Goal: Book appointment/travel/reservation

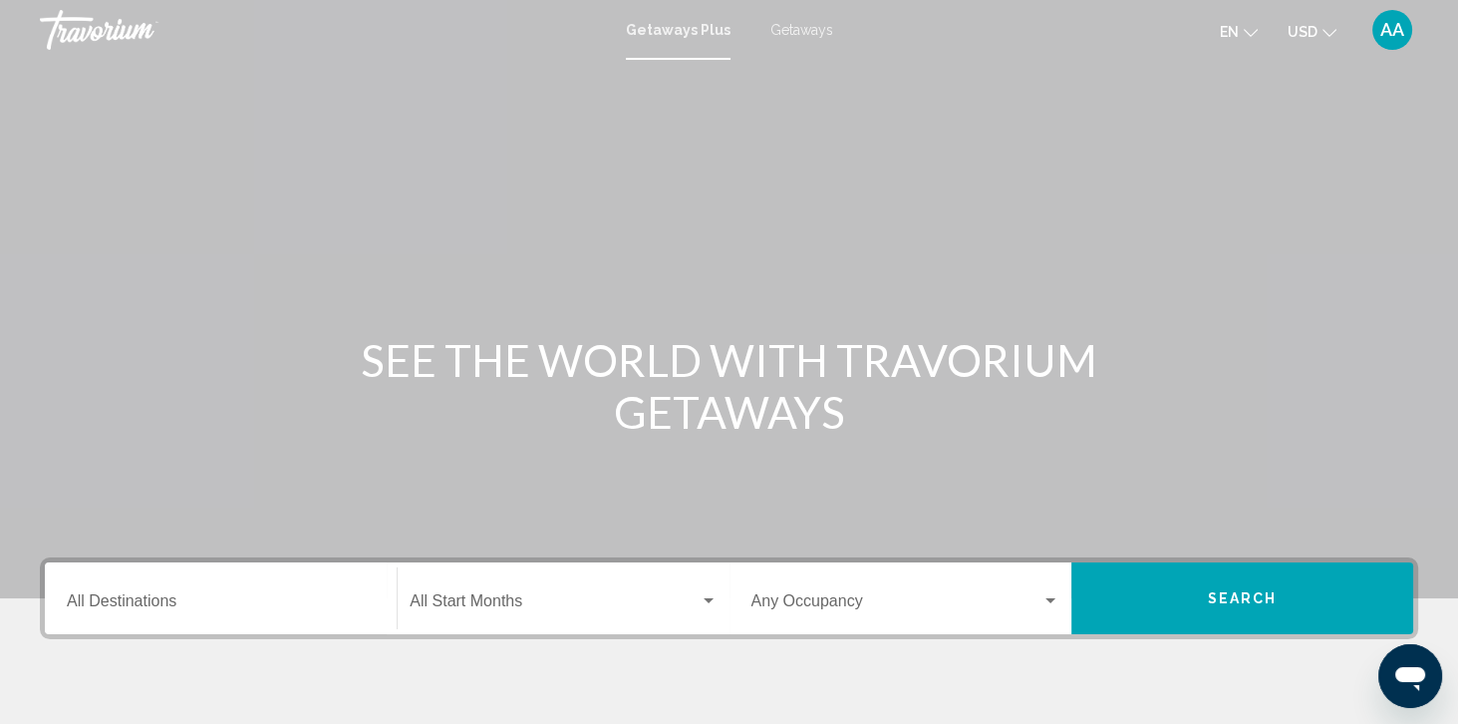
click at [787, 34] on span "Getaways" at bounding box center [801, 30] width 63 height 16
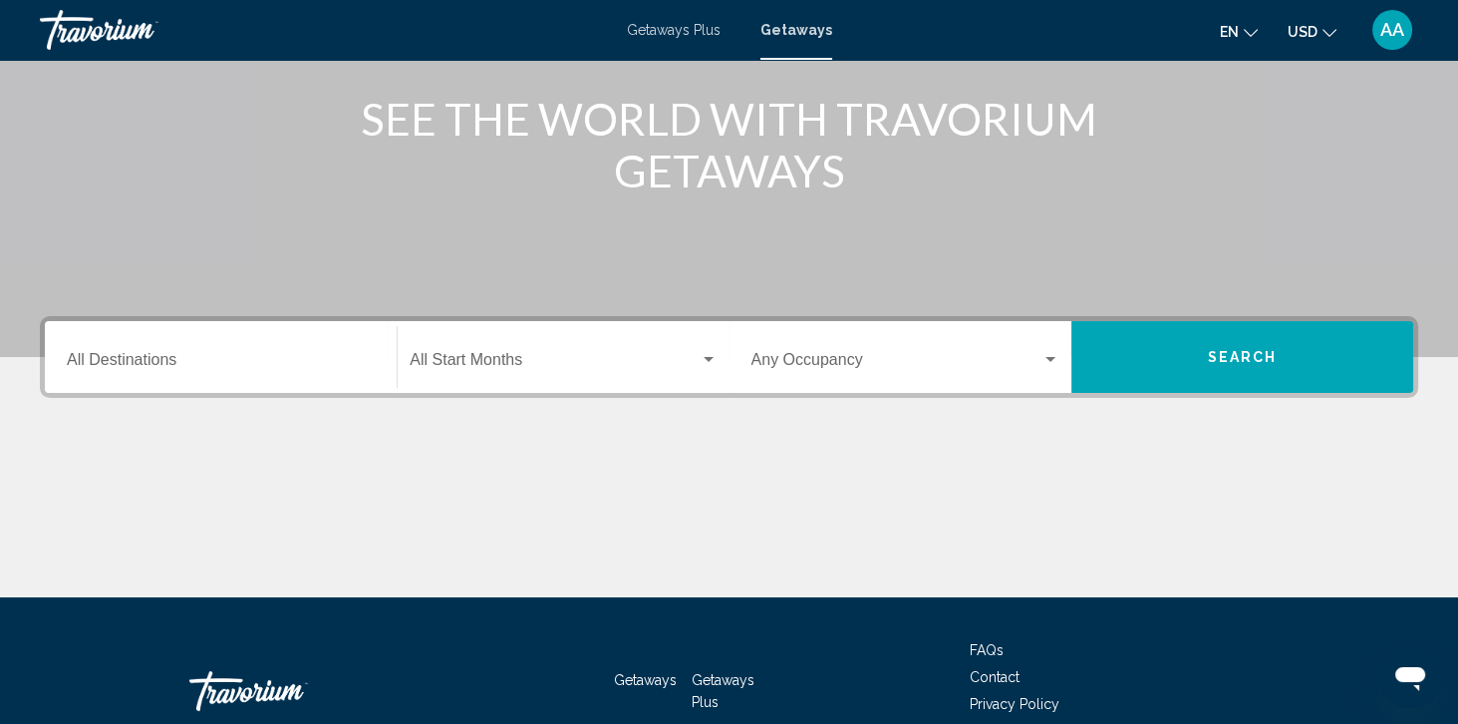
click at [265, 357] on input "Destination All Destinations" at bounding box center [221, 364] width 308 height 18
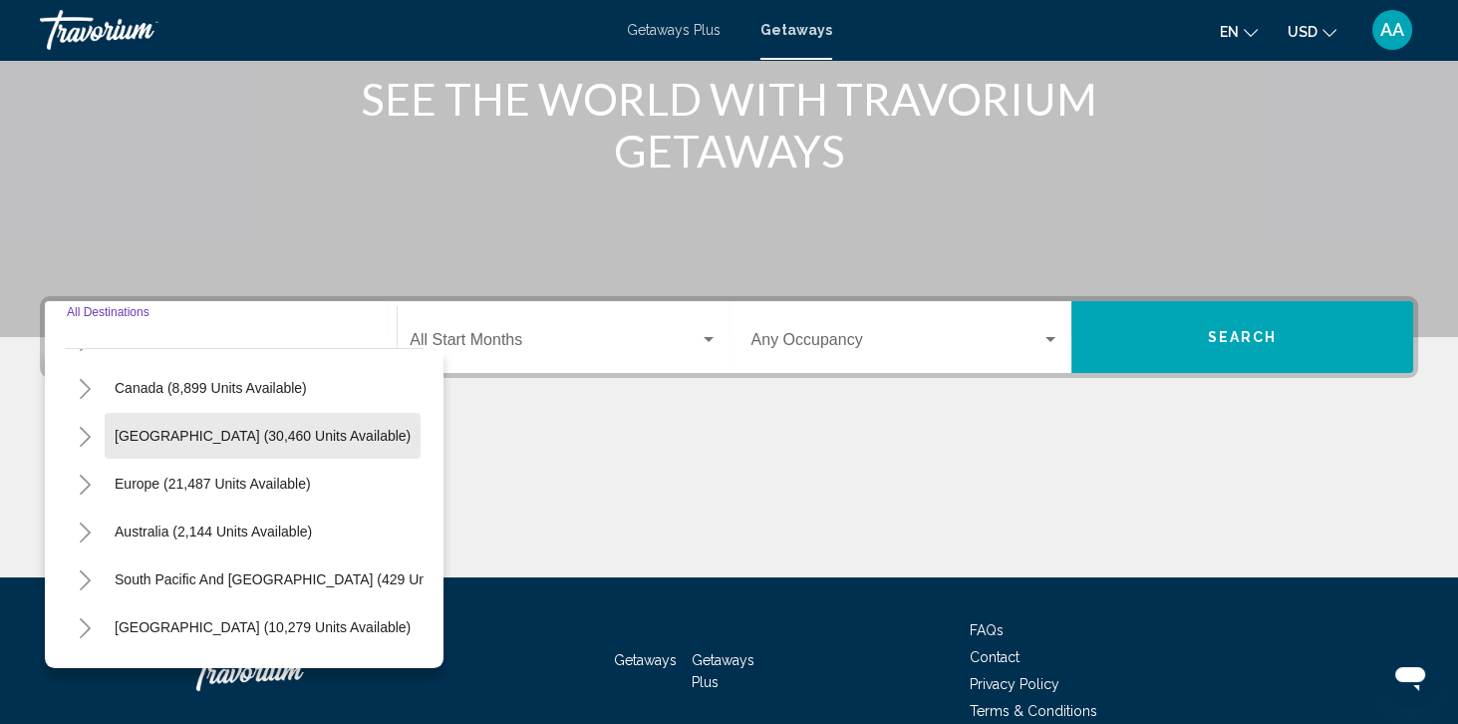
scroll to position [146, 0]
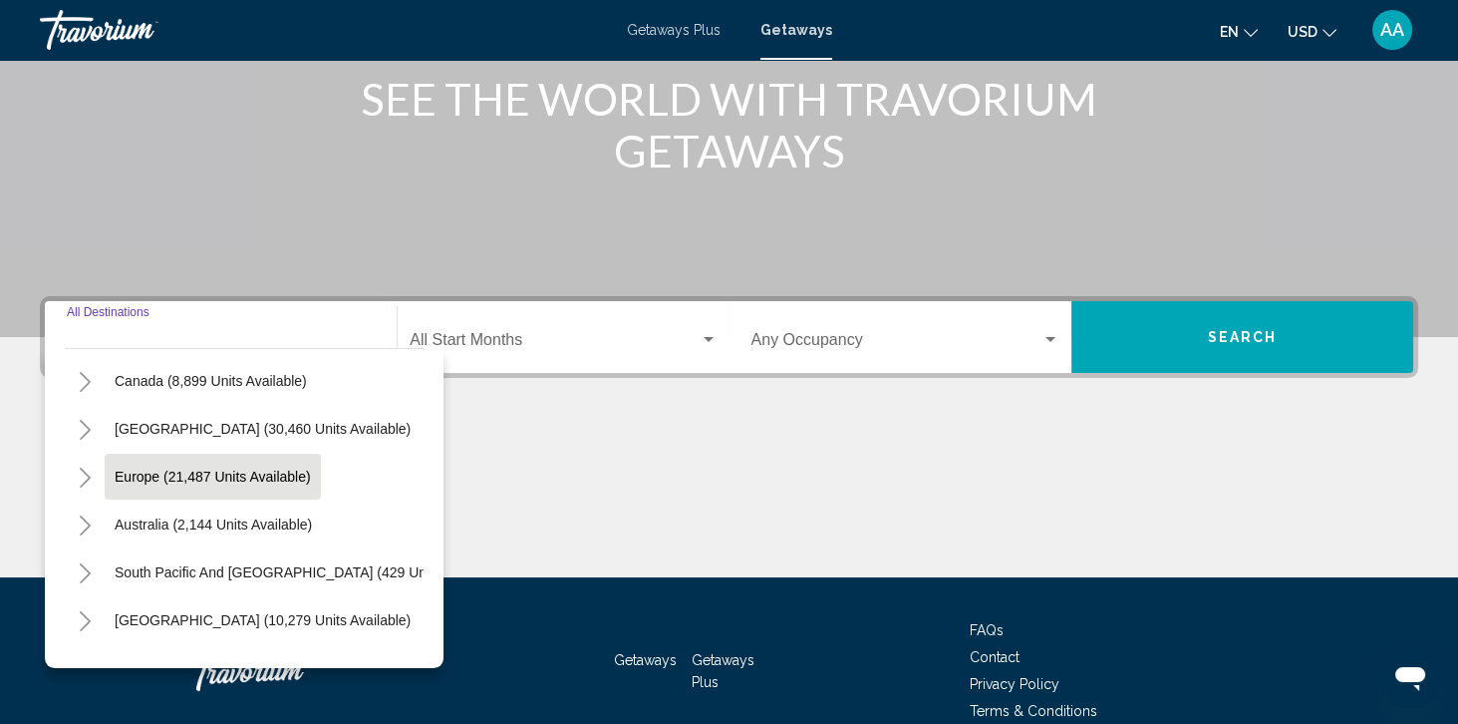
click at [308, 470] on button "Europe (21,487 units available)" at bounding box center [213, 476] width 216 height 46
type input "**********"
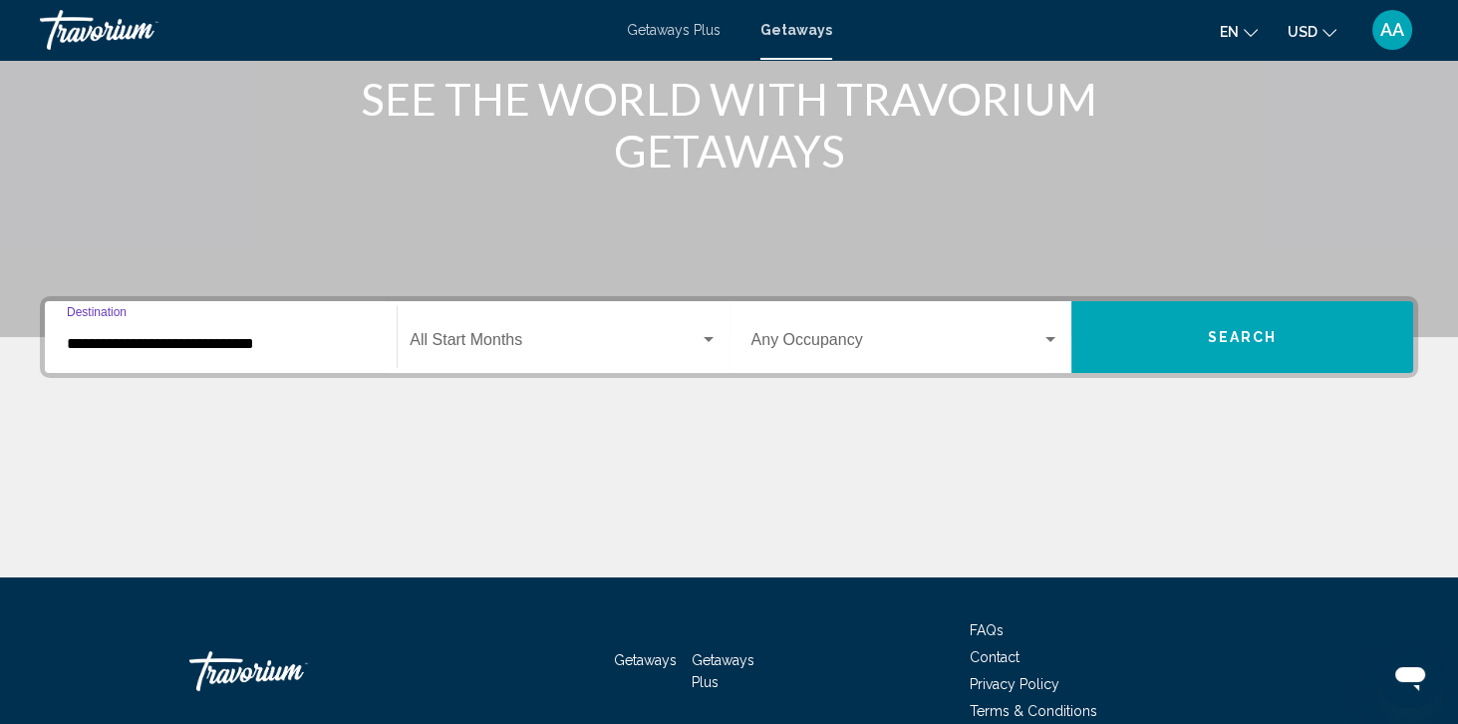
click at [604, 310] on div "Start Month All Start Months" at bounding box center [563, 337] width 307 height 63
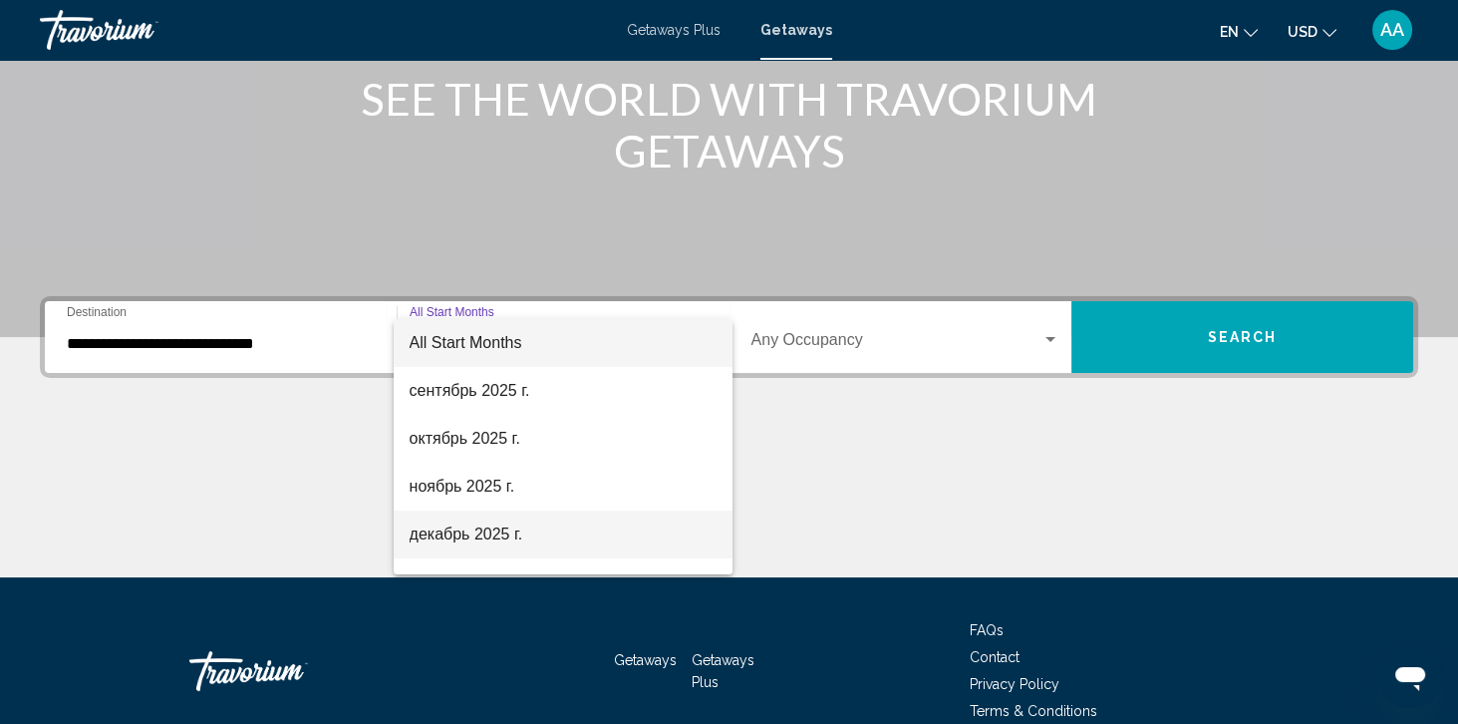
click at [570, 531] on span "декабрь 2025 г." at bounding box center [564, 534] width 308 height 48
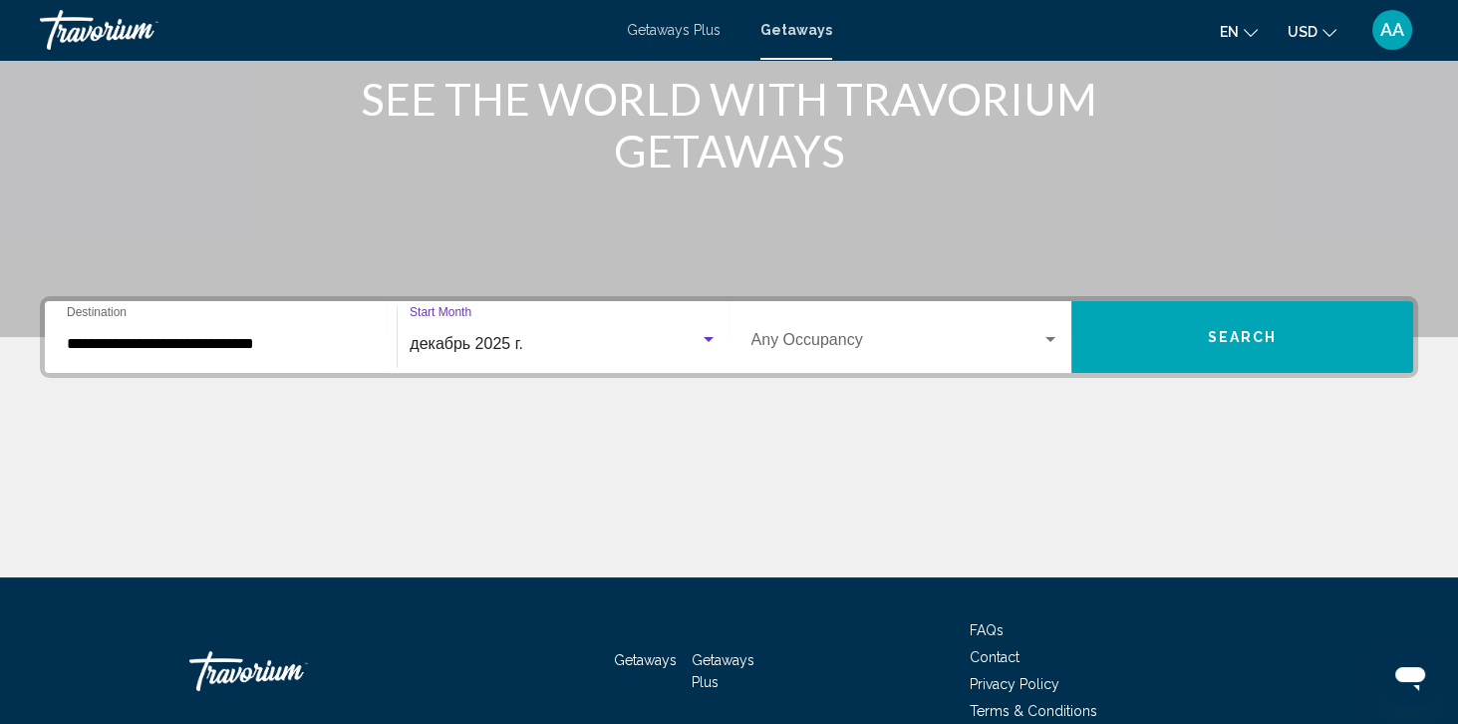
click at [1026, 337] on span "Search widget" at bounding box center [896, 344] width 290 height 18
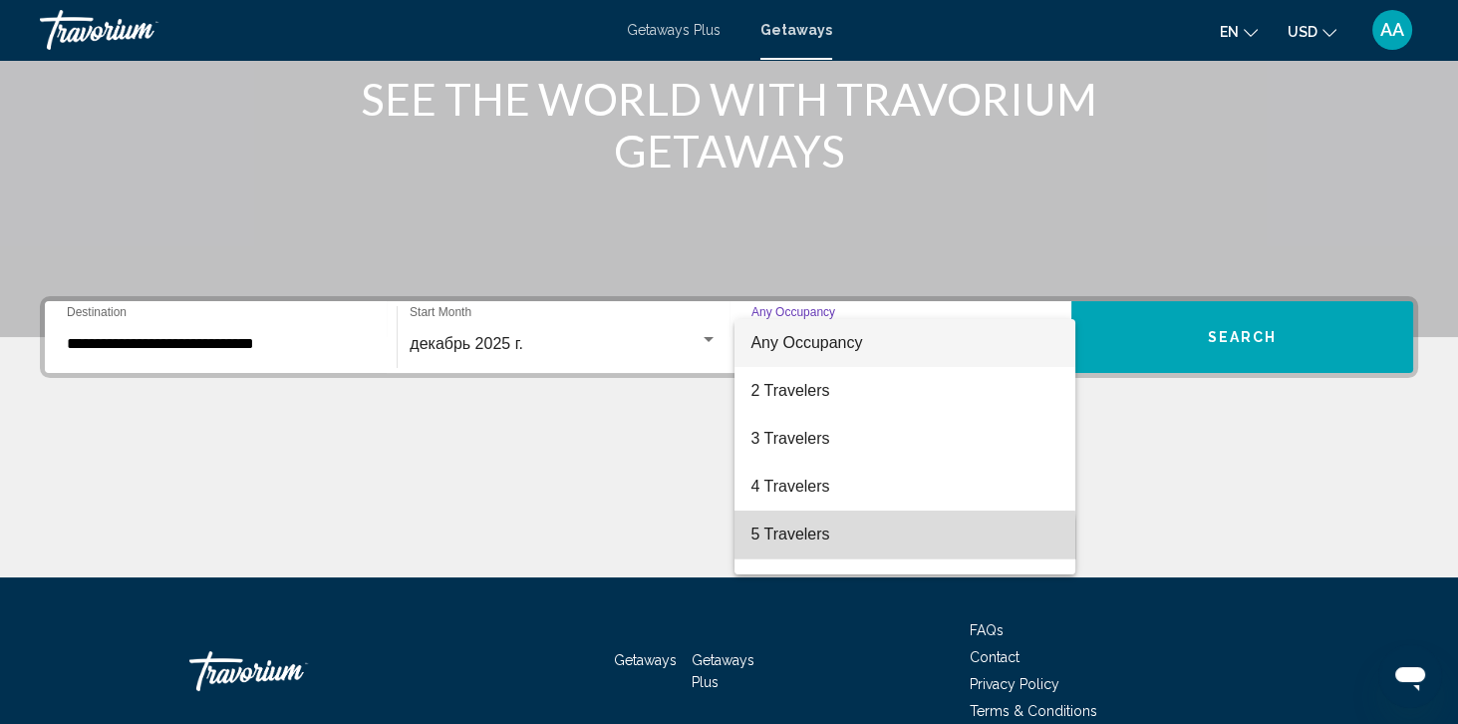
click at [874, 540] on span "5 Travelers" at bounding box center [904, 534] width 308 height 48
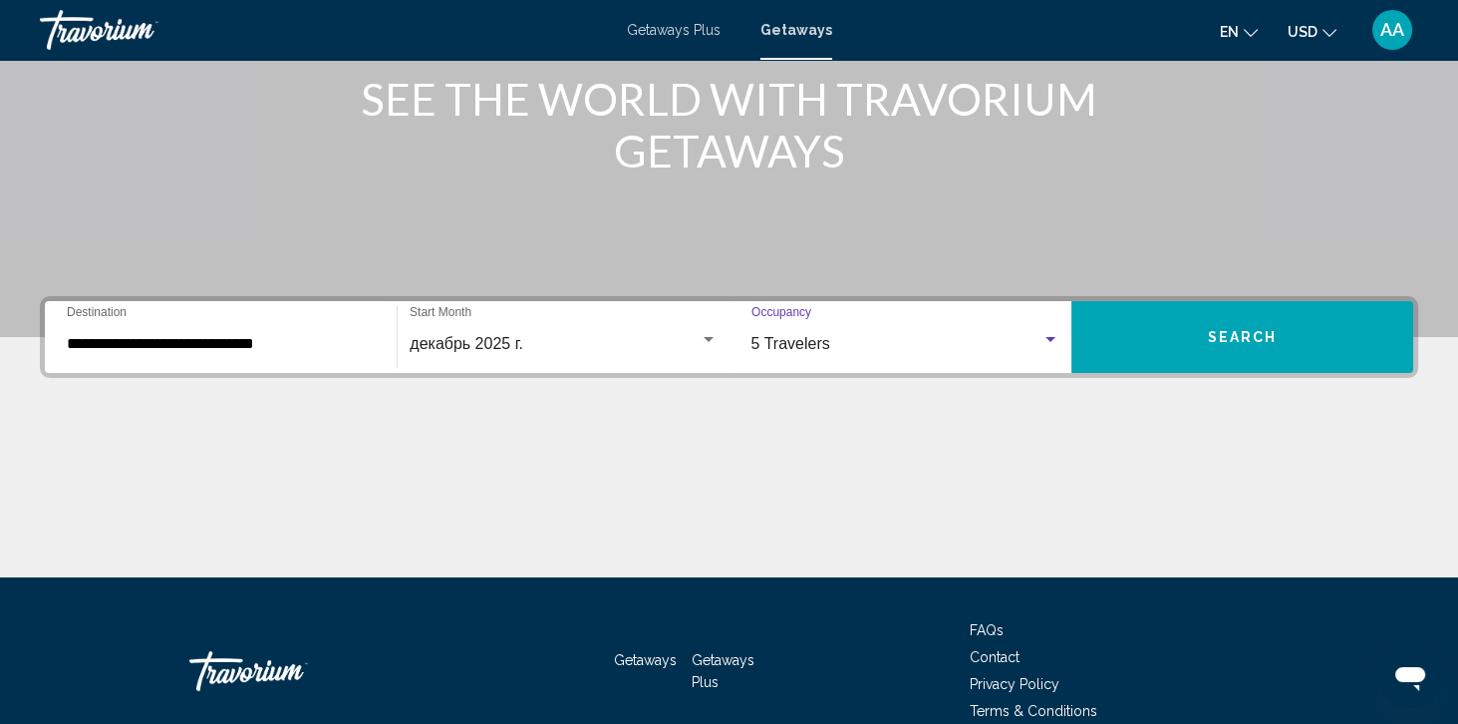
click at [1254, 325] on button "Search" at bounding box center [1242, 337] width 342 height 72
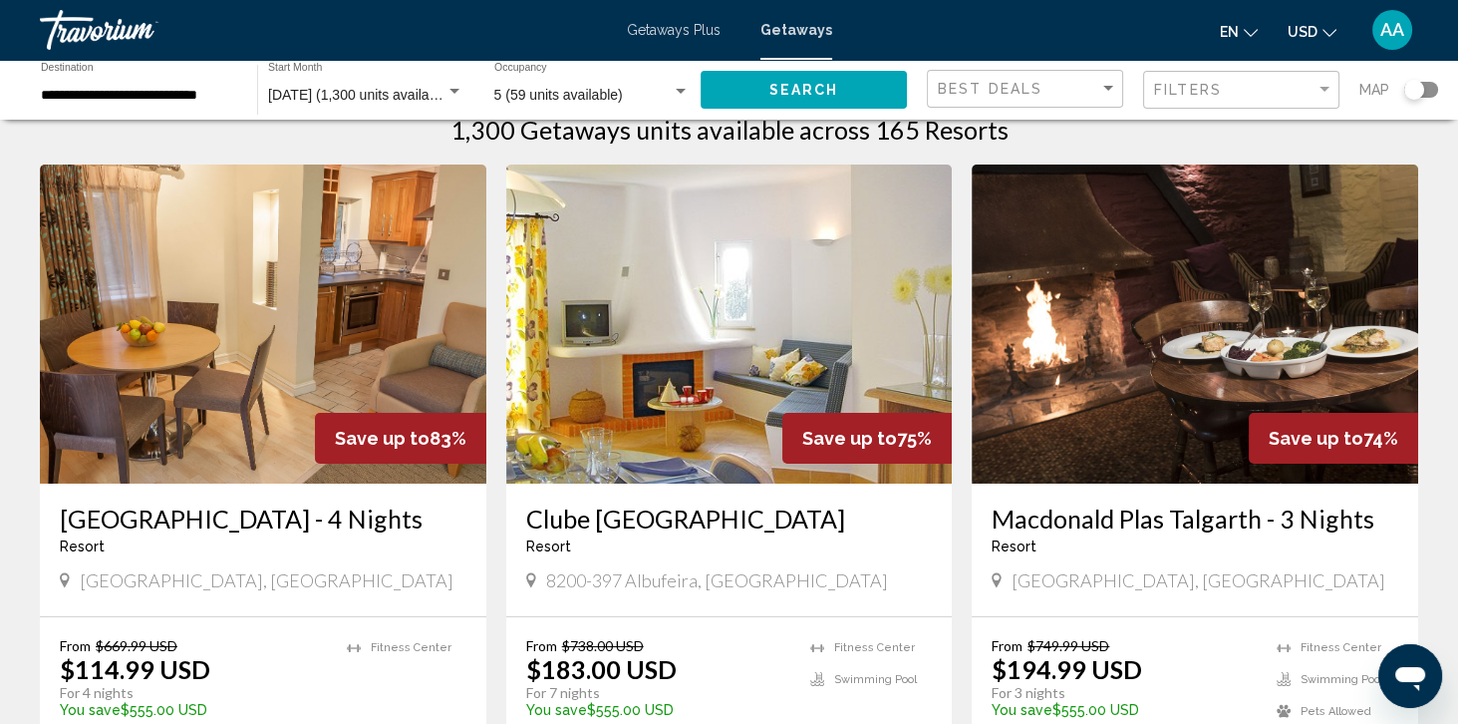
scroll to position [46, 0]
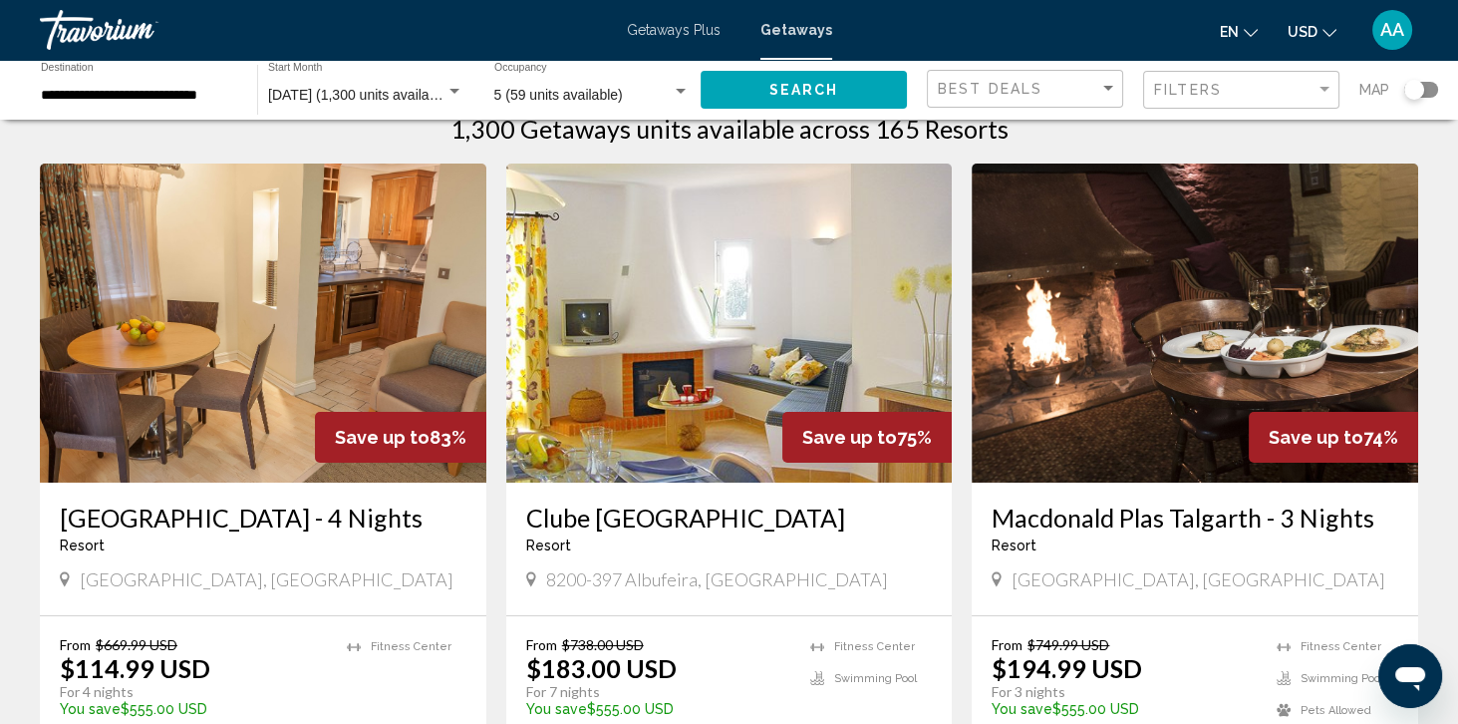
click at [803, 352] on img "Main content" at bounding box center [729, 322] width 446 height 319
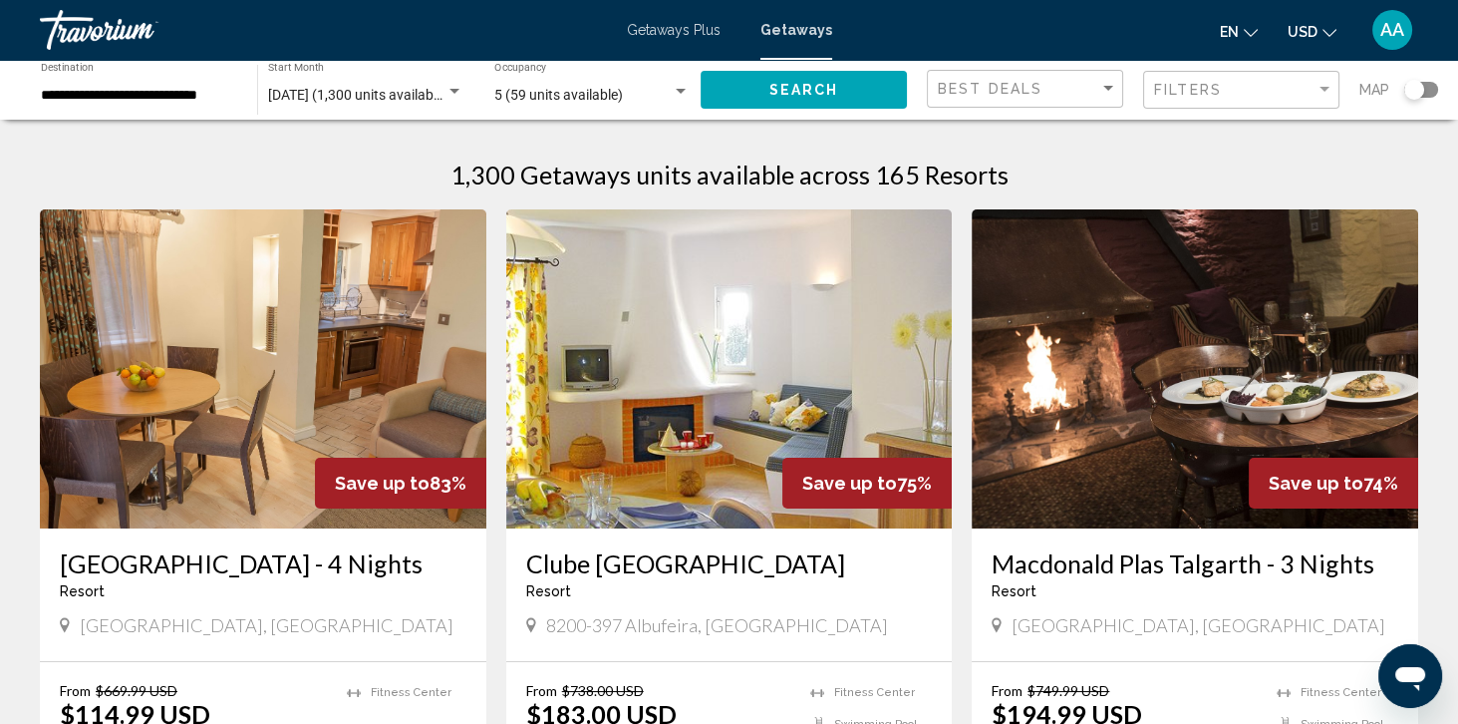
click at [175, 99] on input "**********" at bounding box center [139, 96] width 196 height 16
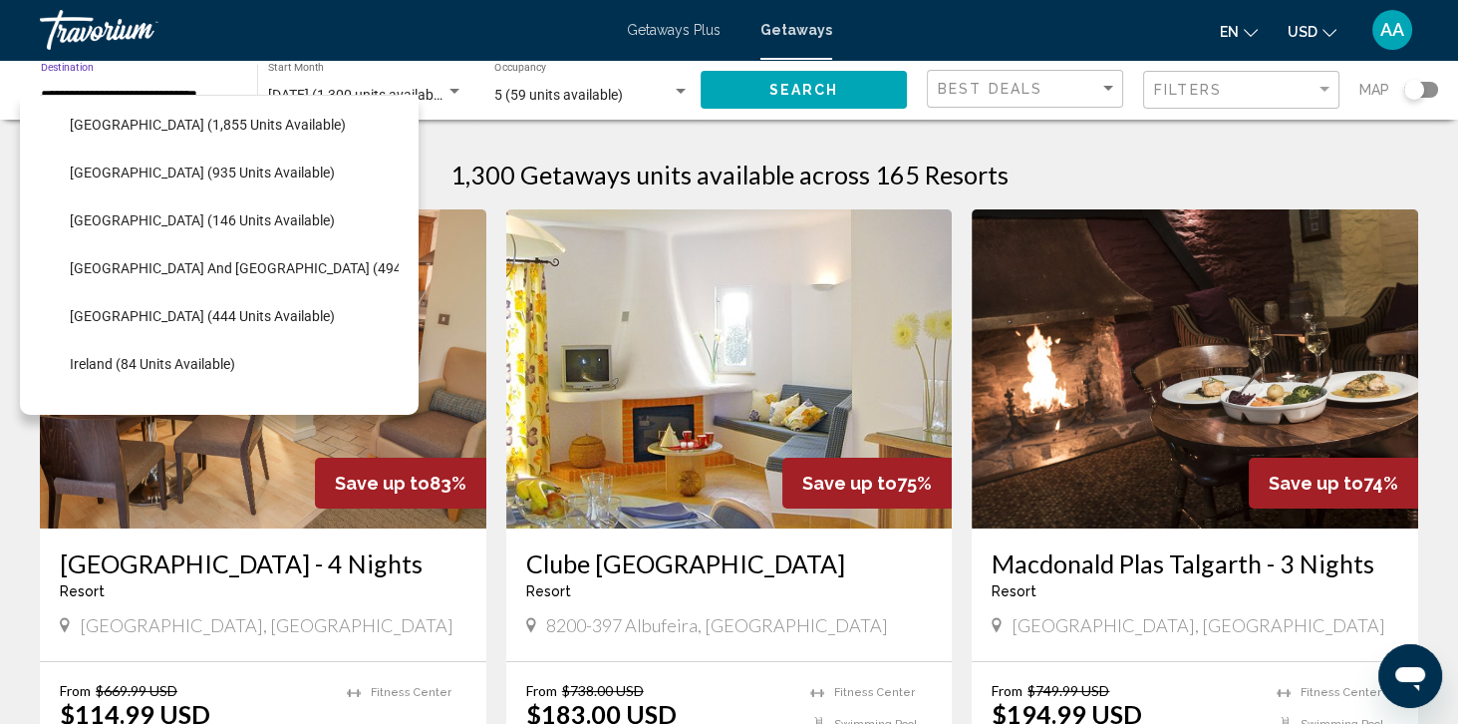
scroll to position [546, 0]
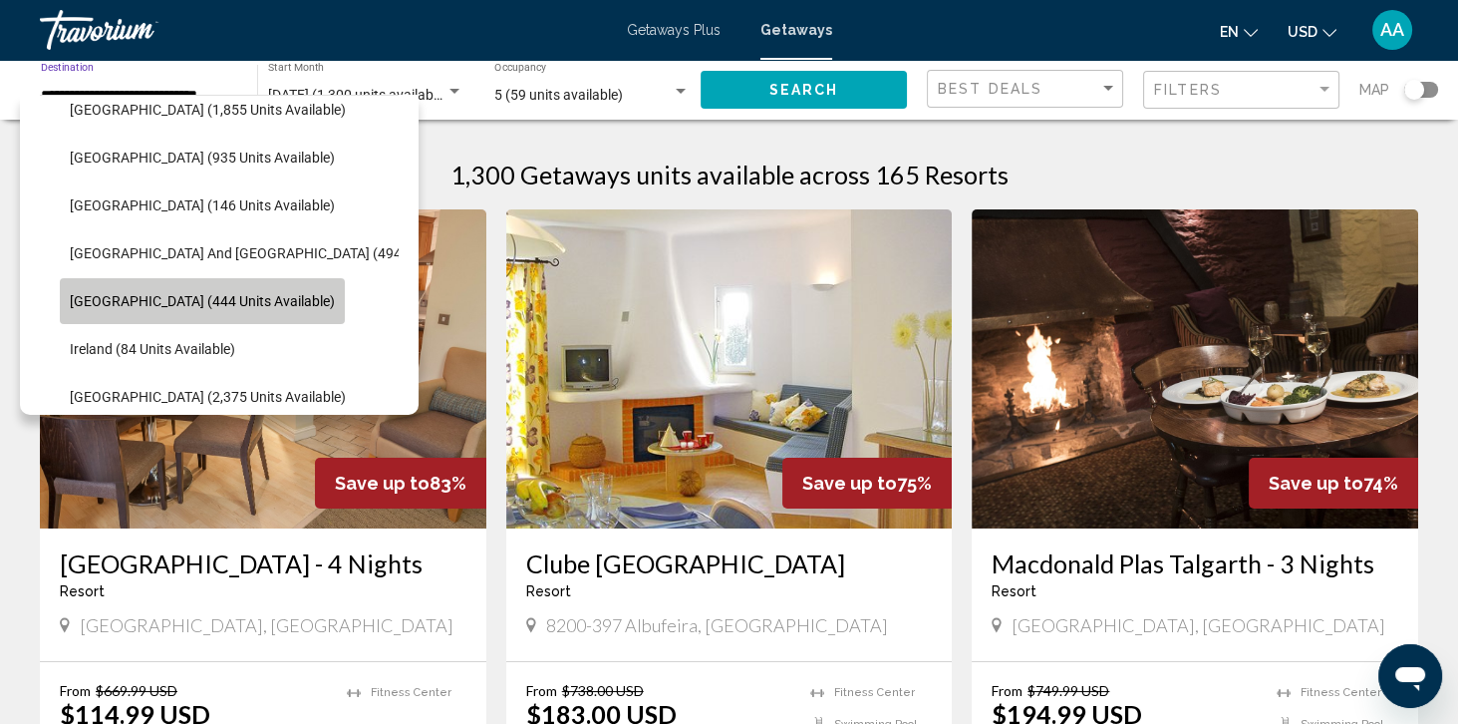
click at [251, 304] on span "[GEOGRAPHIC_DATA] (444 units available)" at bounding box center [202, 301] width 265 height 16
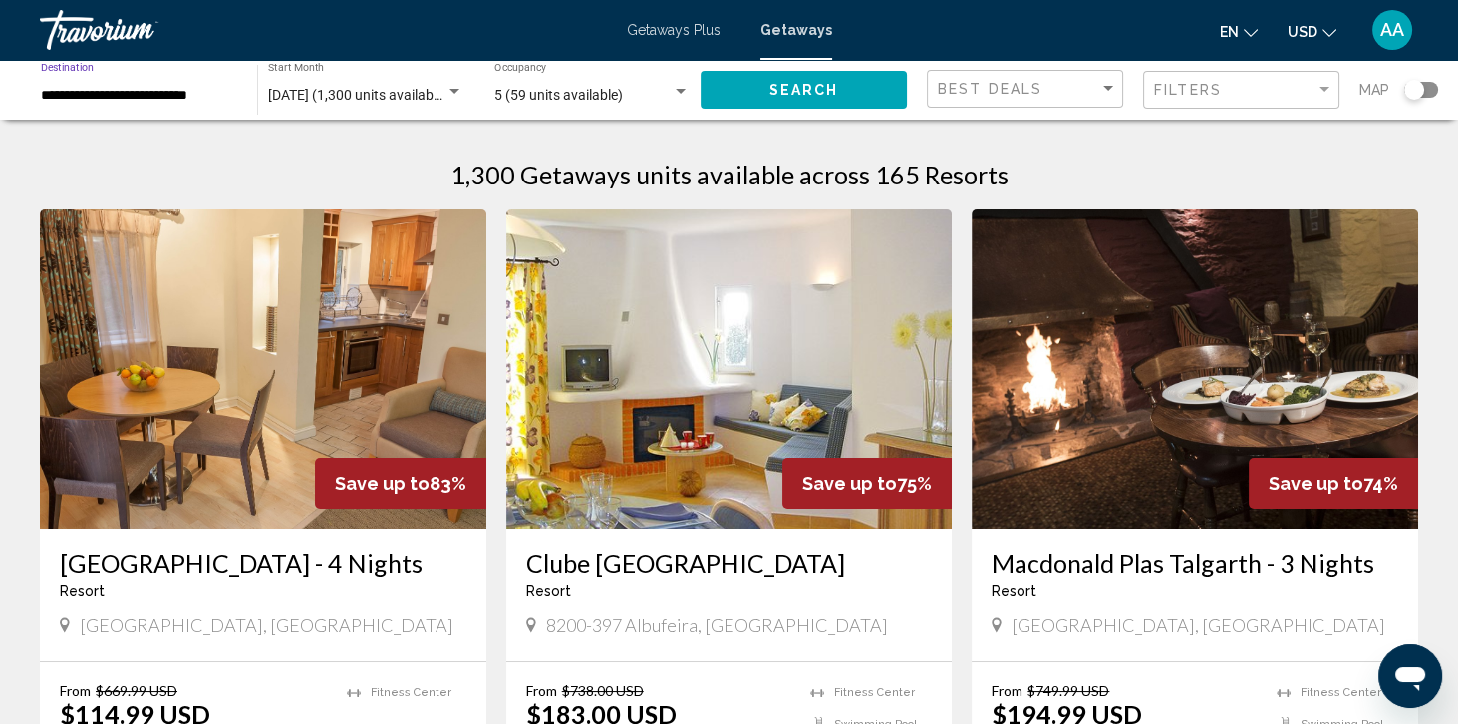
click at [798, 81] on span "Search" at bounding box center [803, 89] width 70 height 16
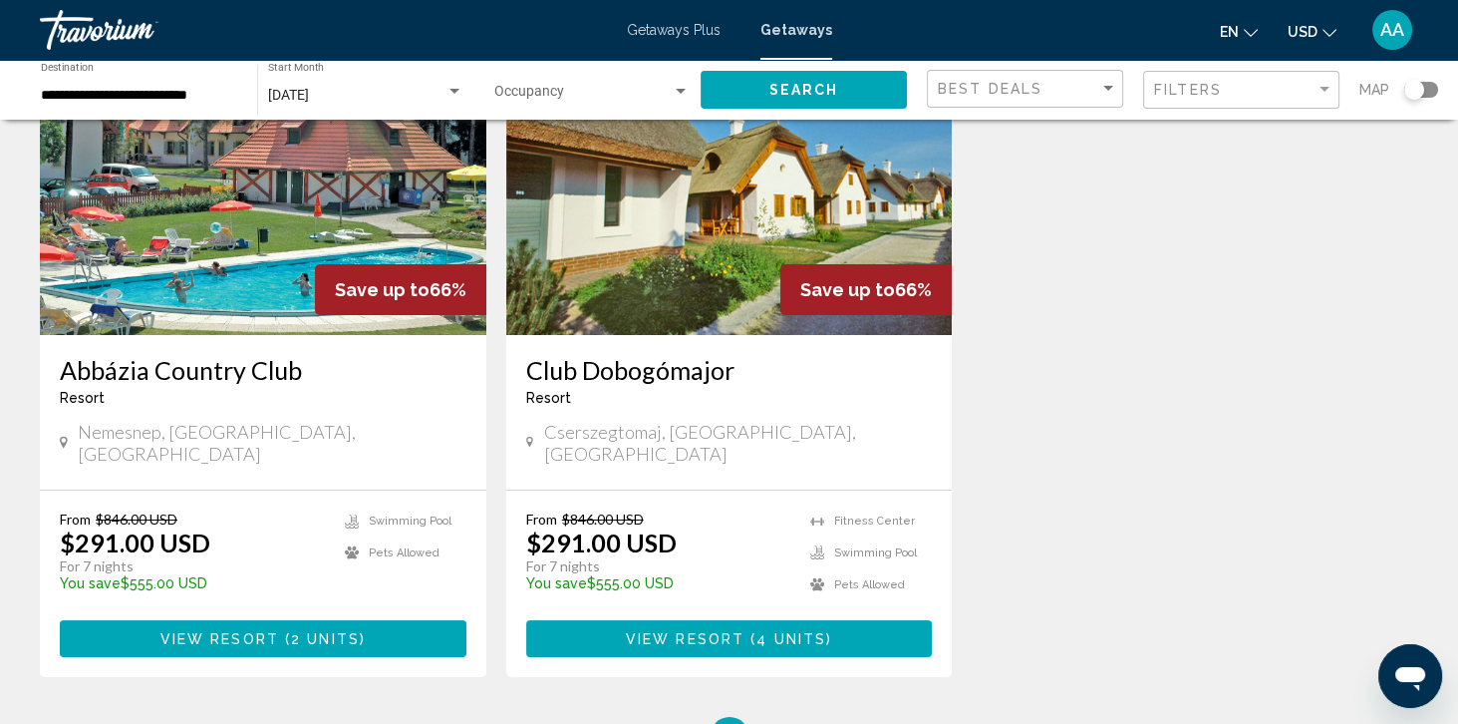
scroll to position [188, 0]
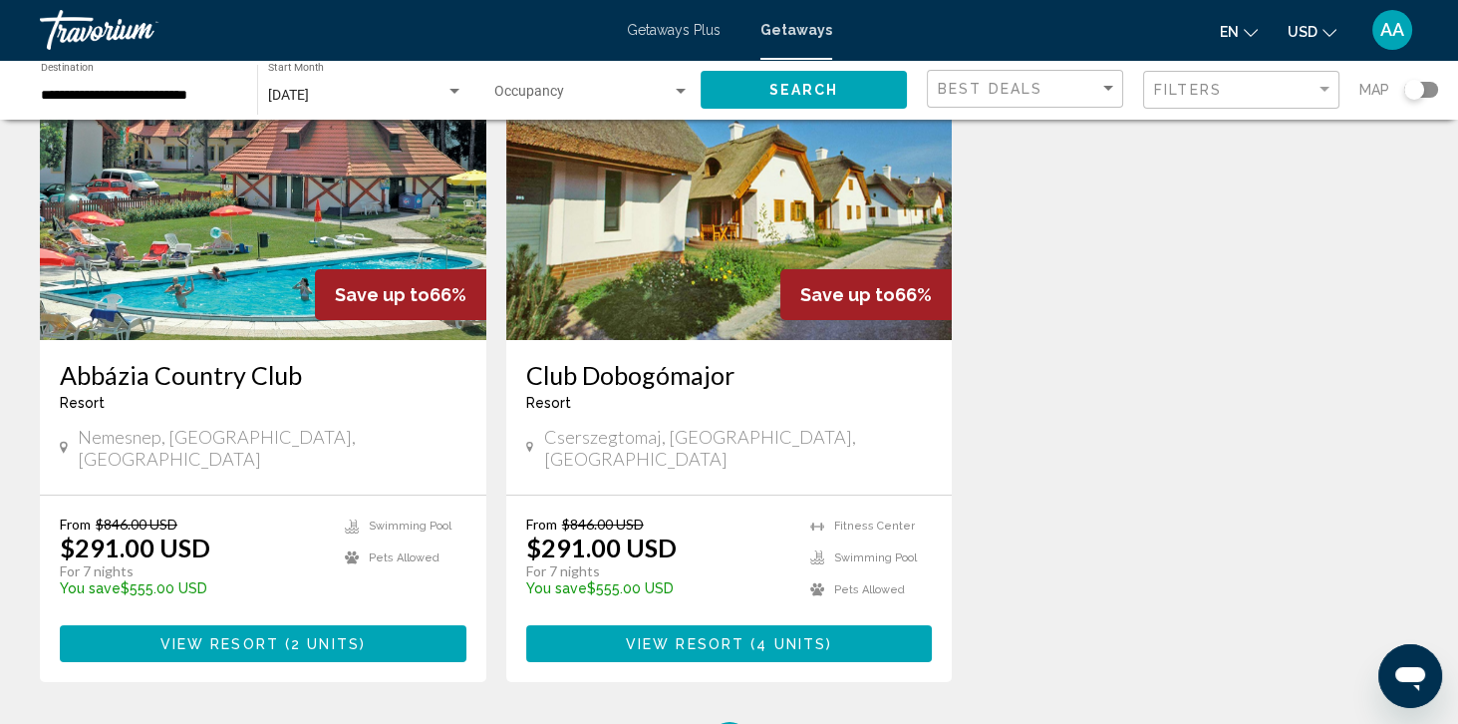
click at [171, 98] on input "**********" at bounding box center [139, 96] width 196 height 16
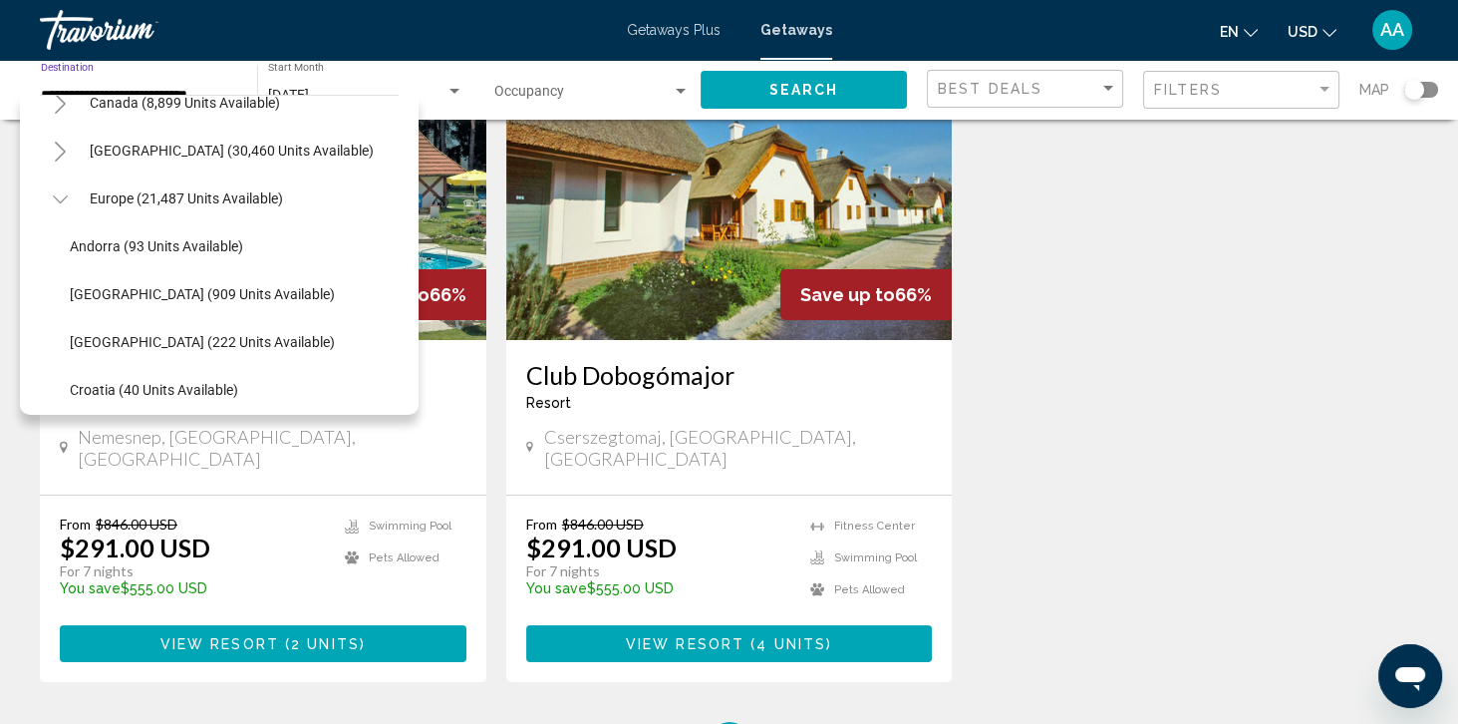
scroll to position [171, 0]
click at [233, 208] on button "Europe (21,487 units available)" at bounding box center [186, 197] width 213 height 46
type input "**********"
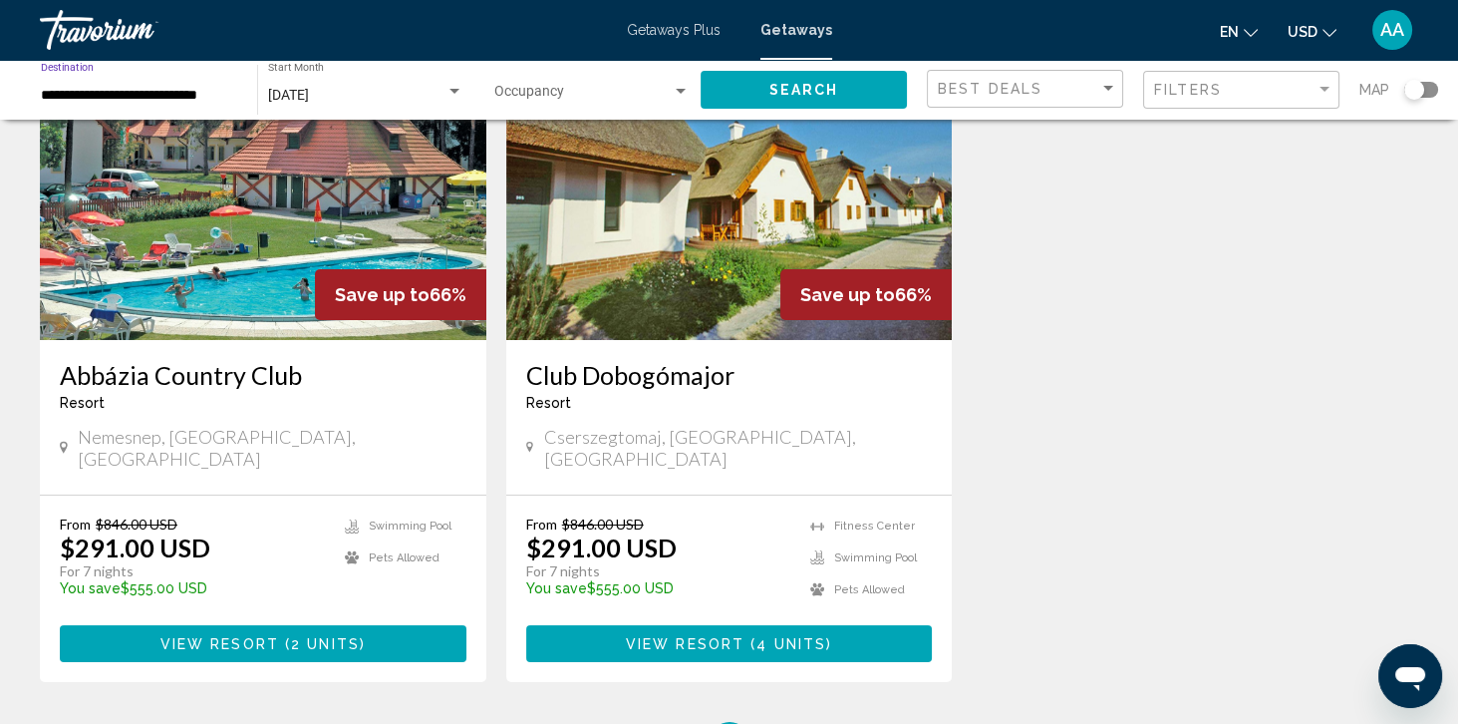
click at [813, 120] on img "Main content" at bounding box center [729, 180] width 446 height 319
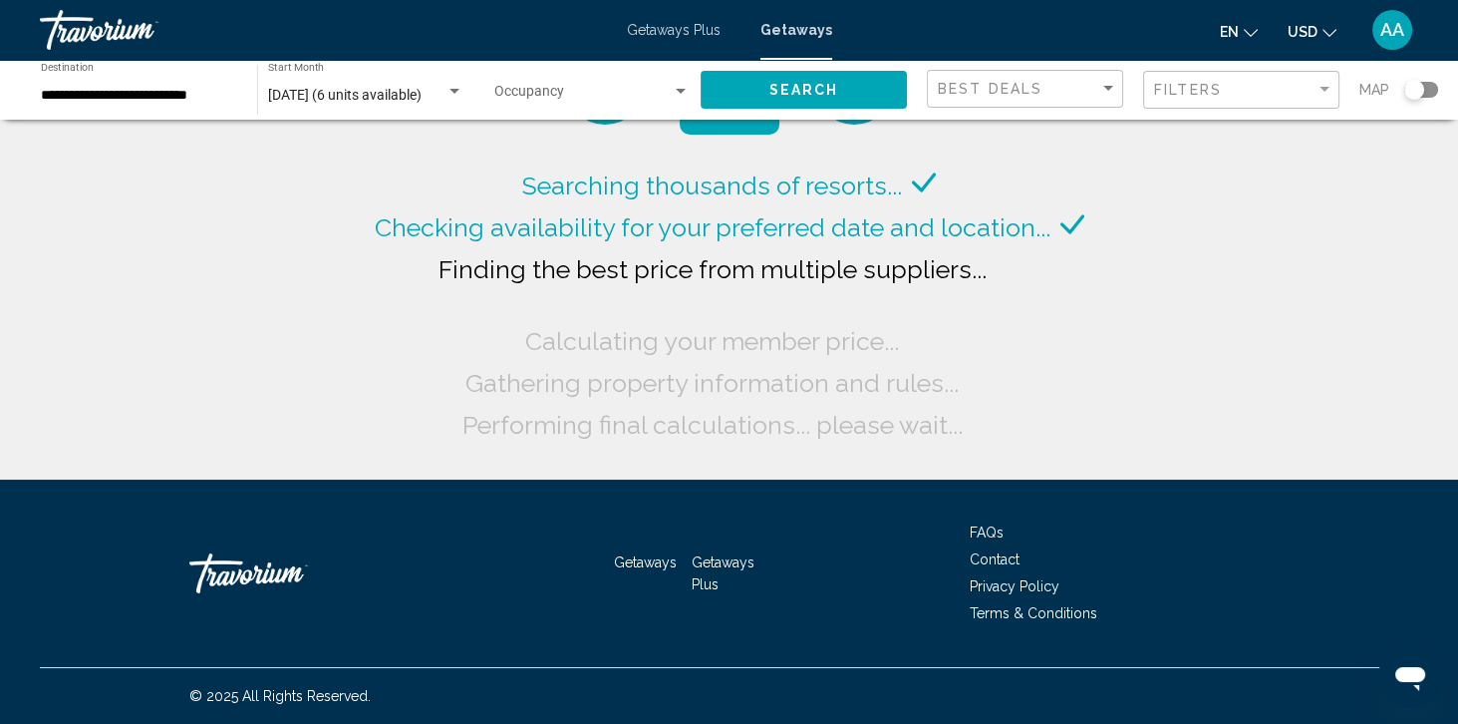
click at [132, 103] on input "**********" at bounding box center [139, 96] width 196 height 16
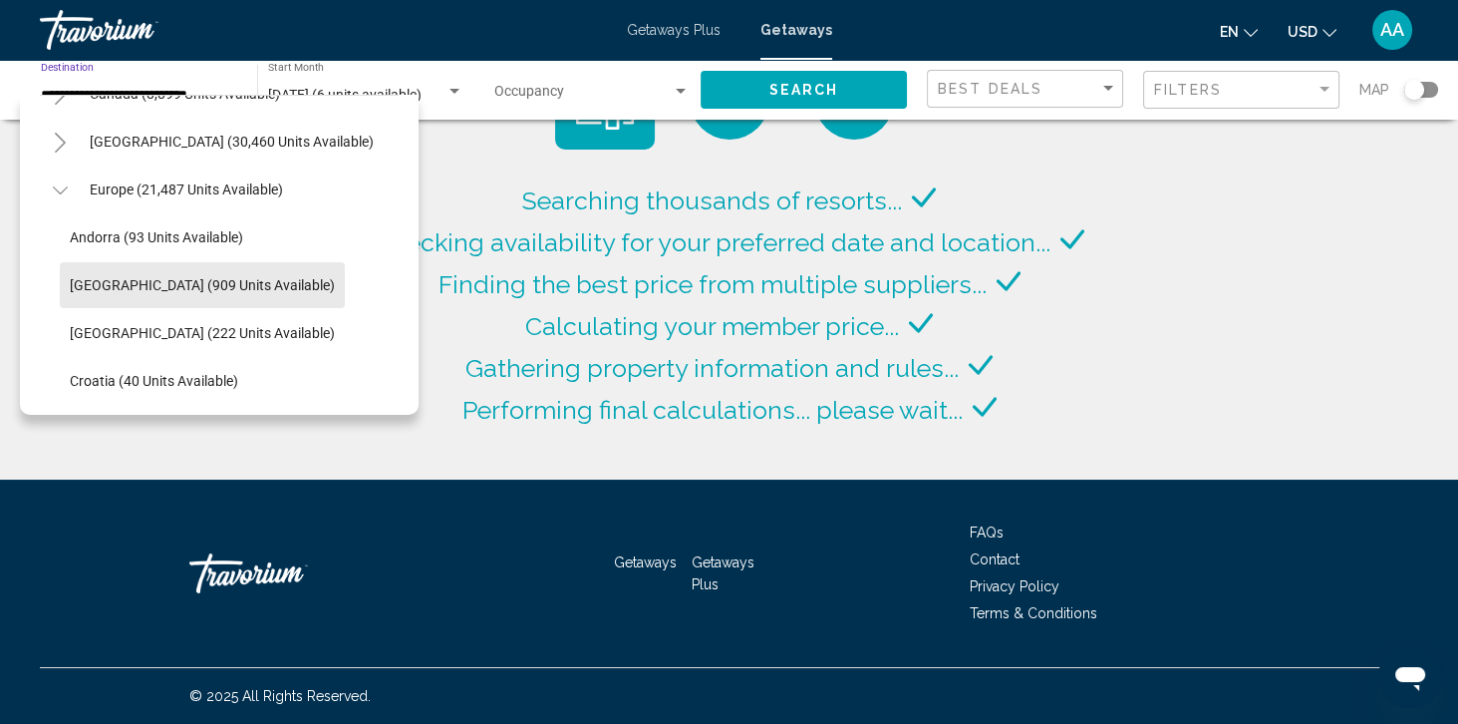
scroll to position [146, 0]
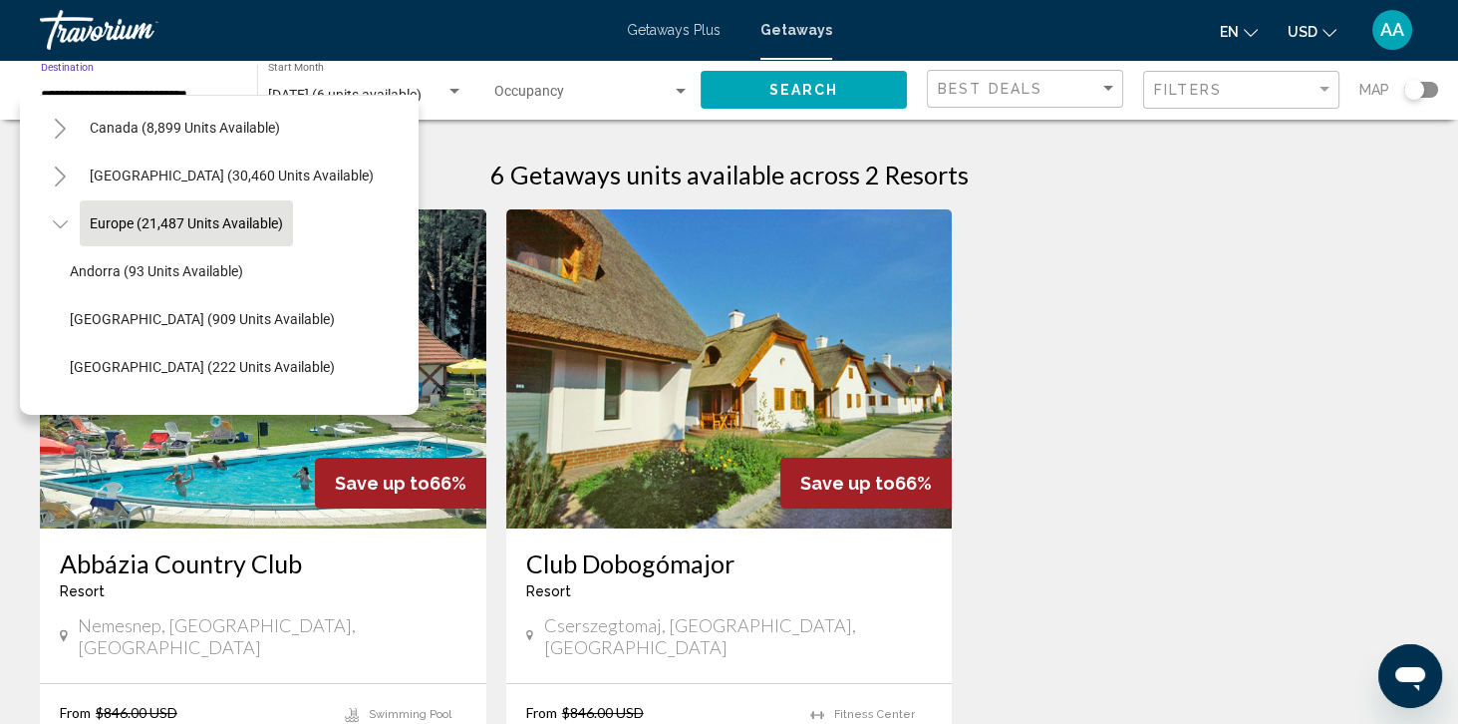
click at [256, 231] on button "Europe (21,487 units available)" at bounding box center [186, 223] width 213 height 46
type input "**********"
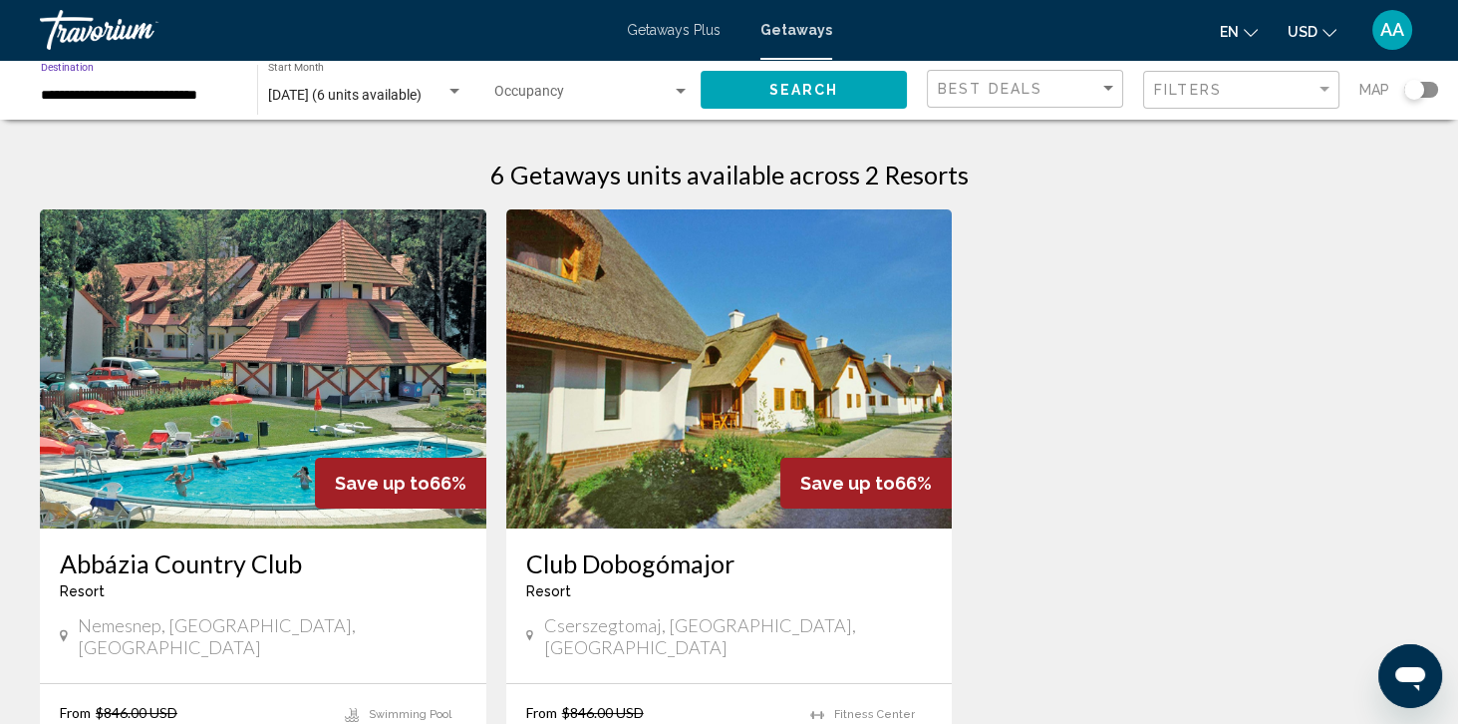
click at [844, 71] on button "Search" at bounding box center [804, 89] width 207 height 37
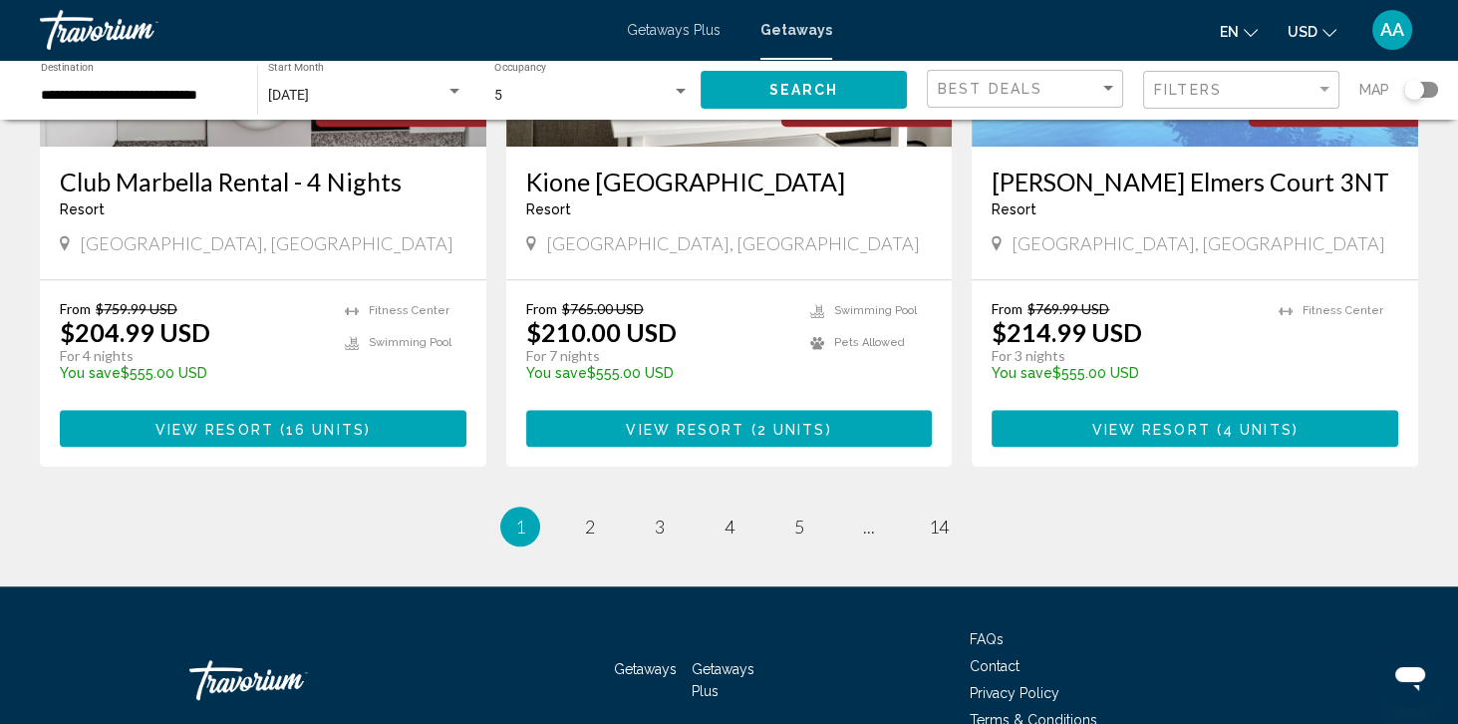
scroll to position [2487, 0]
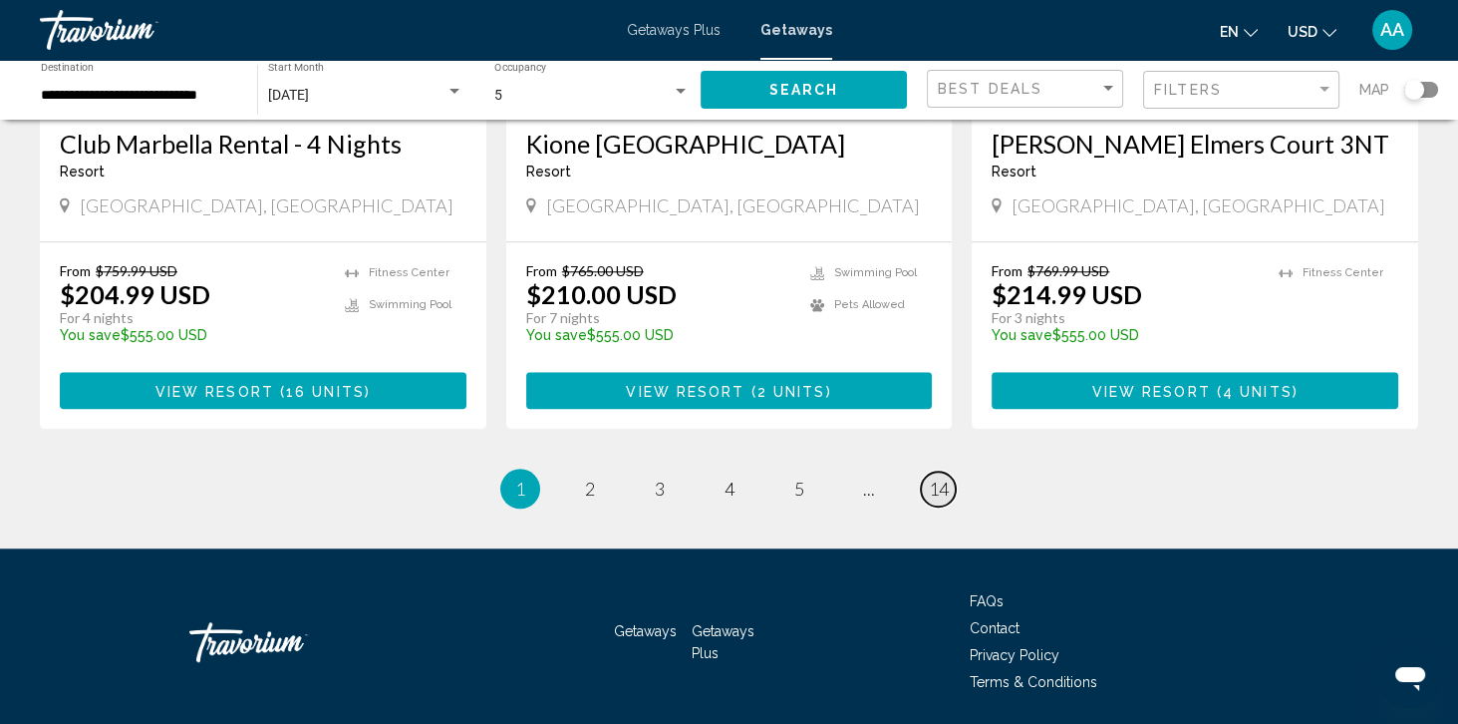
click at [923, 506] on link "page 14" at bounding box center [938, 488] width 35 height 35
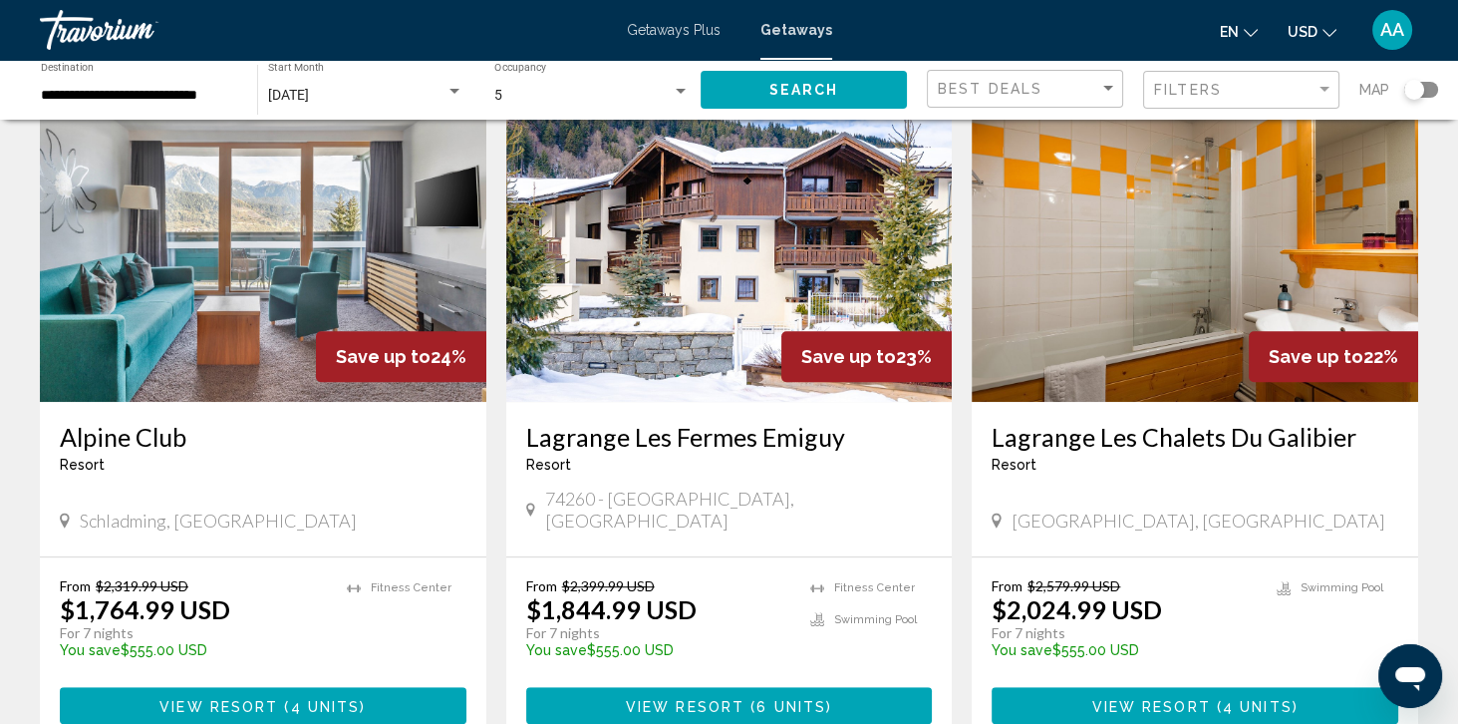
scroll to position [1533, 0]
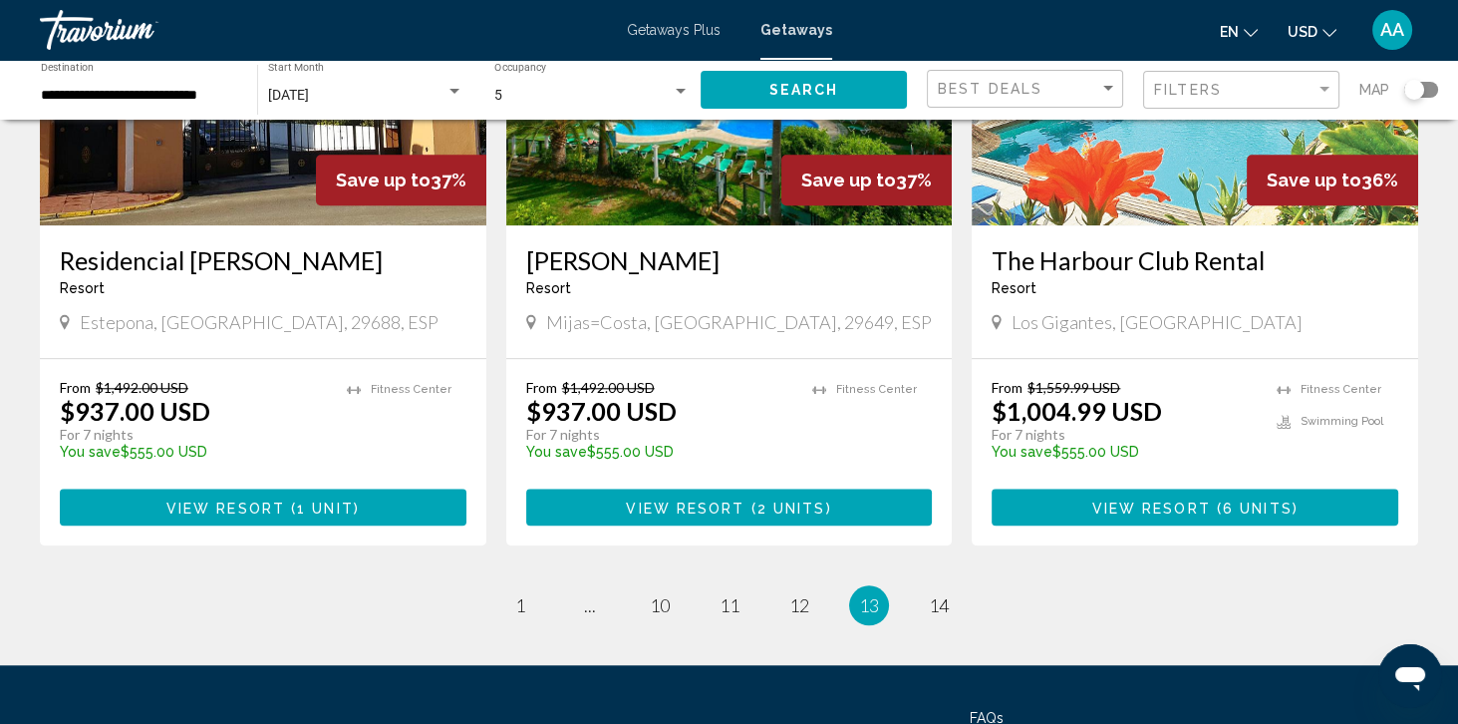
scroll to position [2459, 0]
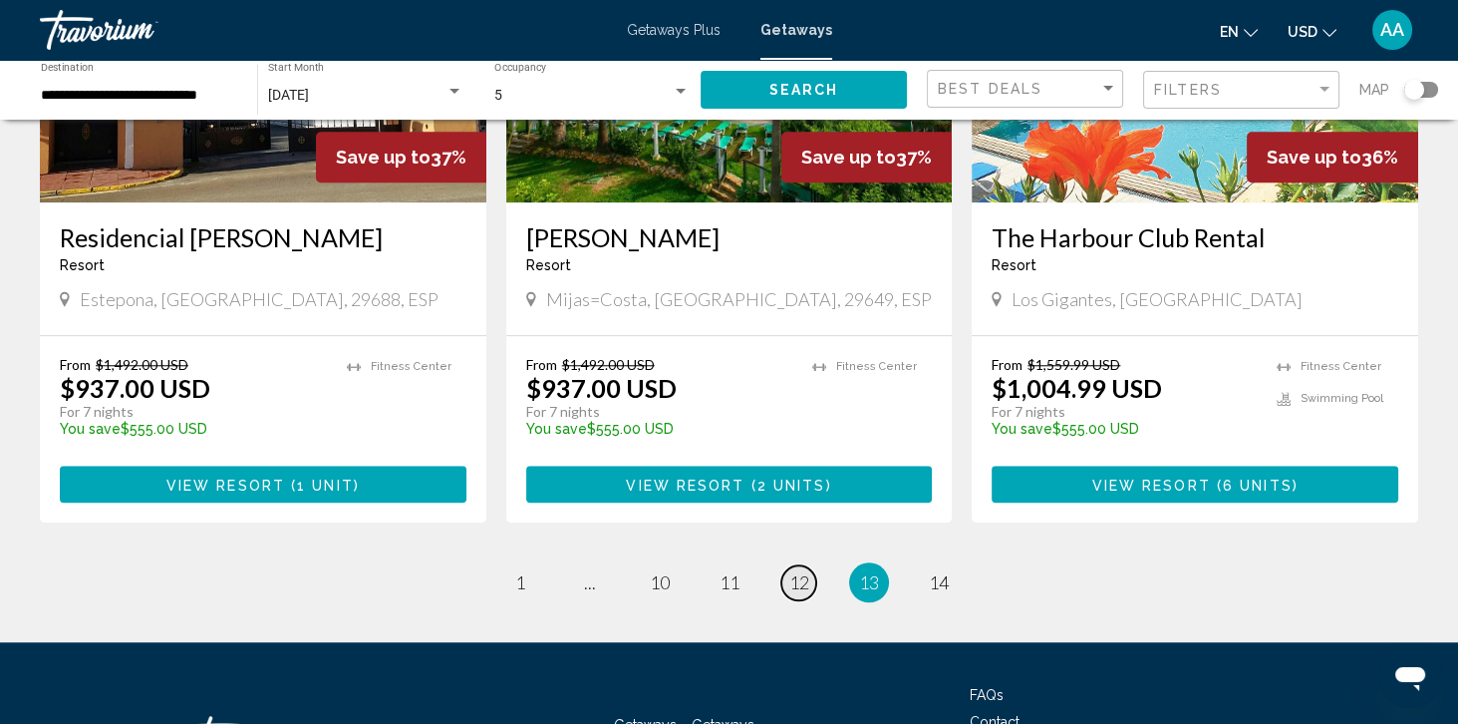
click at [799, 565] on link "page 12" at bounding box center [798, 582] width 35 height 35
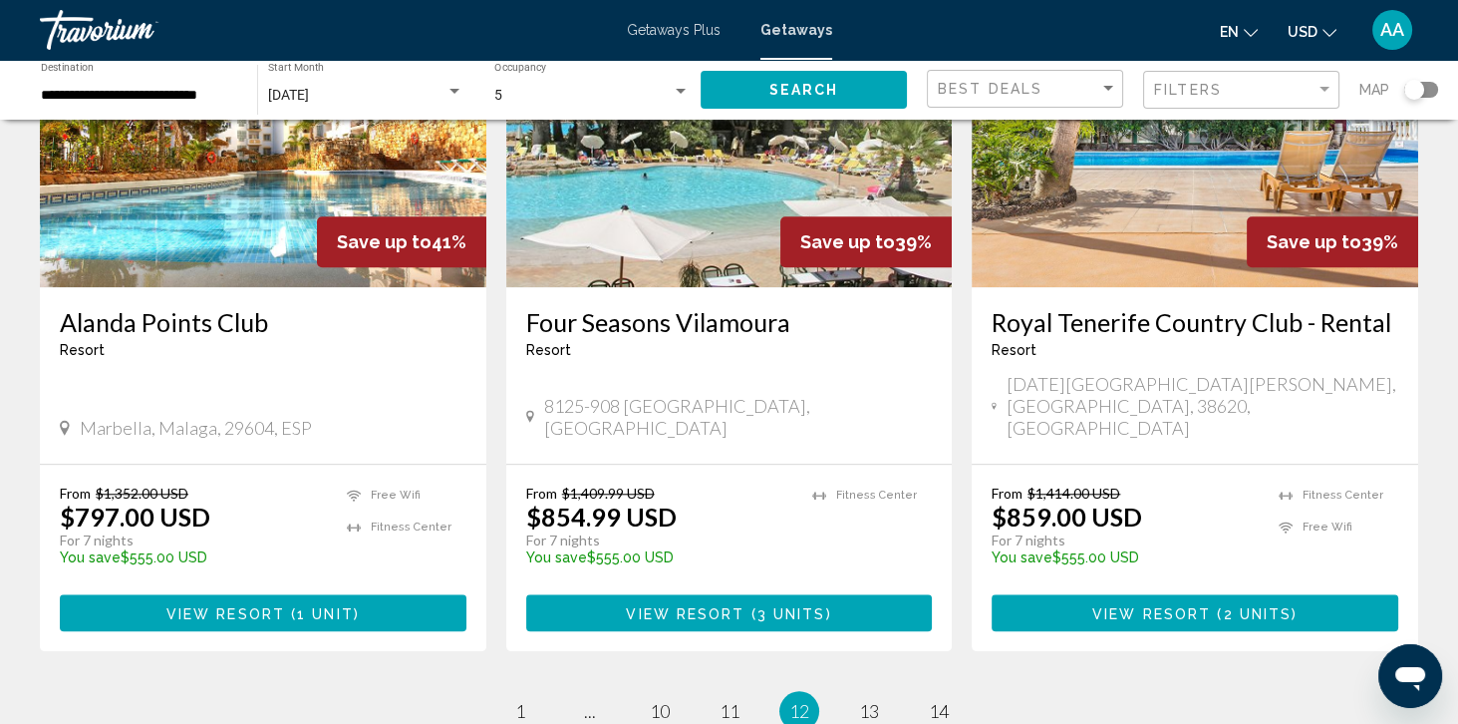
scroll to position [2517, 0]
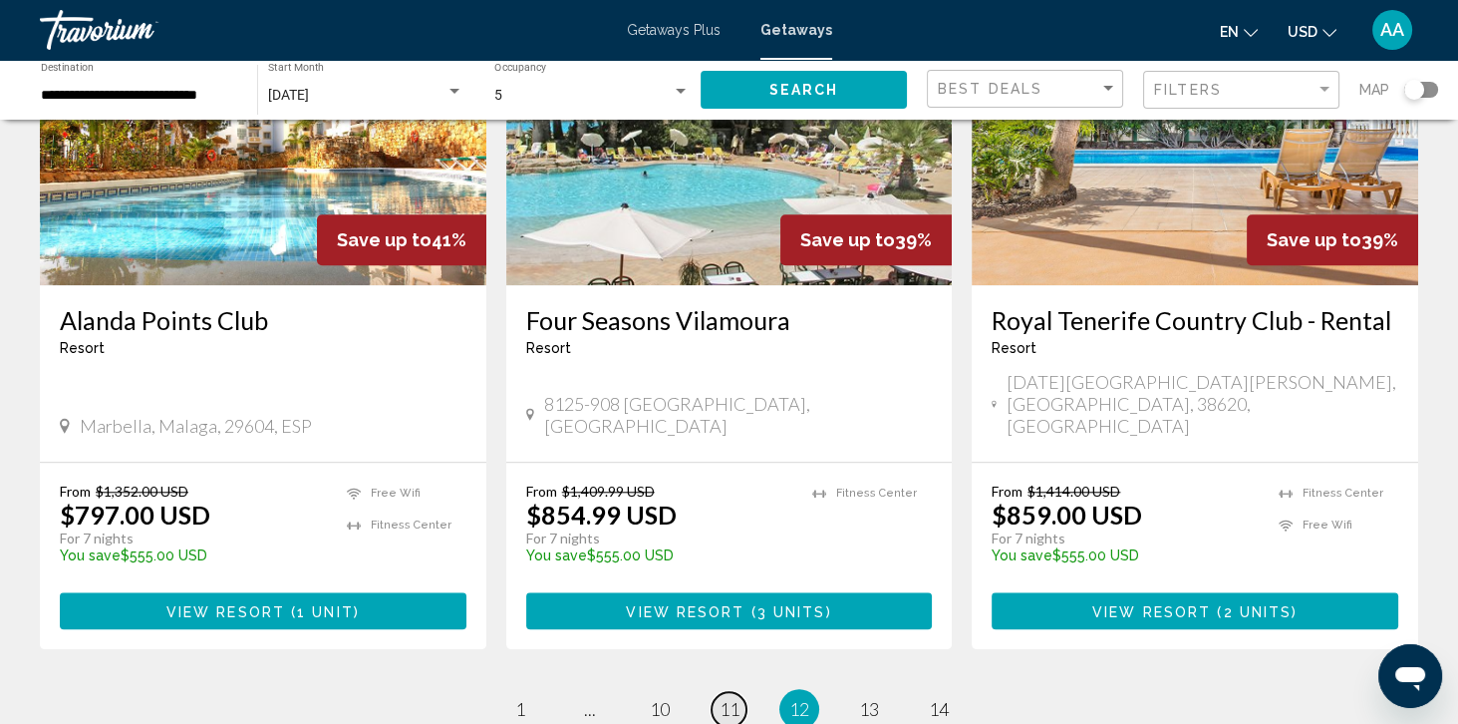
click at [723, 698] on span "11" at bounding box center [730, 709] width 20 height 22
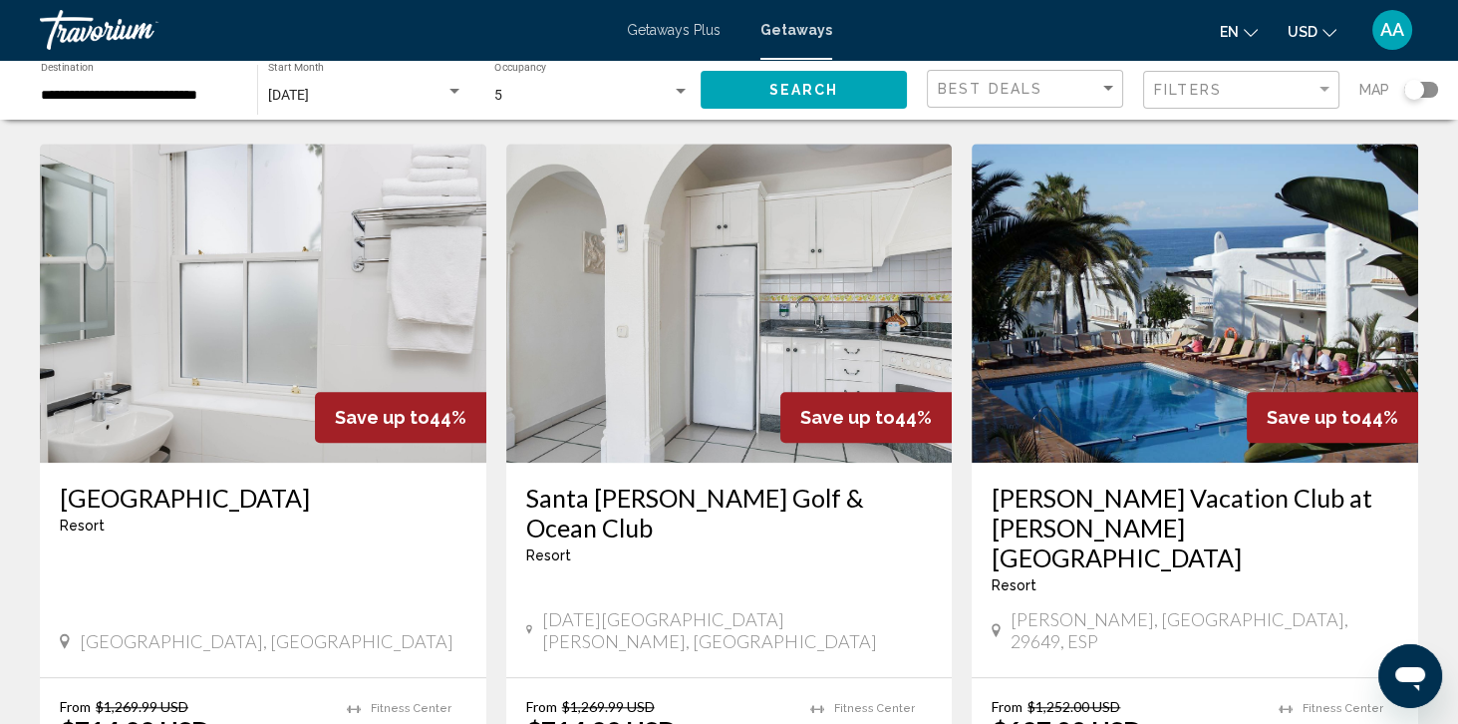
scroll to position [2357, 0]
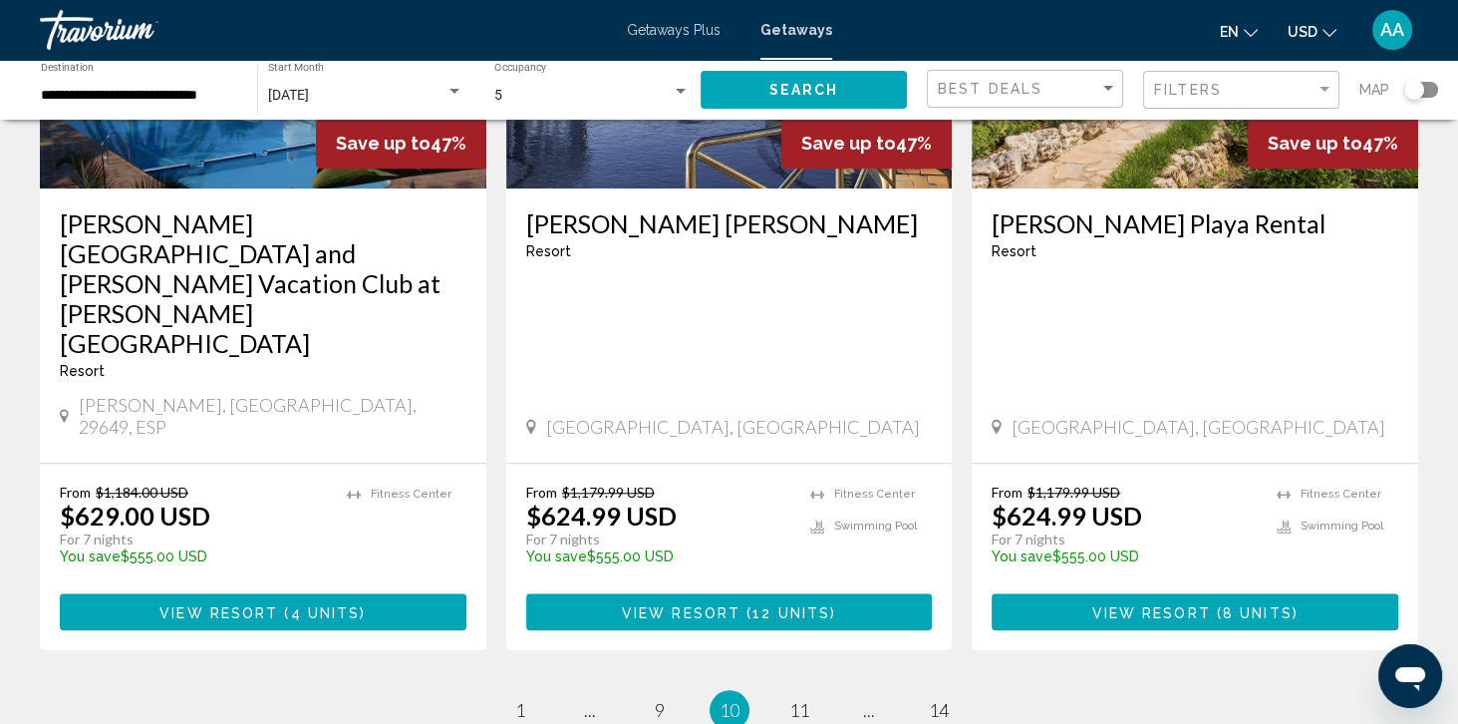
scroll to position [2609, 0]
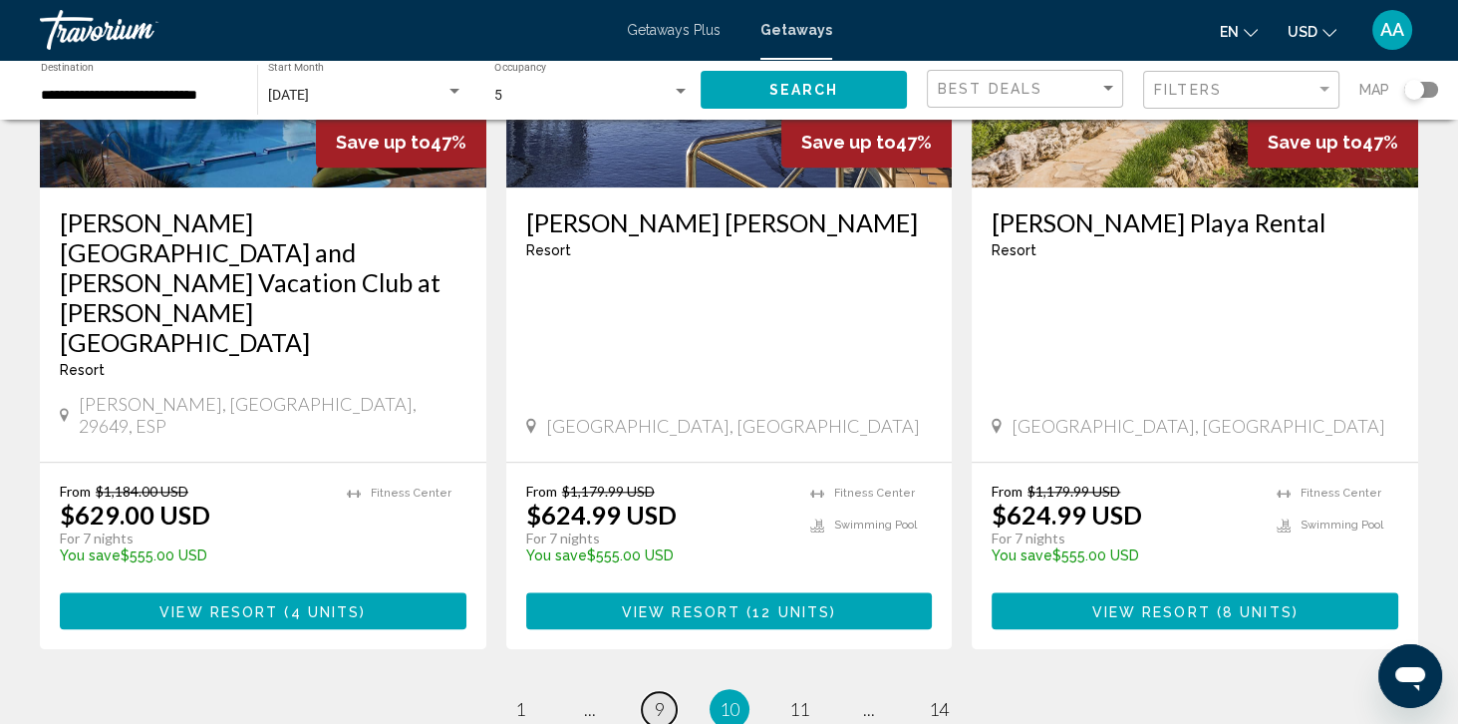
click at [648, 692] on link "page 9" at bounding box center [659, 709] width 35 height 35
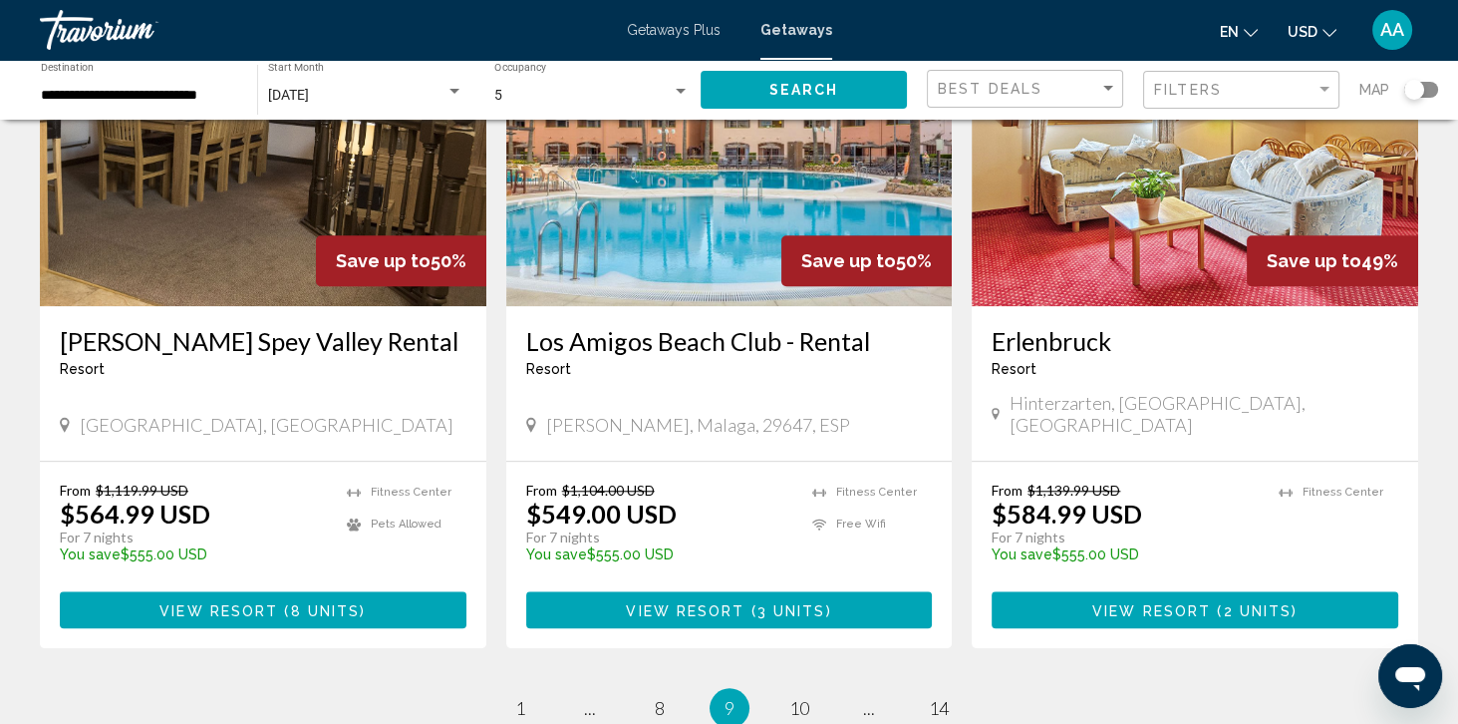
scroll to position [2335, 0]
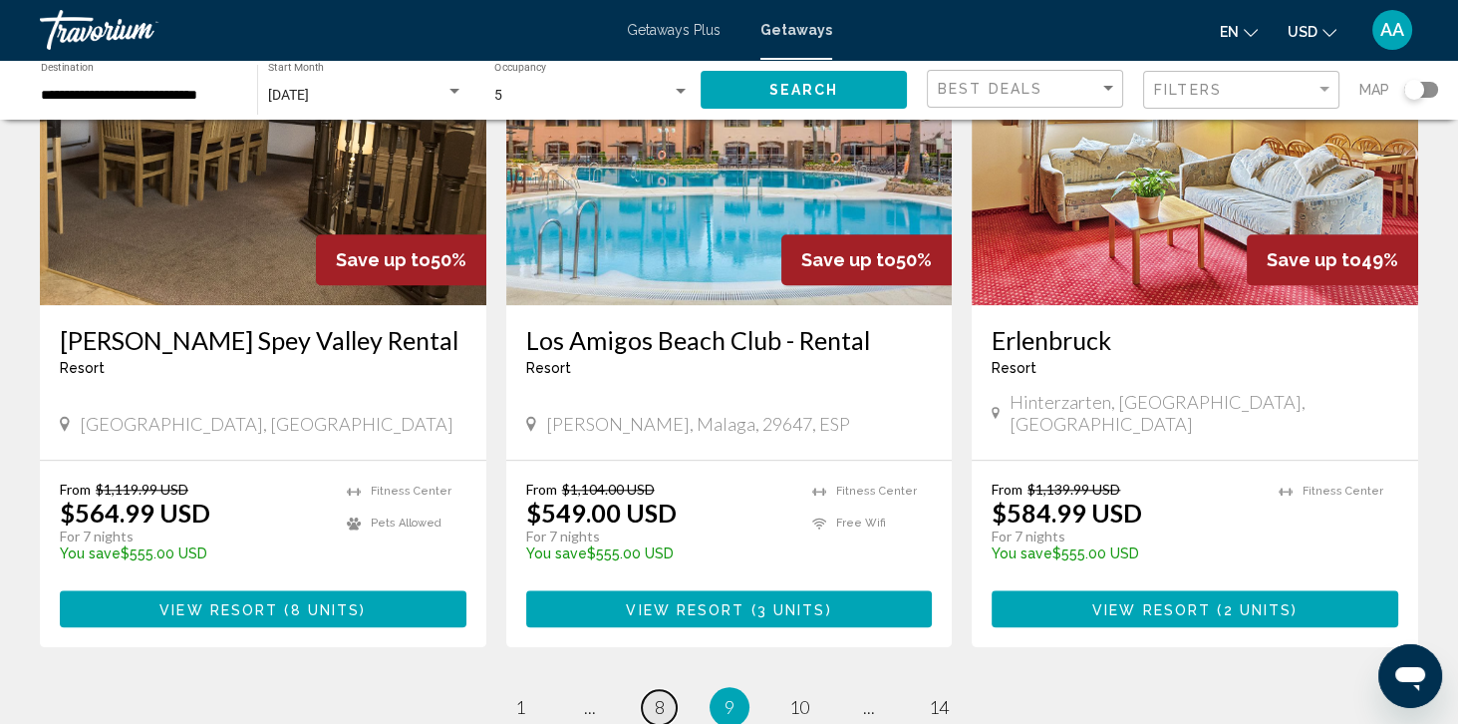
click at [649, 690] on link "page 8" at bounding box center [659, 707] width 35 height 35
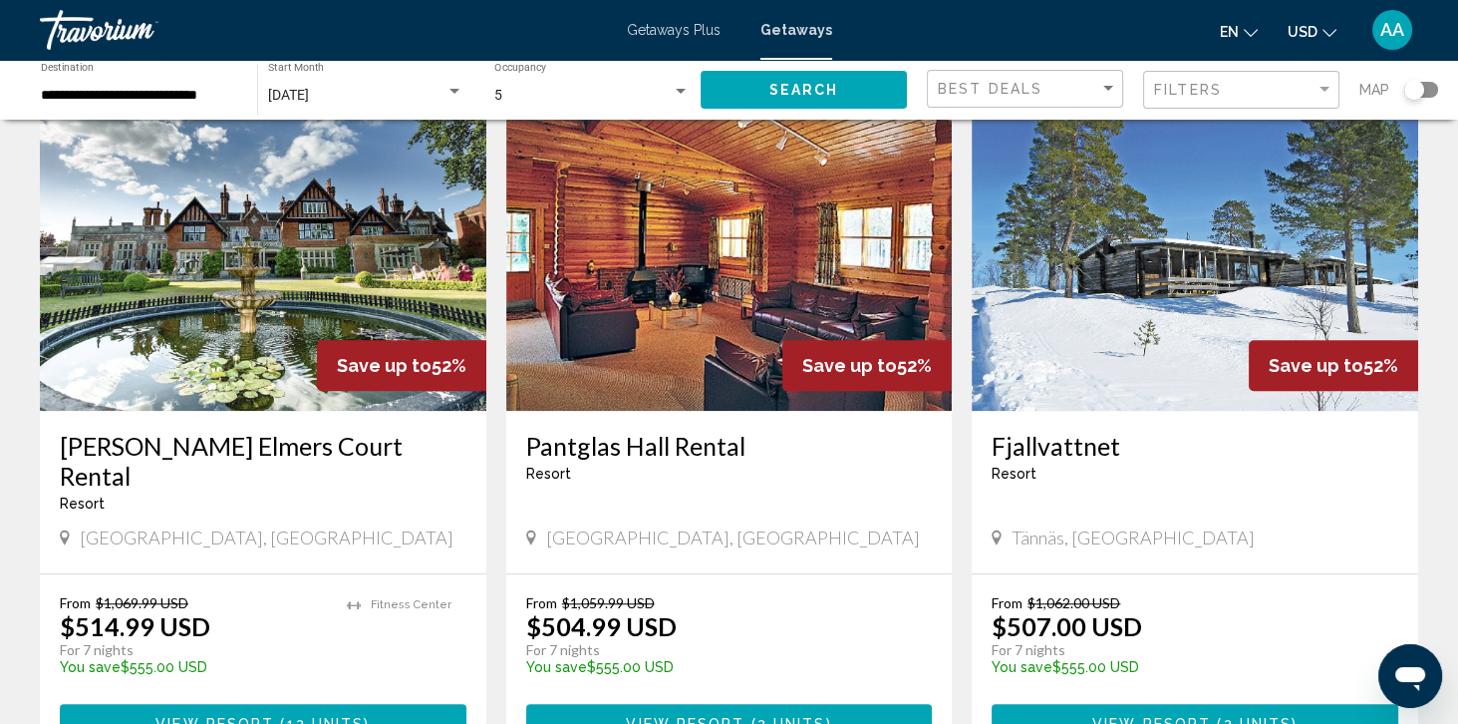
scroll to position [2305, 0]
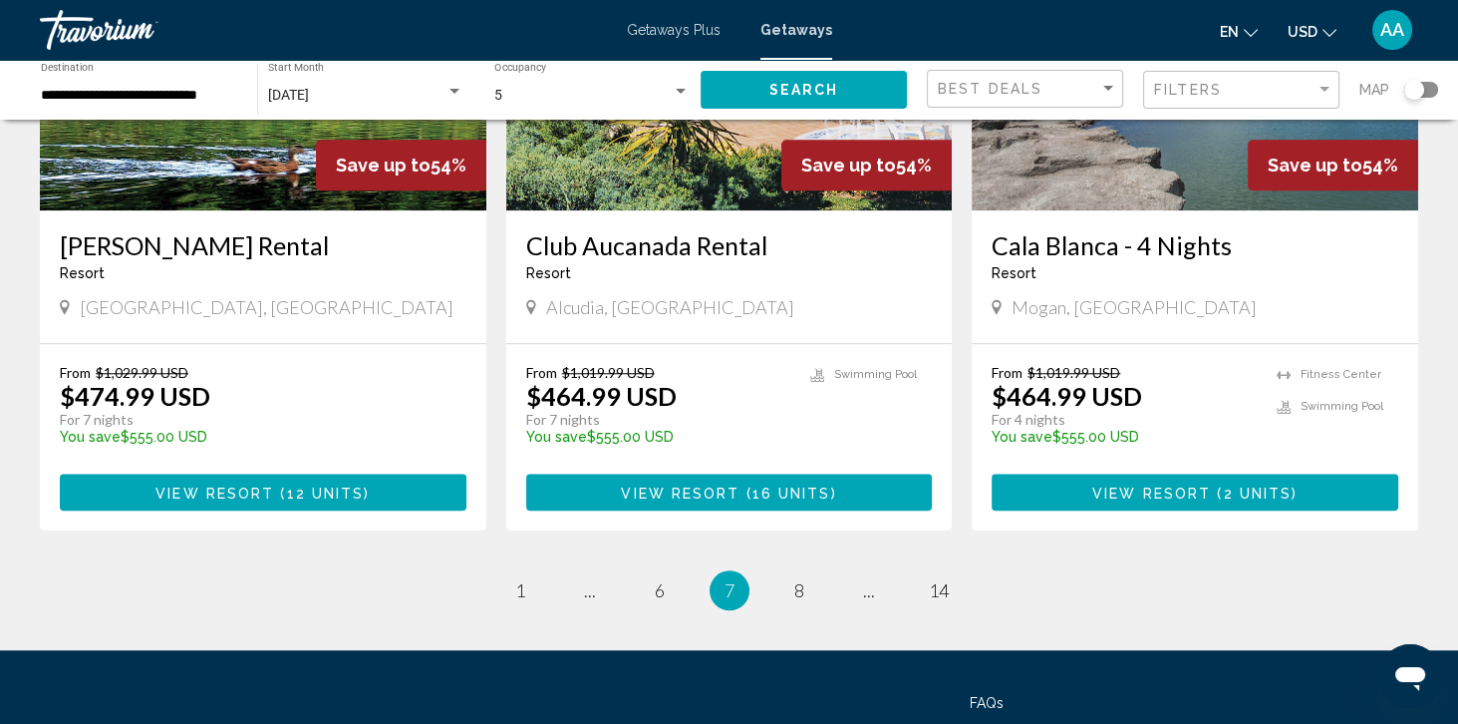
scroll to position [2466, 0]
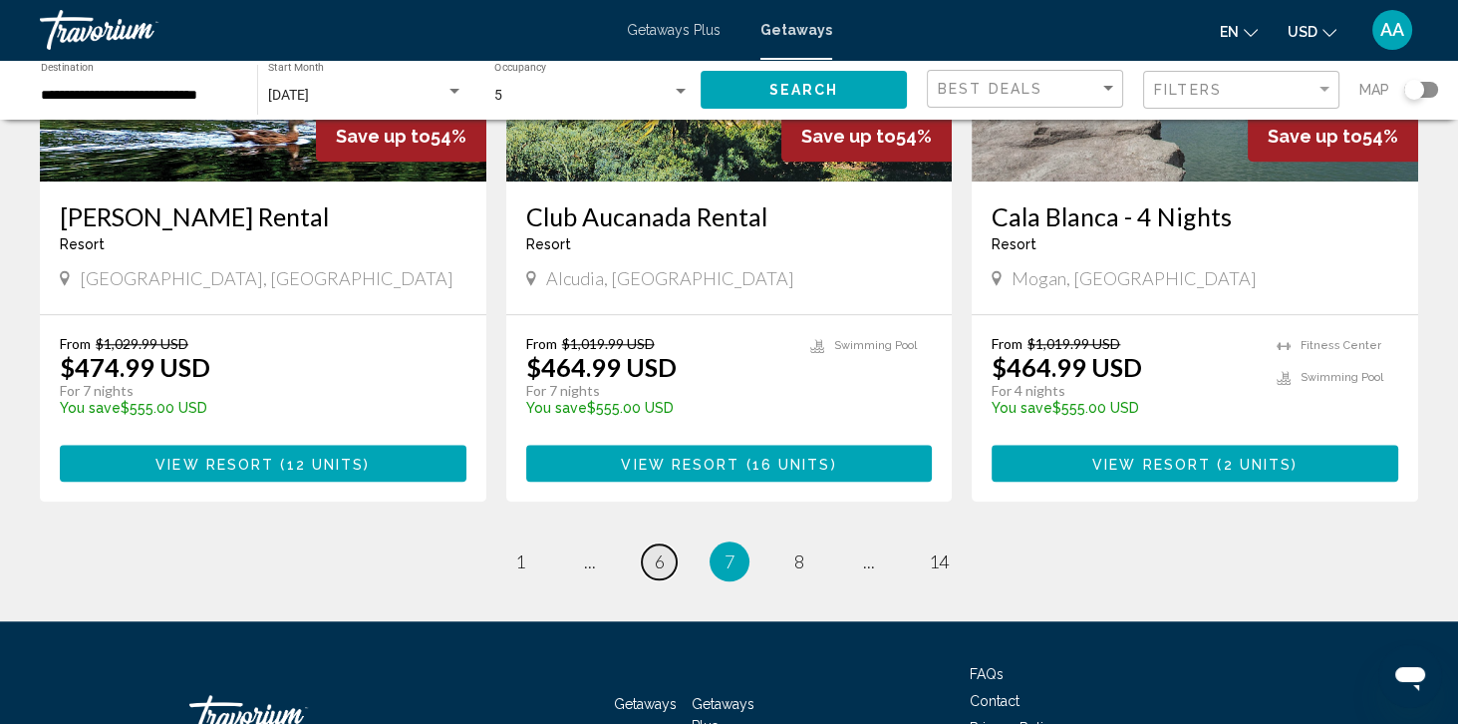
click at [642, 544] on link "page 6" at bounding box center [659, 561] width 35 height 35
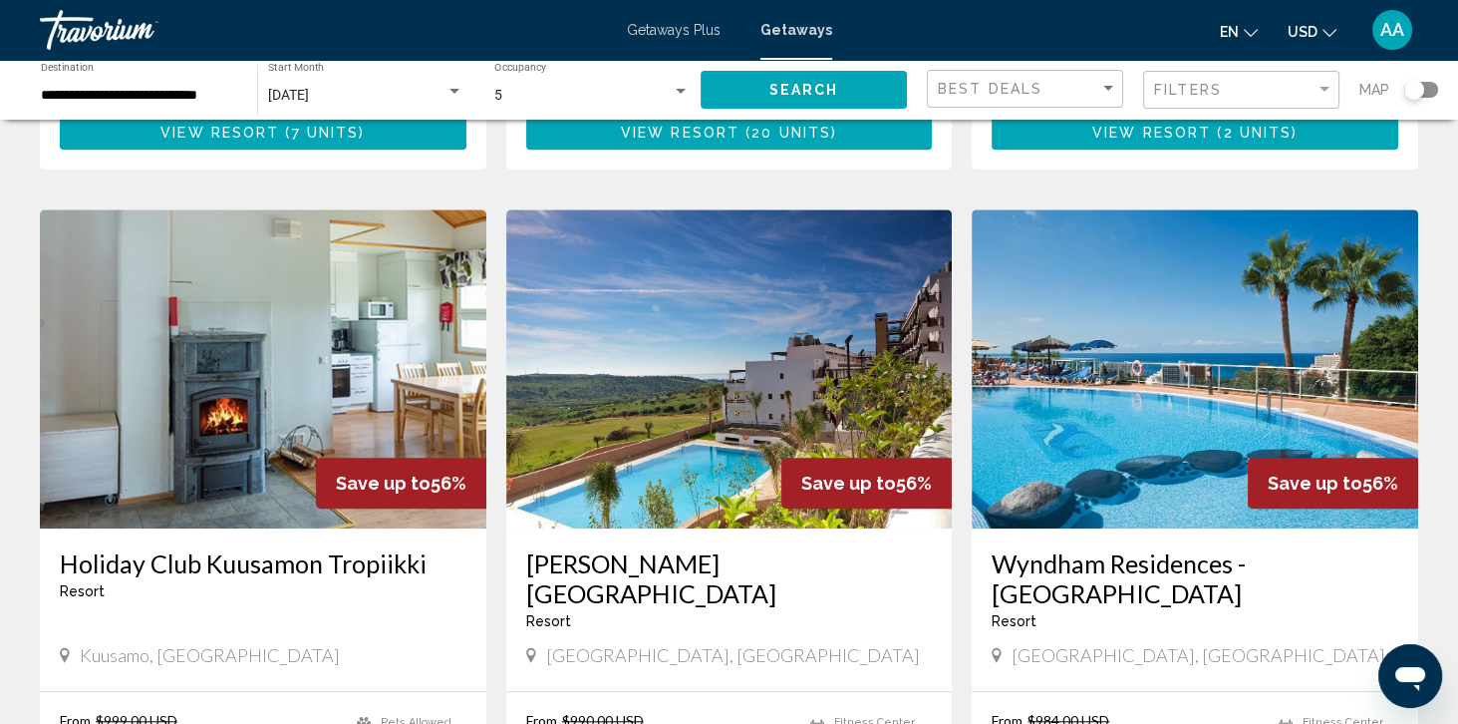
scroll to position [2262, 0]
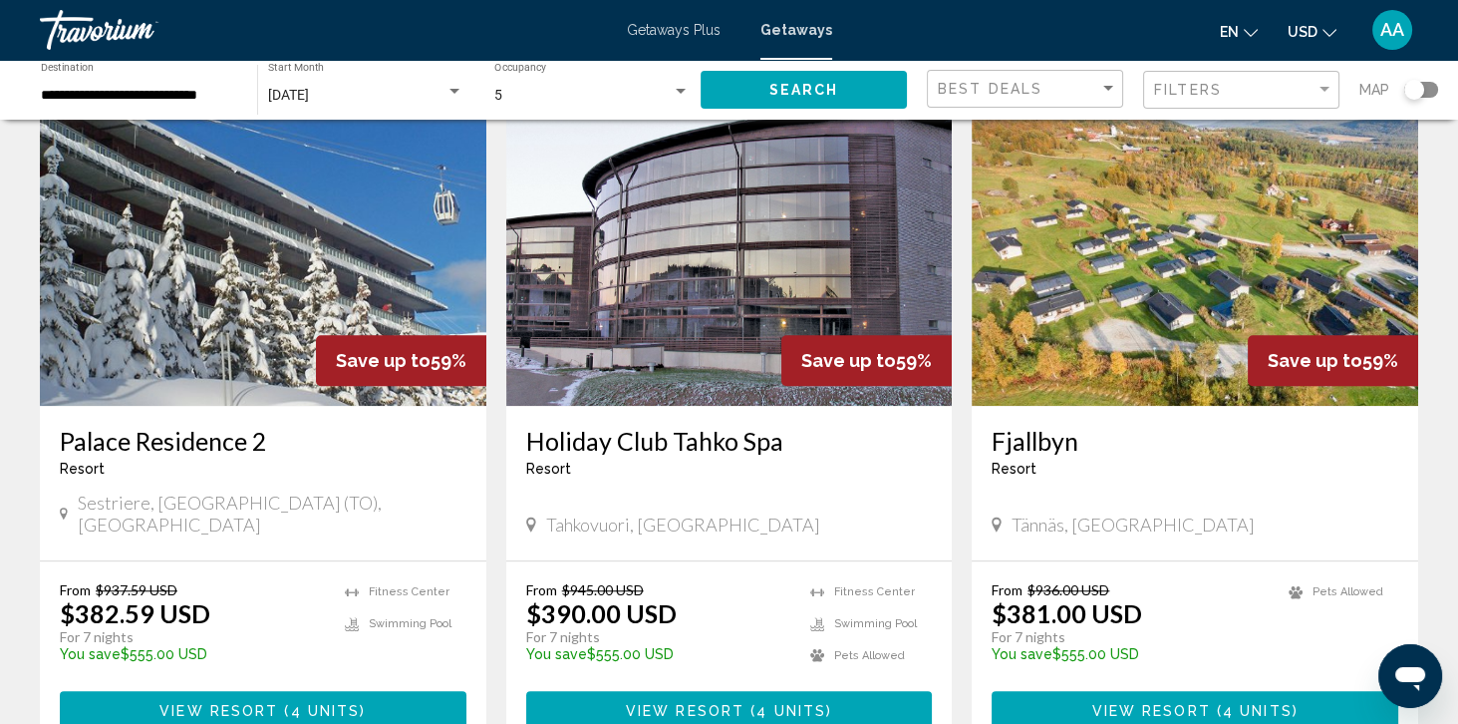
scroll to position [2194, 0]
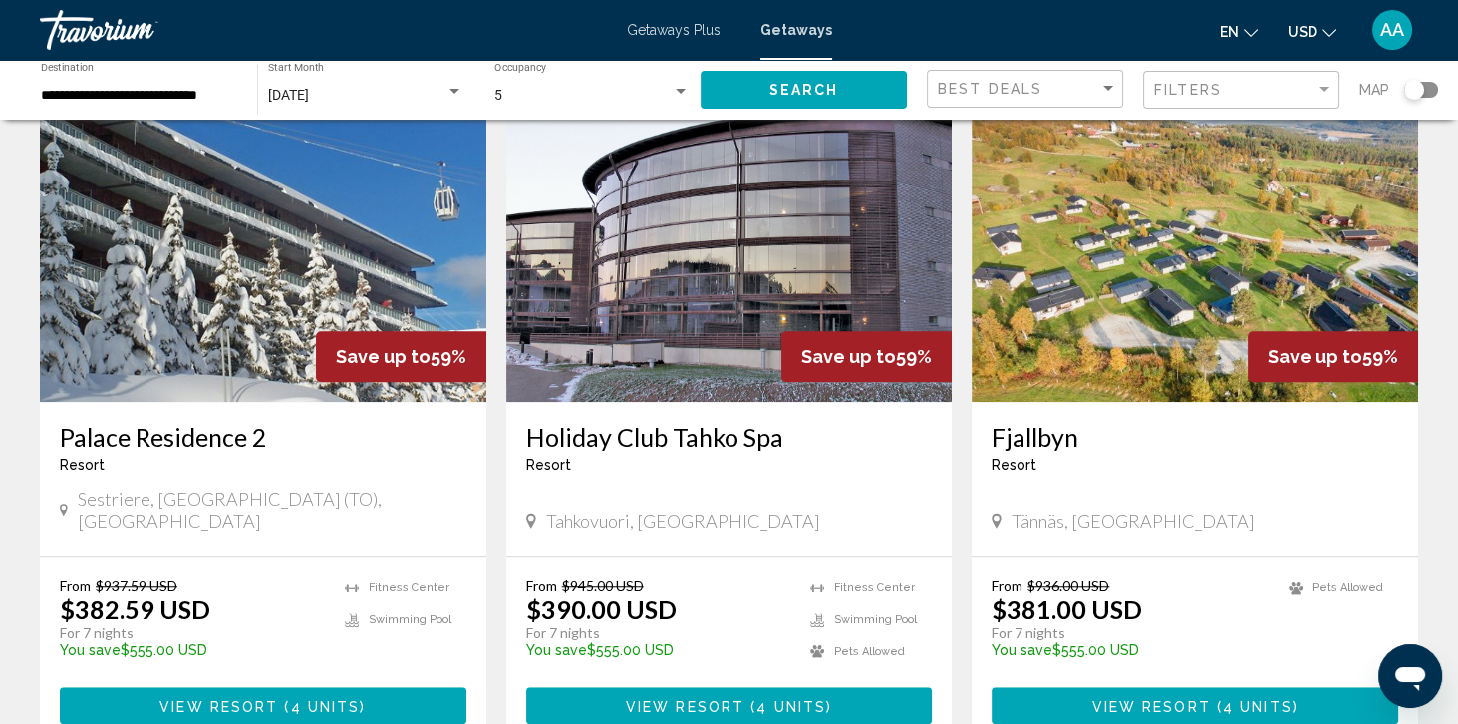
click at [141, 314] on img "Main content" at bounding box center [263, 242] width 446 height 319
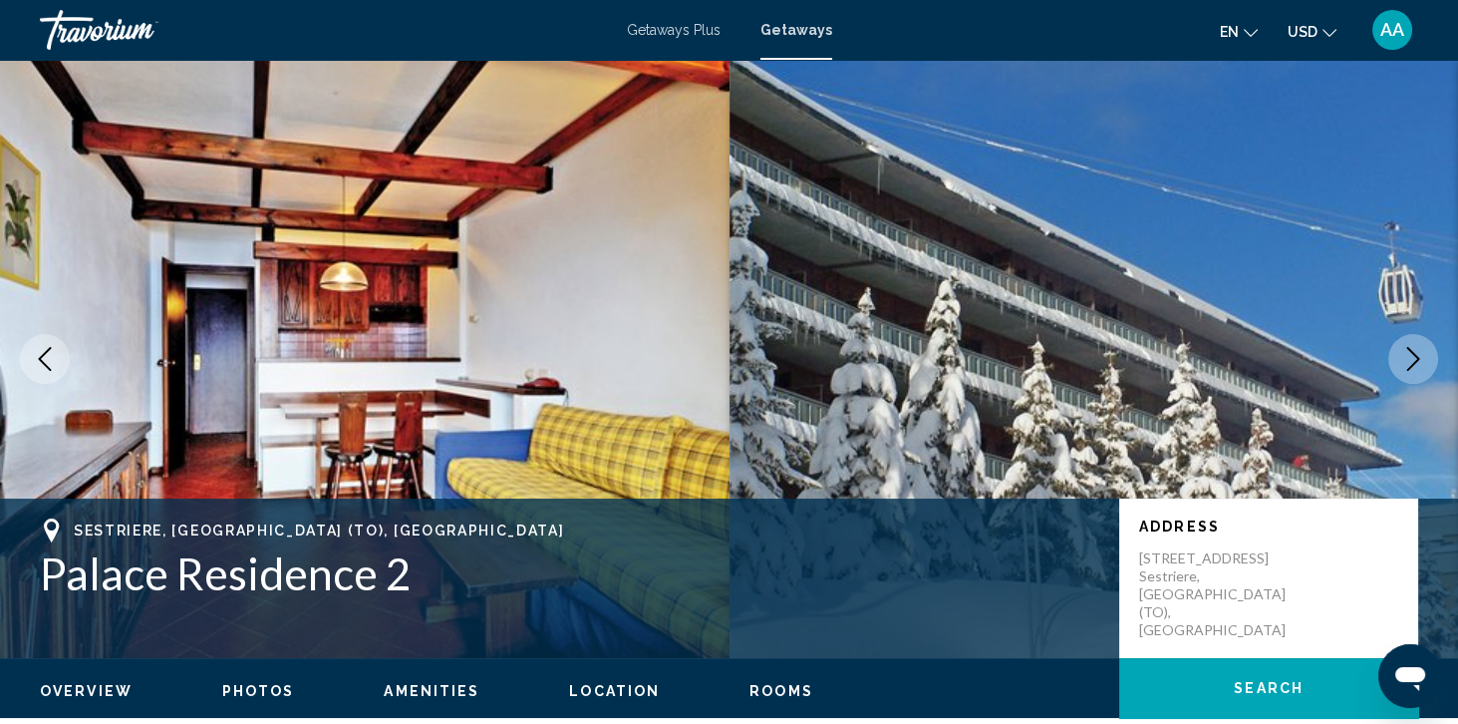
click at [1419, 364] on icon "Next image" at bounding box center [1413, 359] width 24 height 24
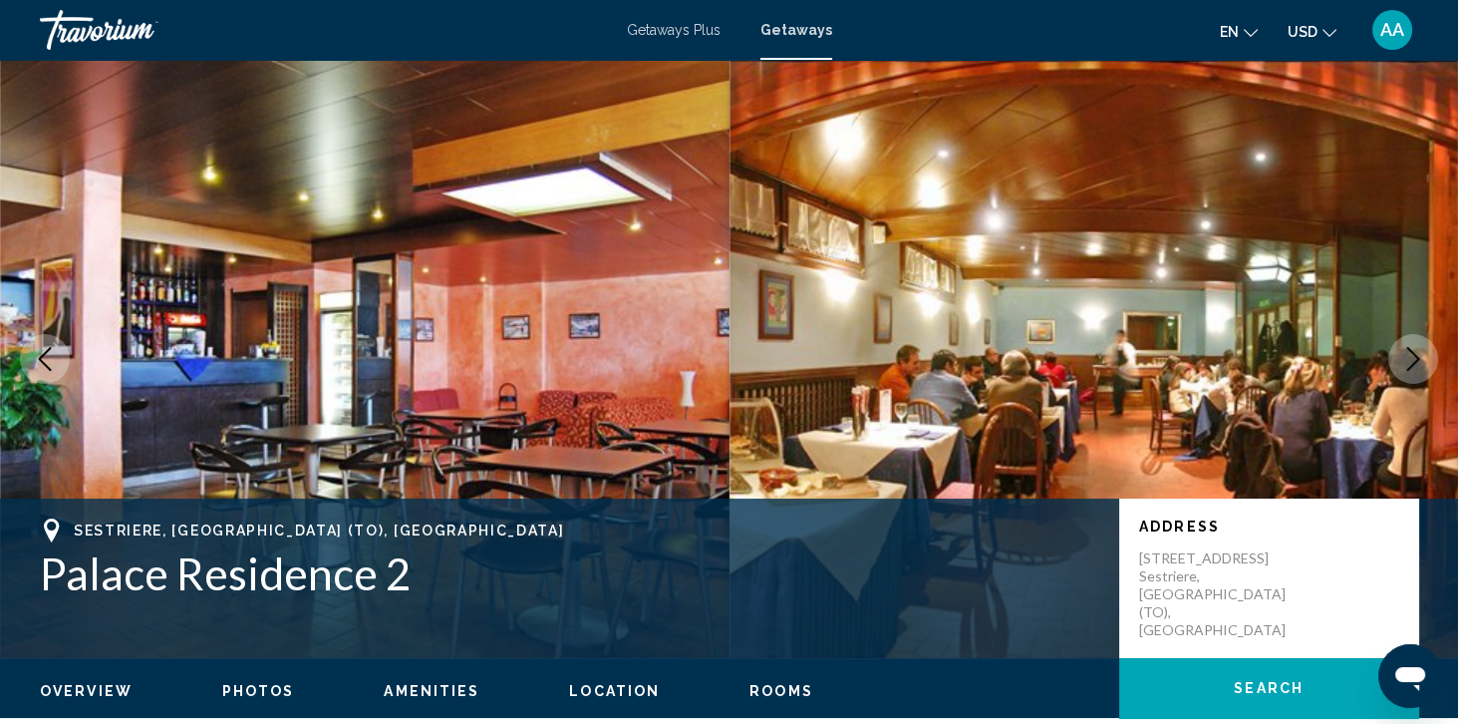
click at [1418, 364] on icon "Next image" at bounding box center [1413, 359] width 24 height 24
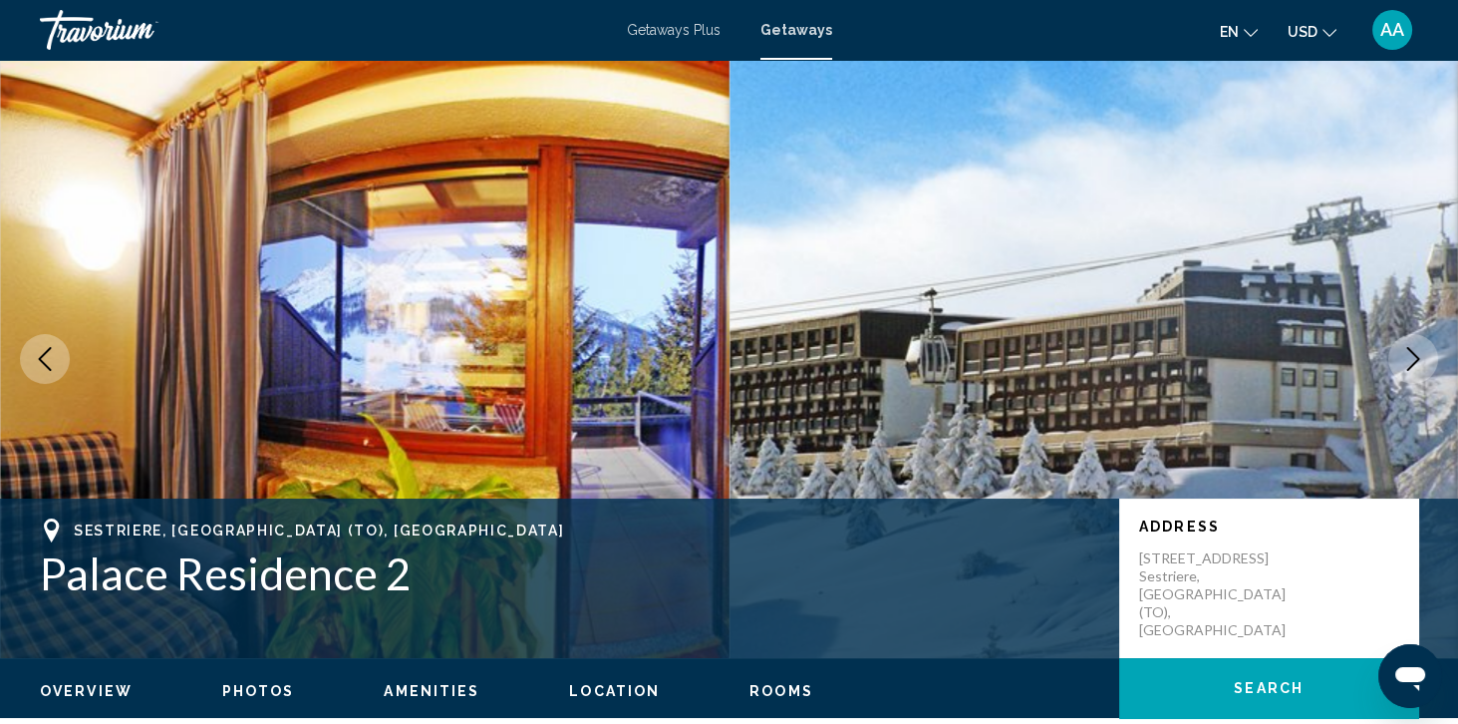
click at [1428, 374] on button "Next image" at bounding box center [1413, 359] width 50 height 50
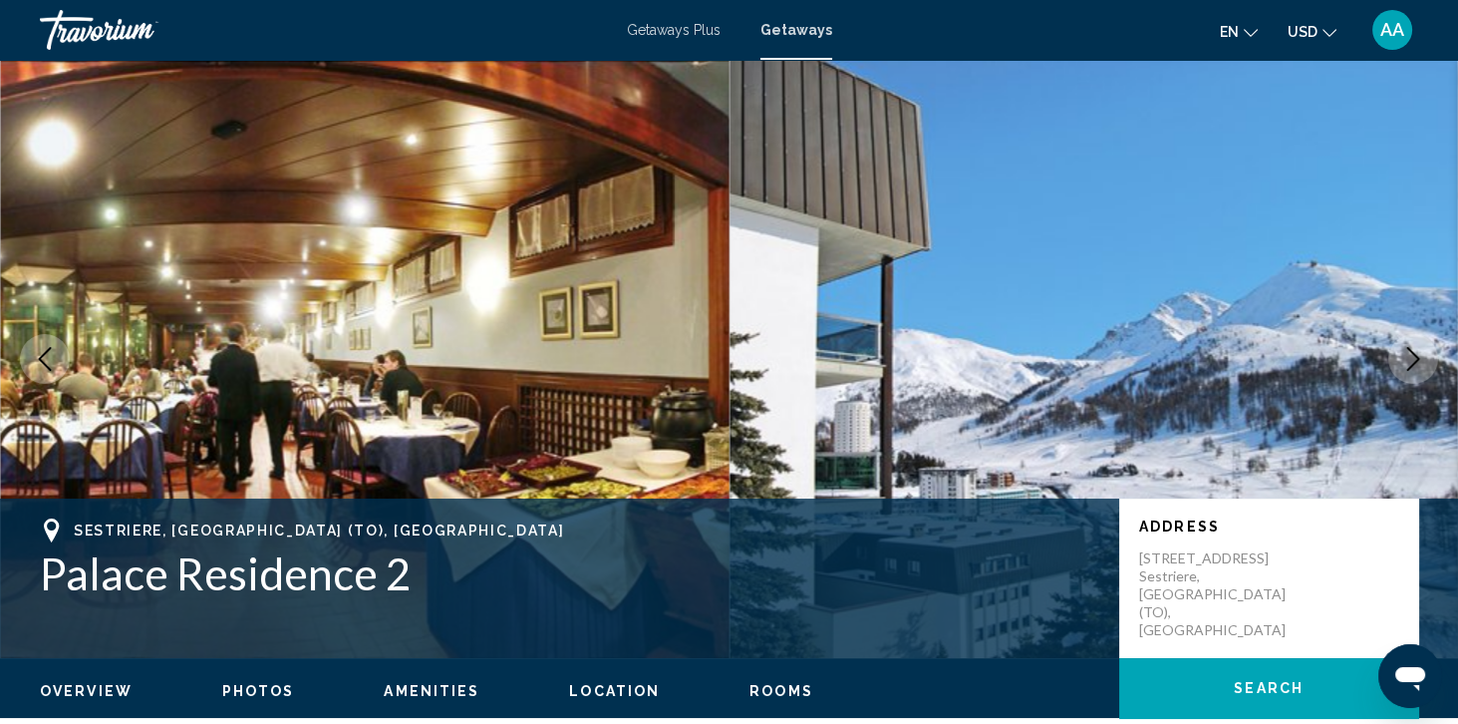
click at [1420, 383] on img "Main content" at bounding box center [1095, 359] width 730 height 598
click at [1404, 381] on button "Next image" at bounding box center [1413, 359] width 50 height 50
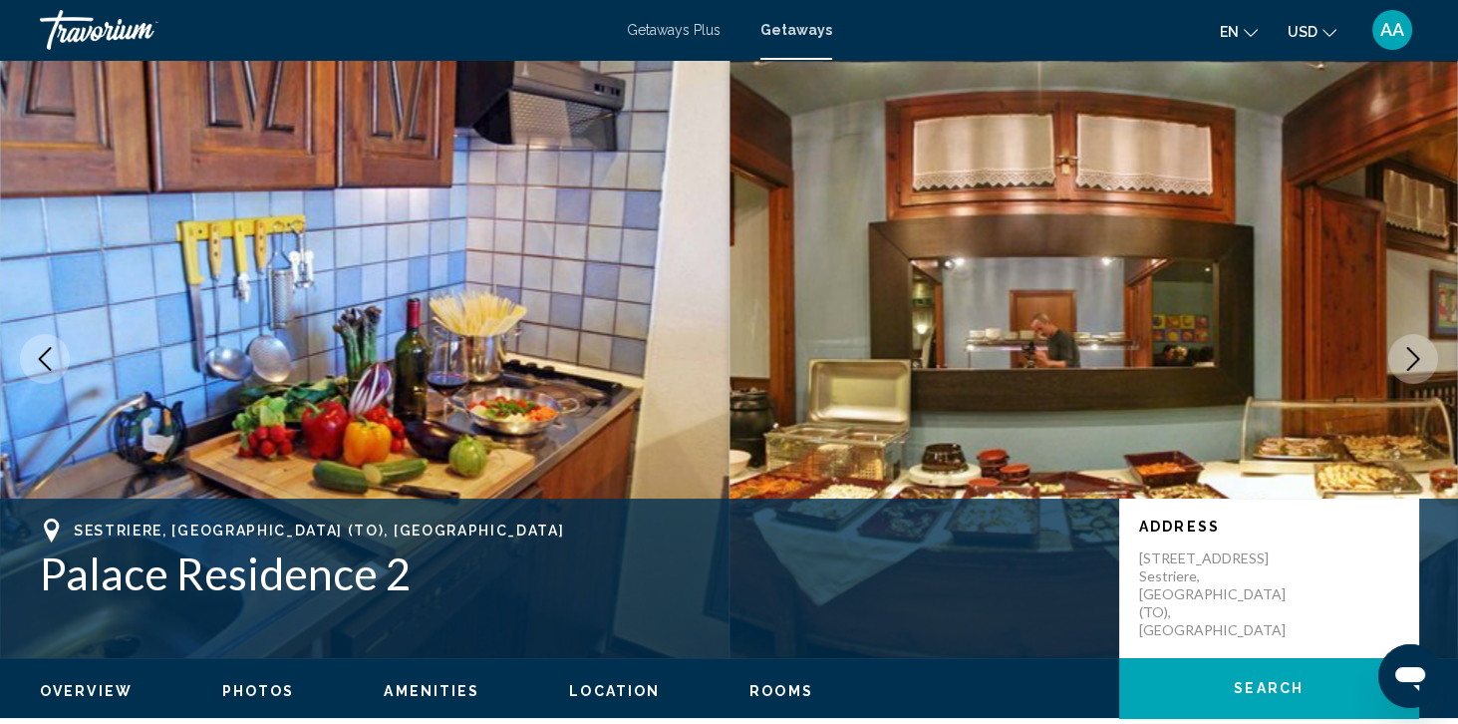
click at [1413, 372] on button "Next image" at bounding box center [1413, 359] width 50 height 50
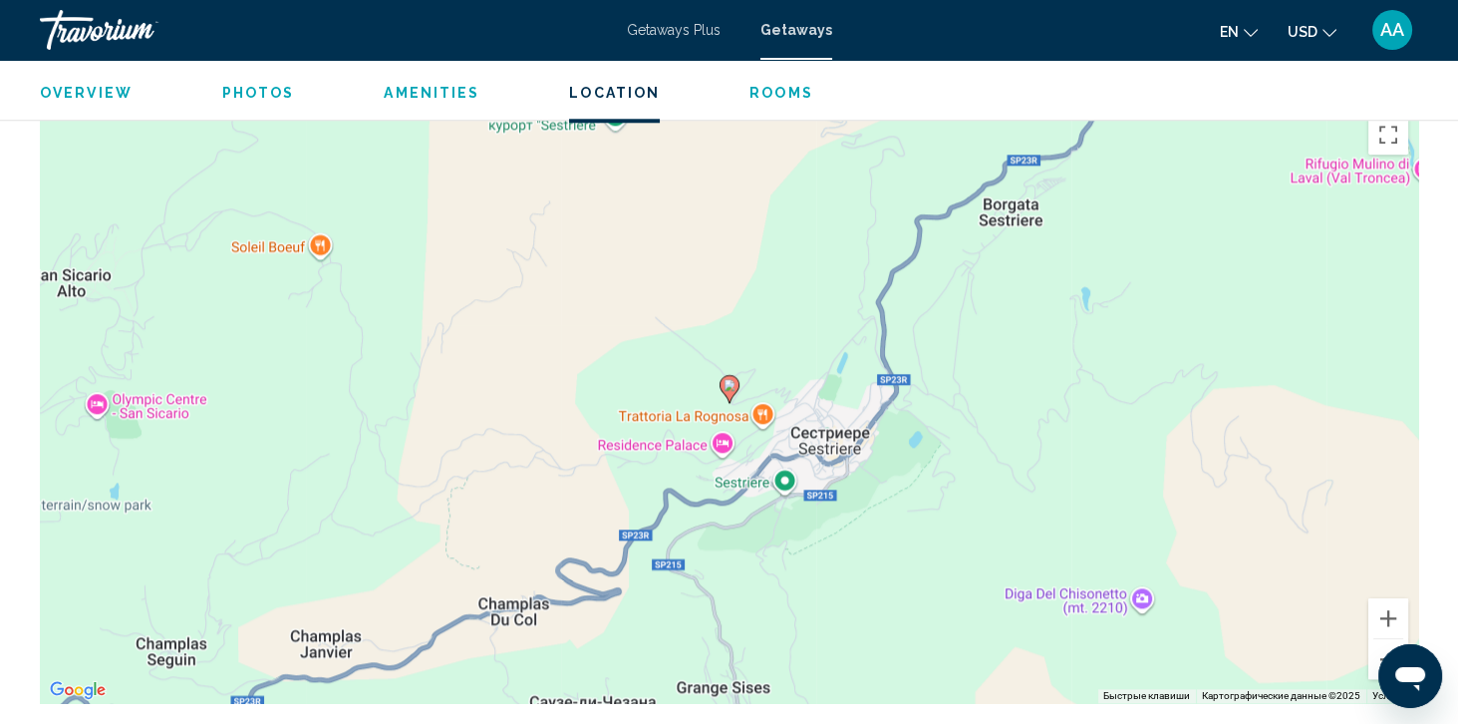
scroll to position [2826, 0]
click at [1392, 668] on button "Уменьшить" at bounding box center [1388, 659] width 40 height 40
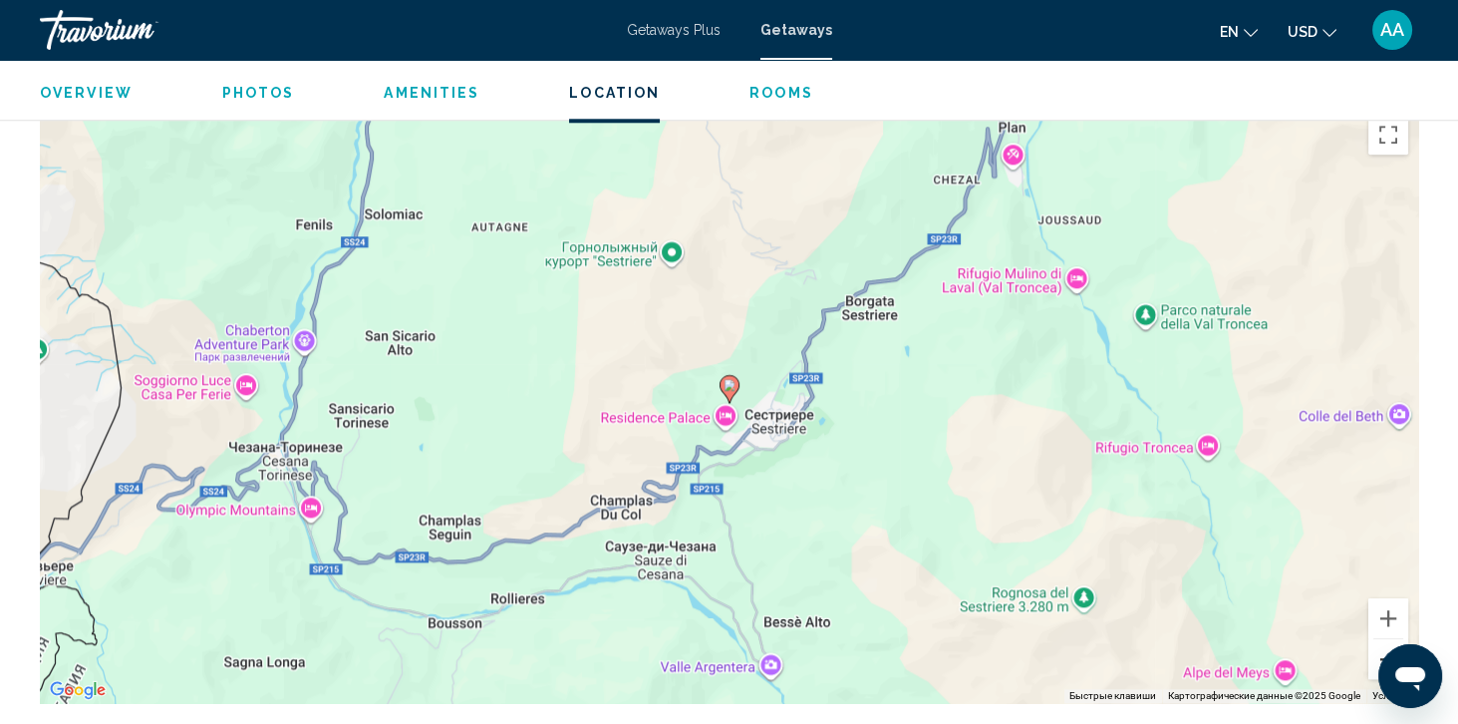
click at [1393, 668] on button "Уменьшить" at bounding box center [1388, 659] width 40 height 40
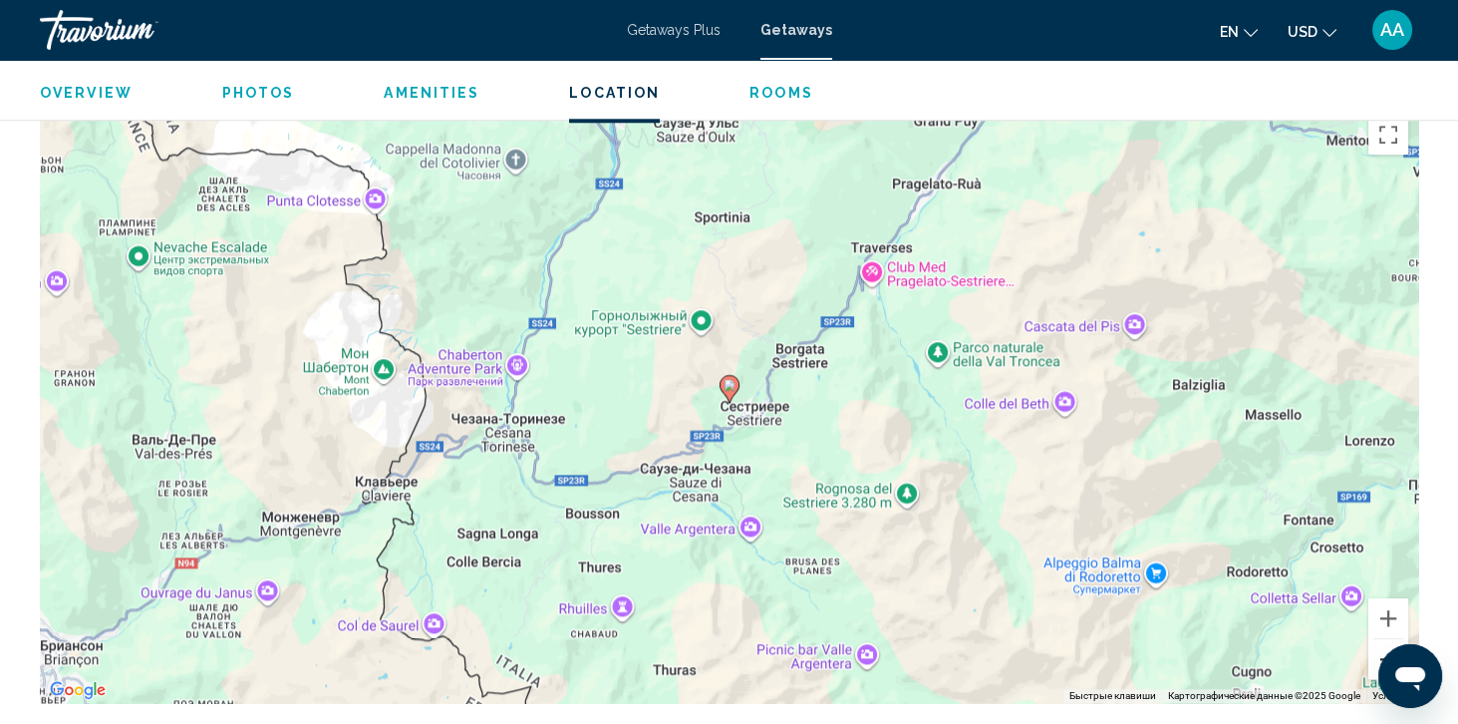
click at [1391, 675] on button "Уменьшить" at bounding box center [1388, 659] width 40 height 40
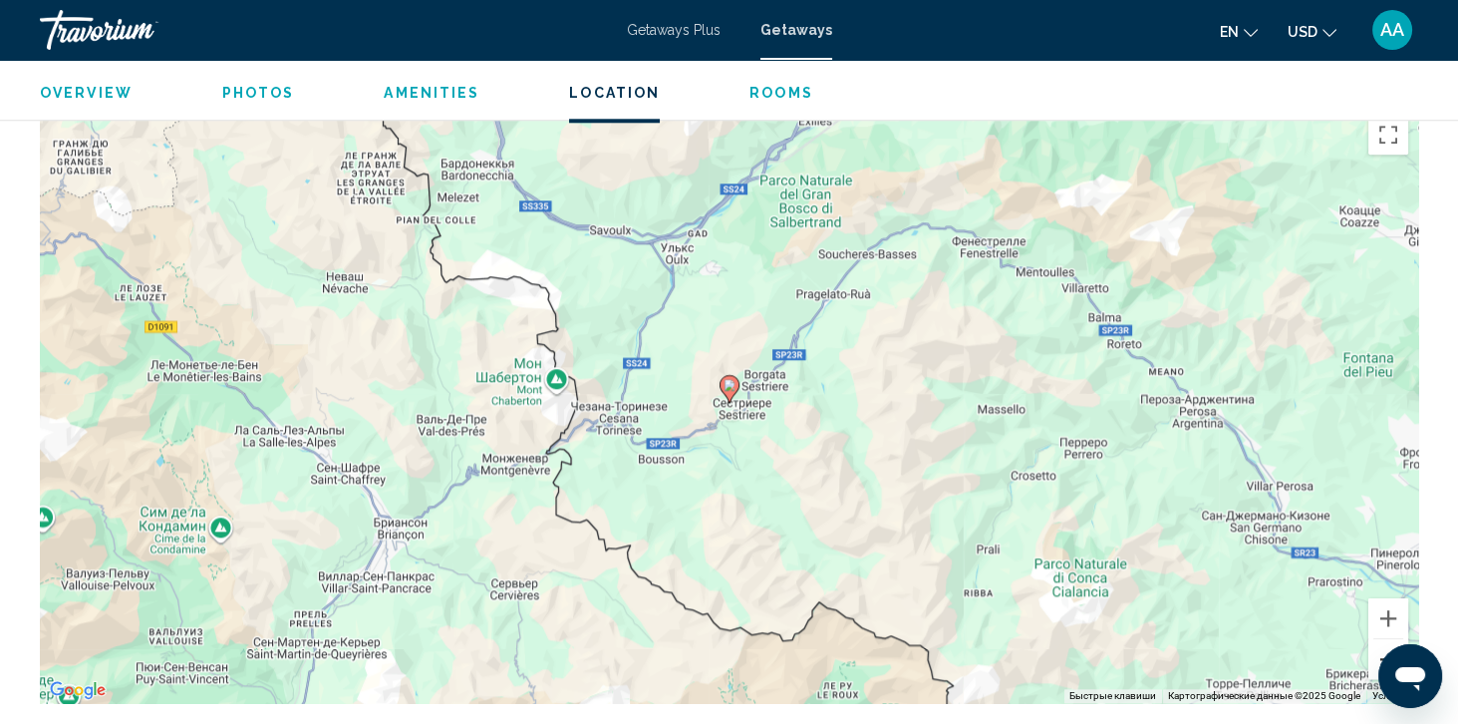
click at [1391, 674] on button "Уменьшить" at bounding box center [1388, 659] width 40 height 40
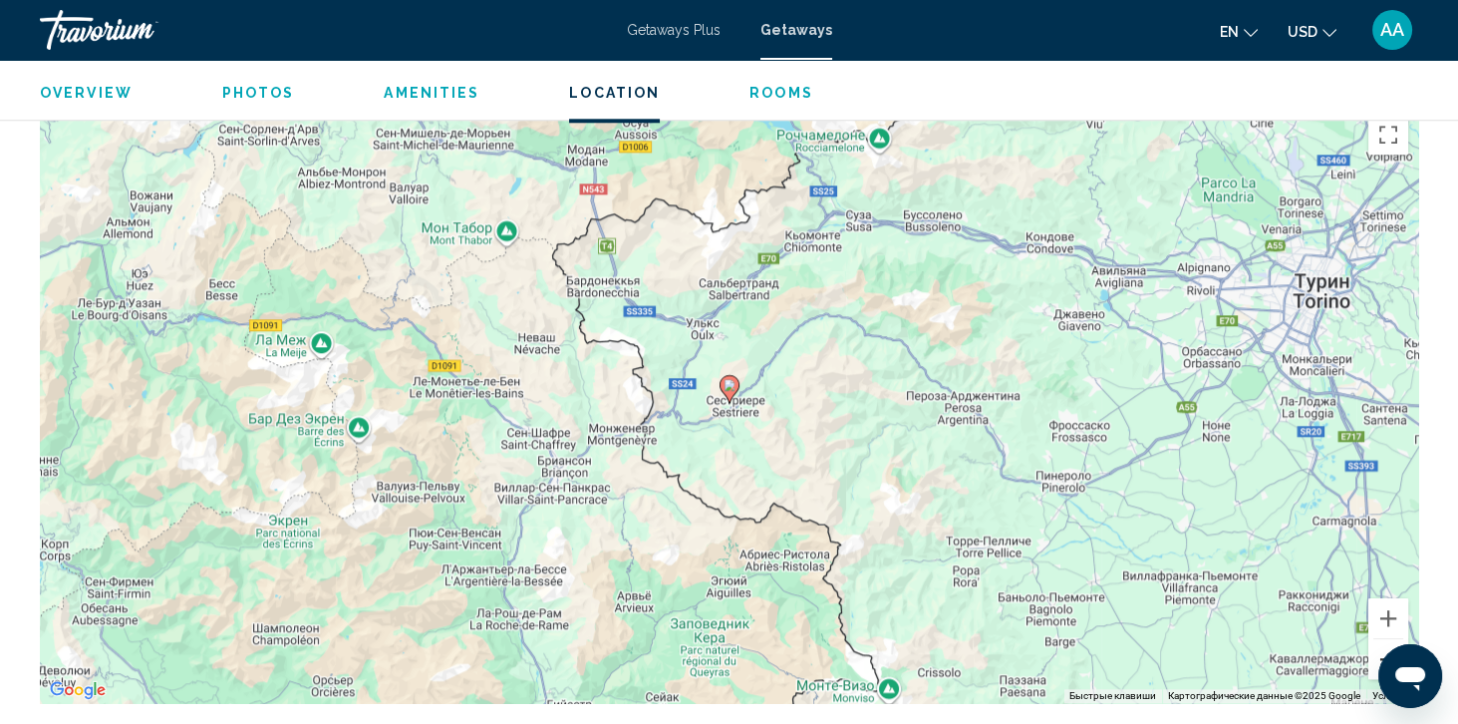
click at [1392, 666] on button "Уменьшить" at bounding box center [1388, 659] width 40 height 40
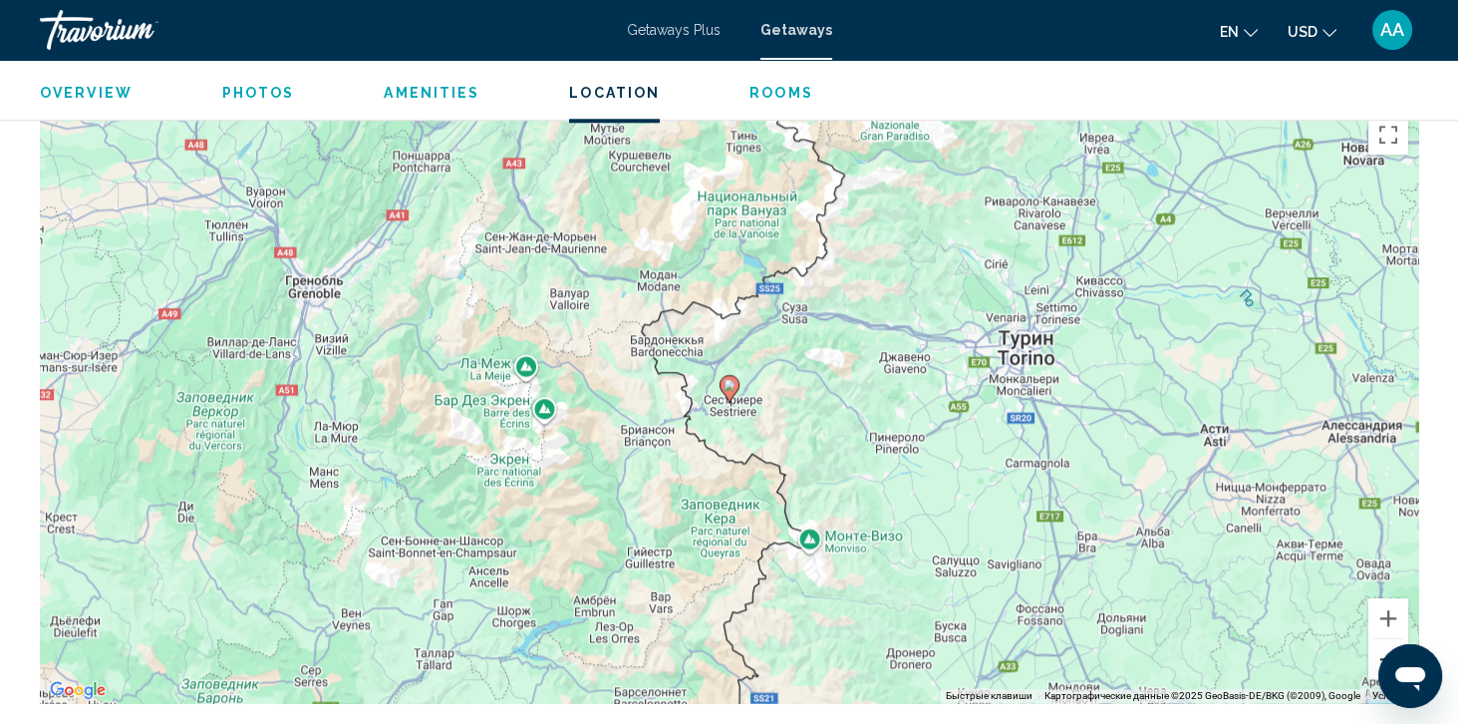
click at [1392, 666] on button "Уменьшить" at bounding box center [1388, 659] width 40 height 40
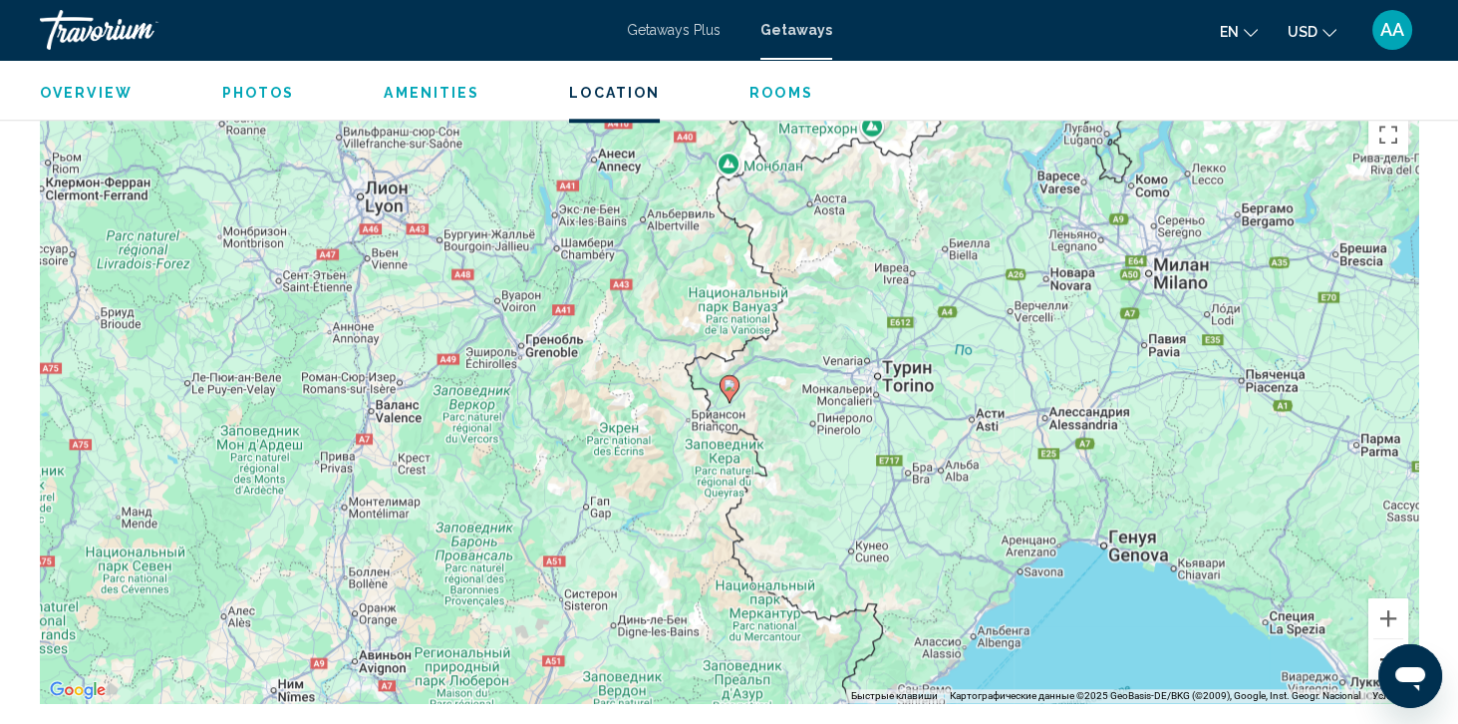
click at [1395, 674] on button "Уменьшить" at bounding box center [1388, 659] width 40 height 40
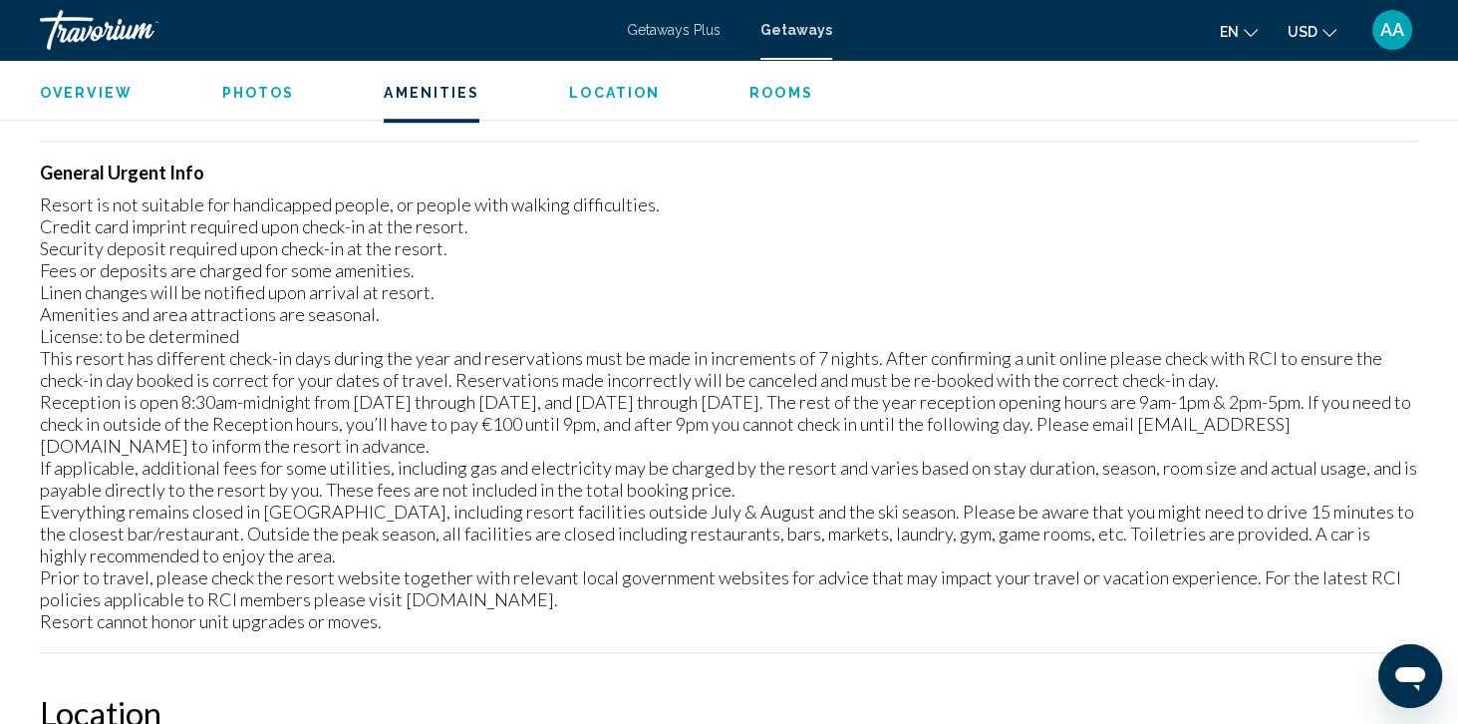
scroll to position [2179, 0]
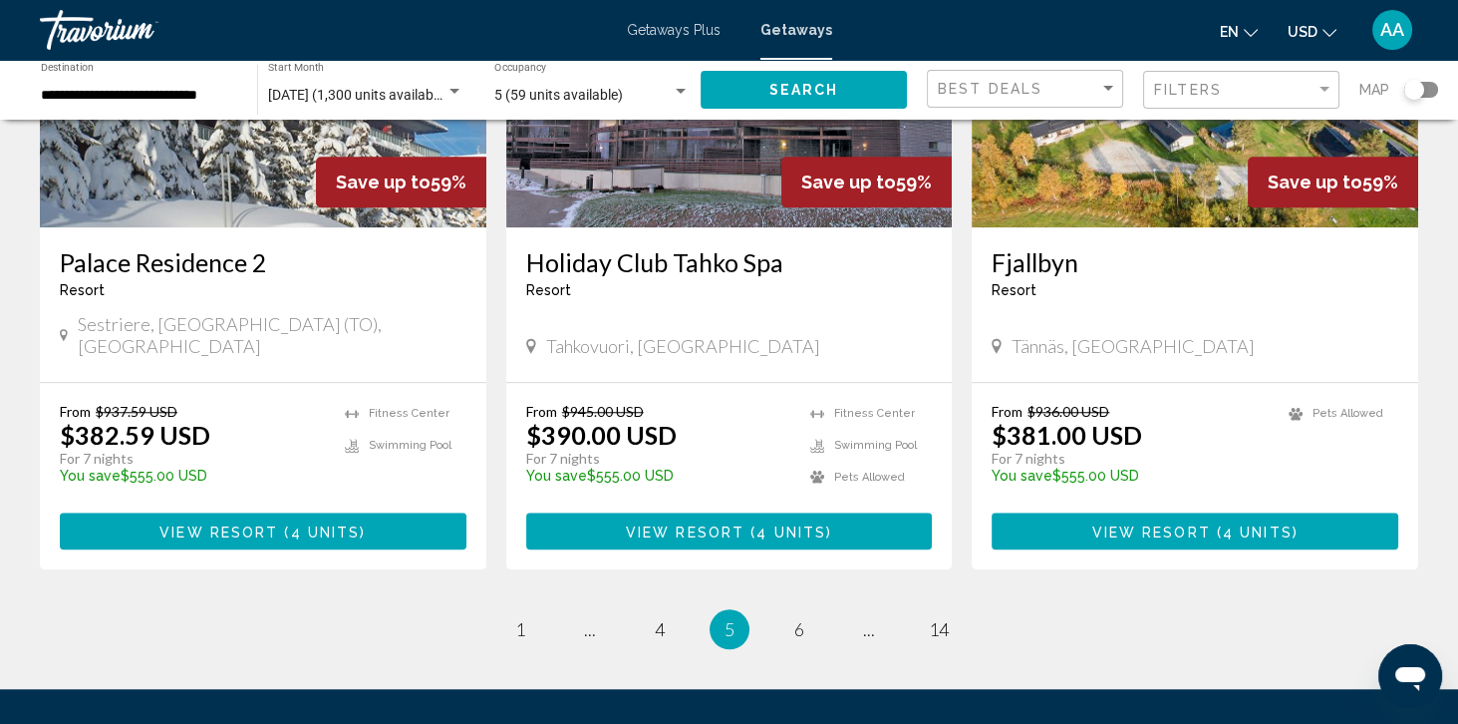
scroll to position [2369, 0]
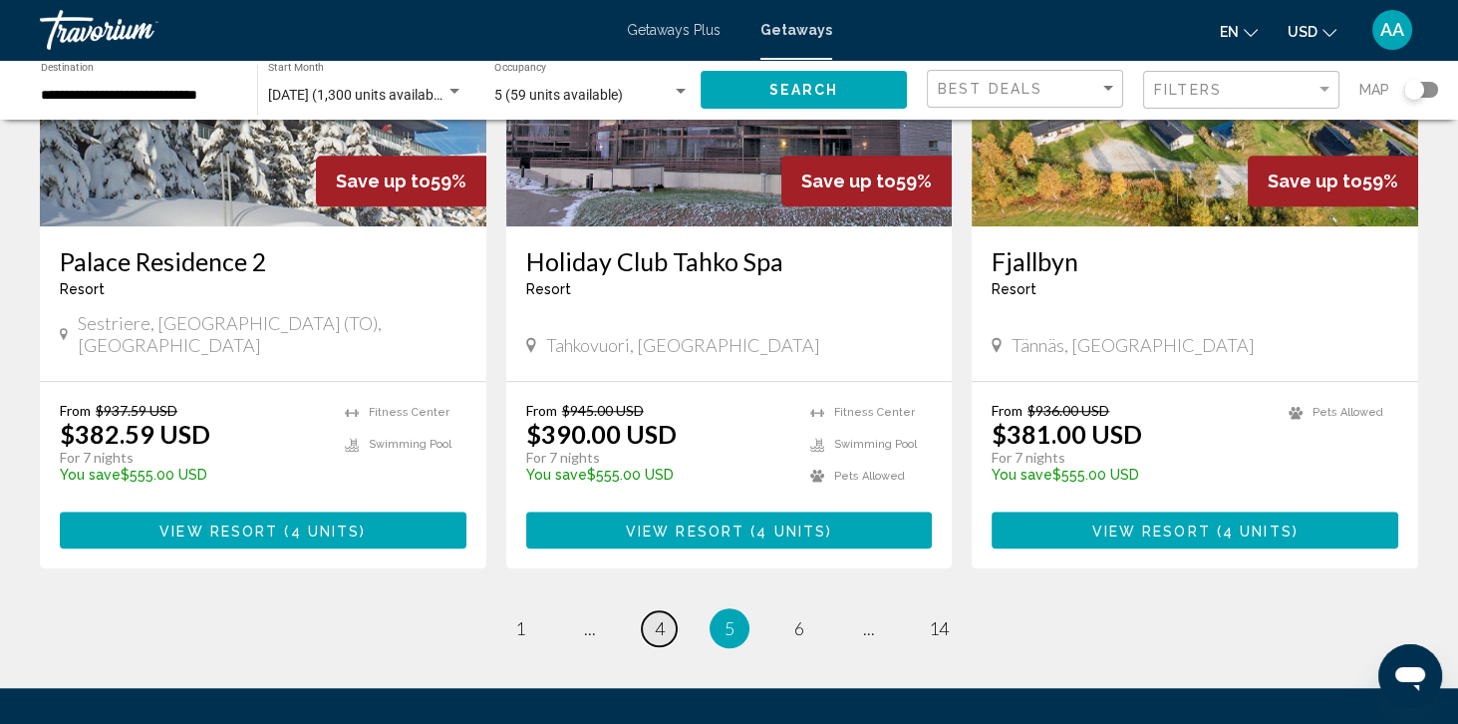
click at [647, 612] on link "page 4" at bounding box center [659, 628] width 35 height 35
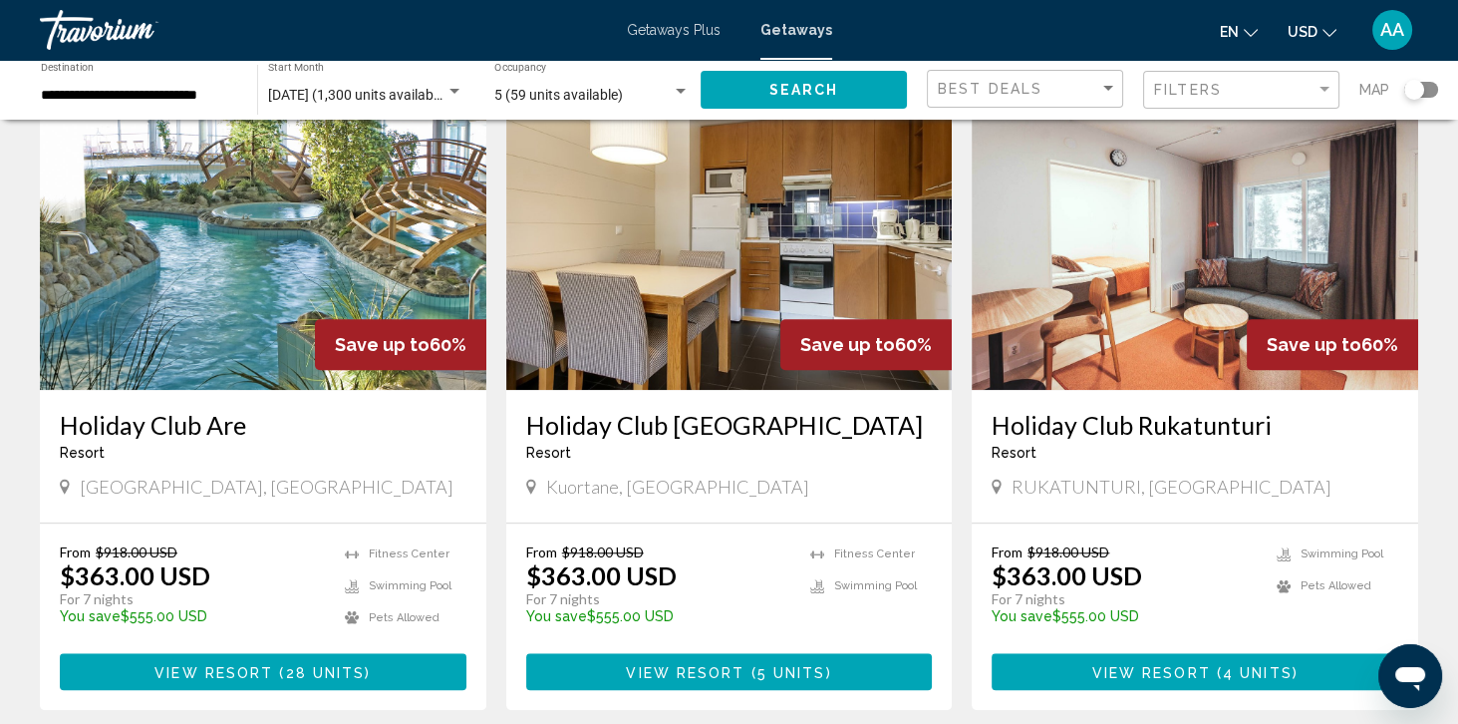
scroll to position [2264, 0]
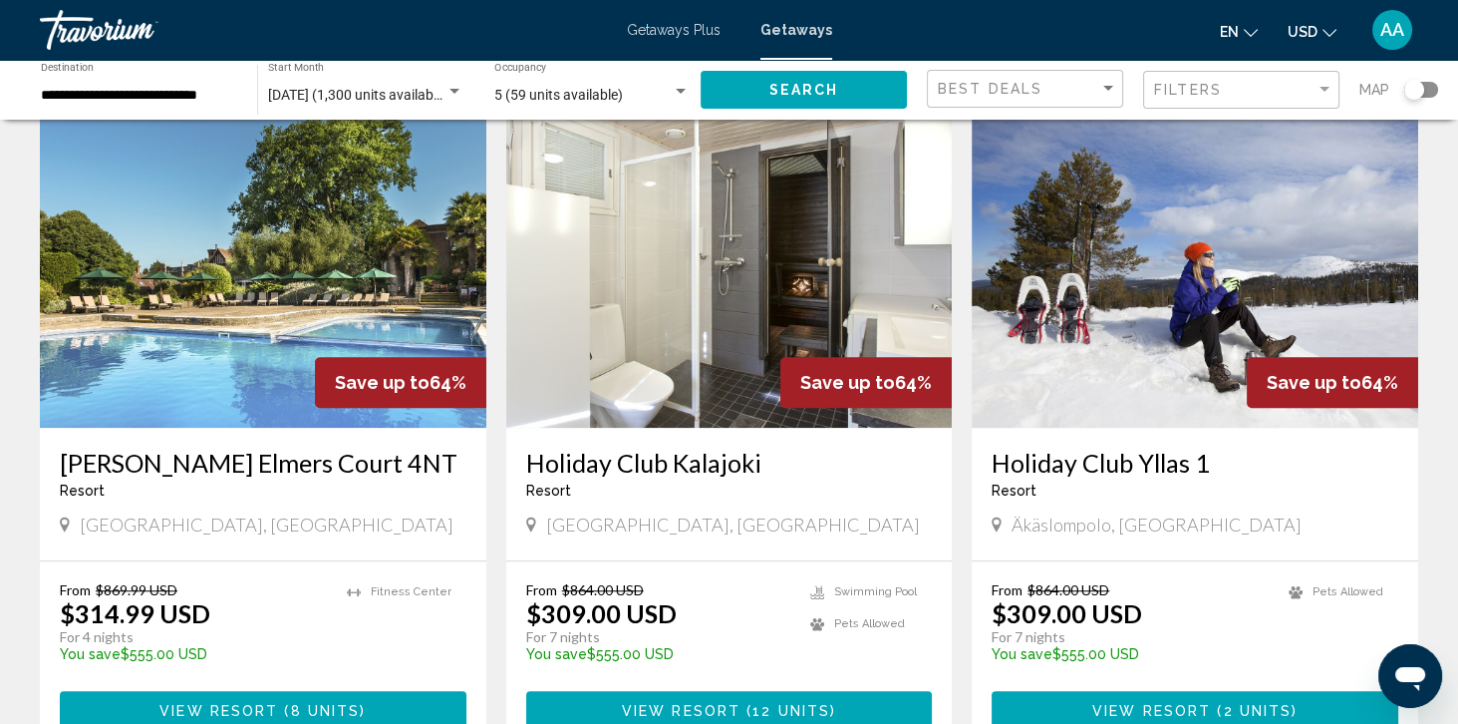
scroll to position [2457, 0]
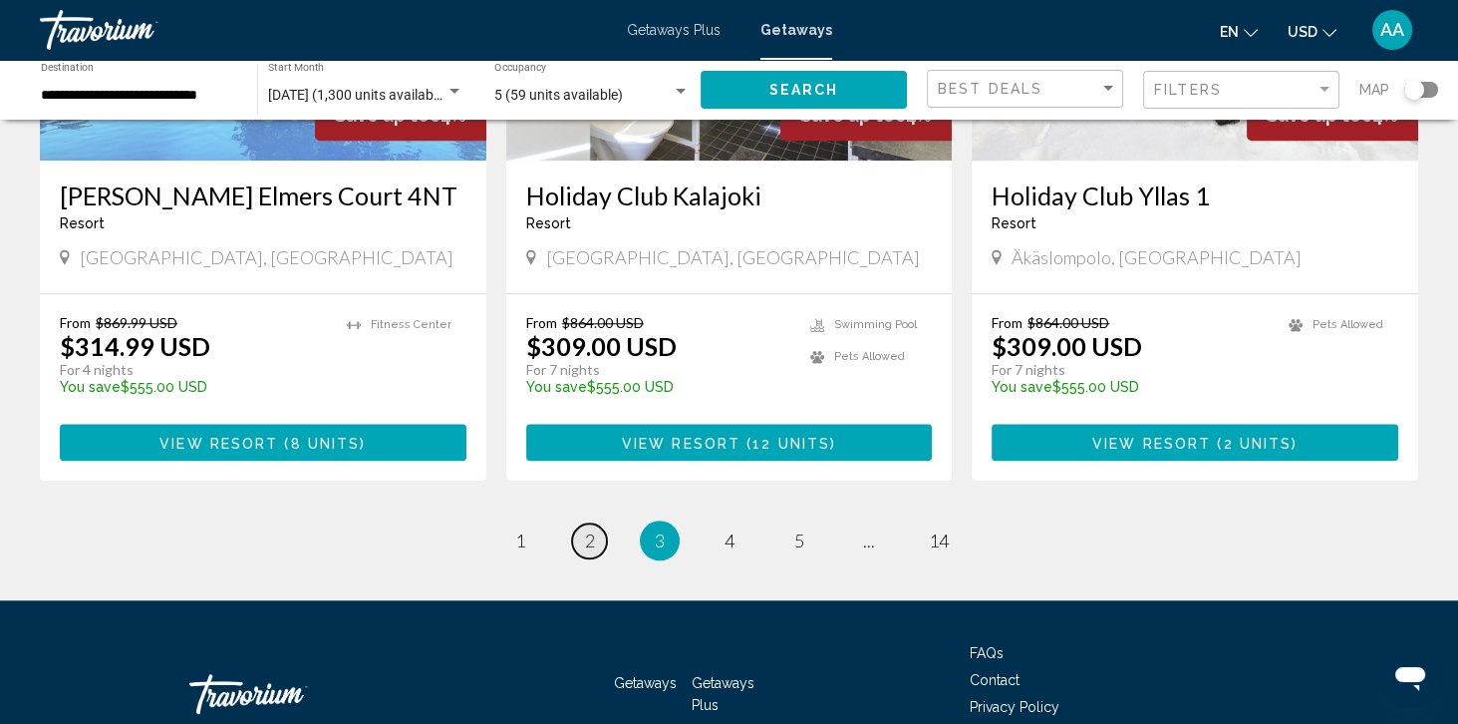
click at [574, 523] on link "page 2" at bounding box center [589, 540] width 35 height 35
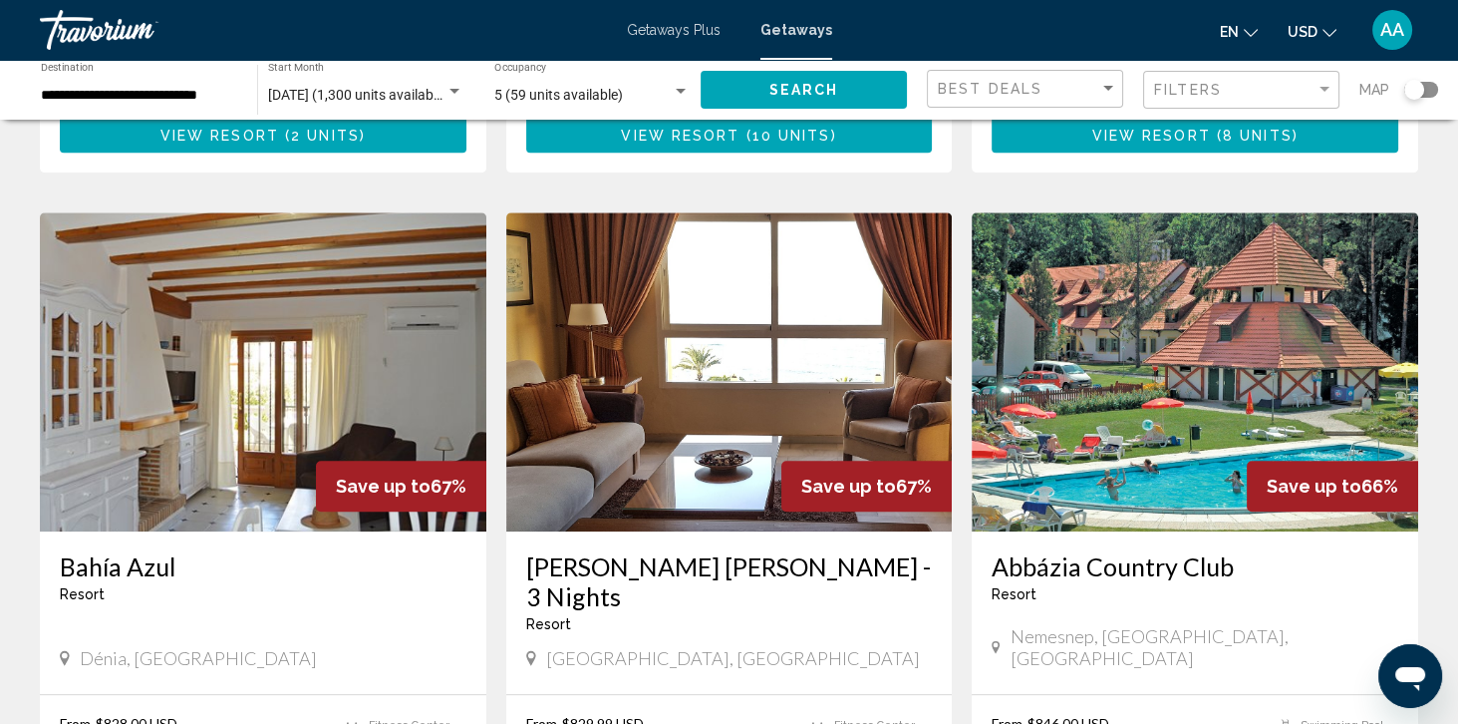
scroll to position [2118, 0]
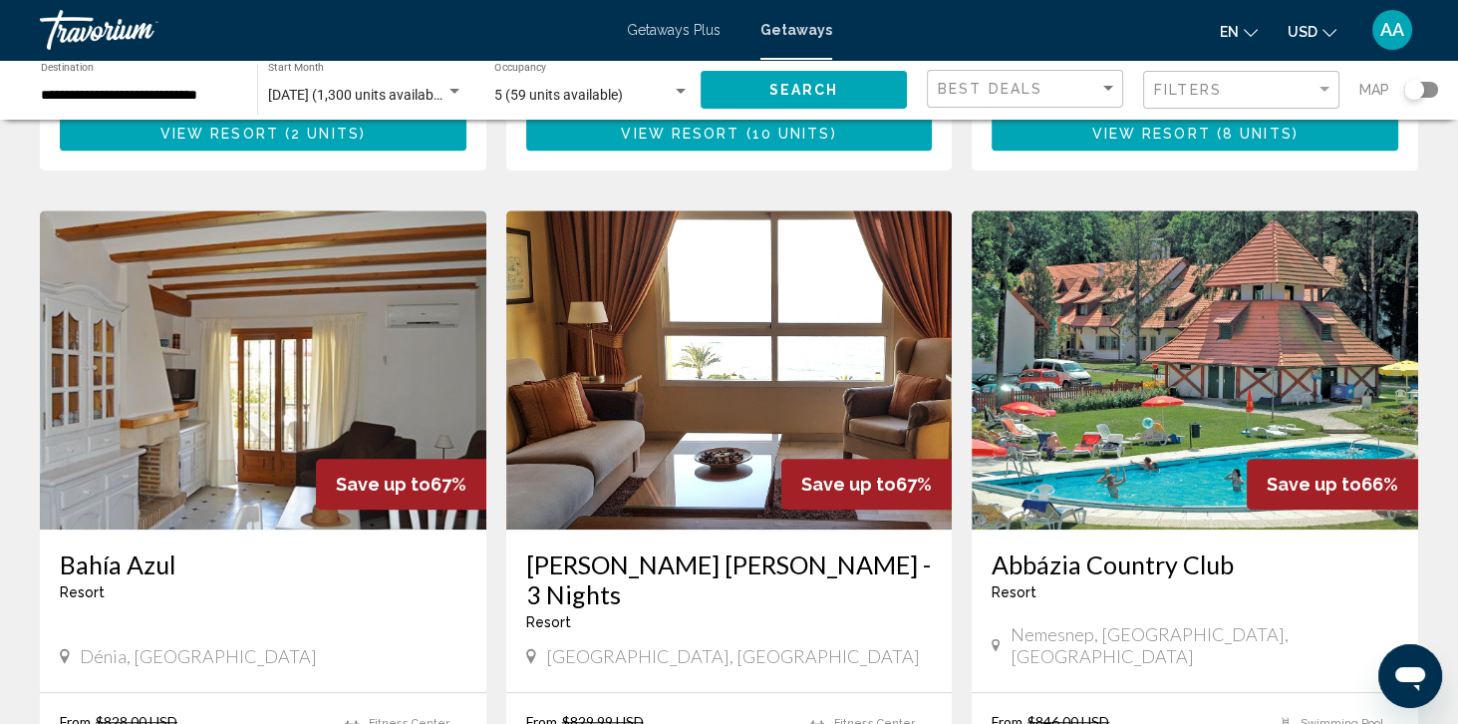
click at [1390, 336] on img "Main content" at bounding box center [1195, 369] width 446 height 319
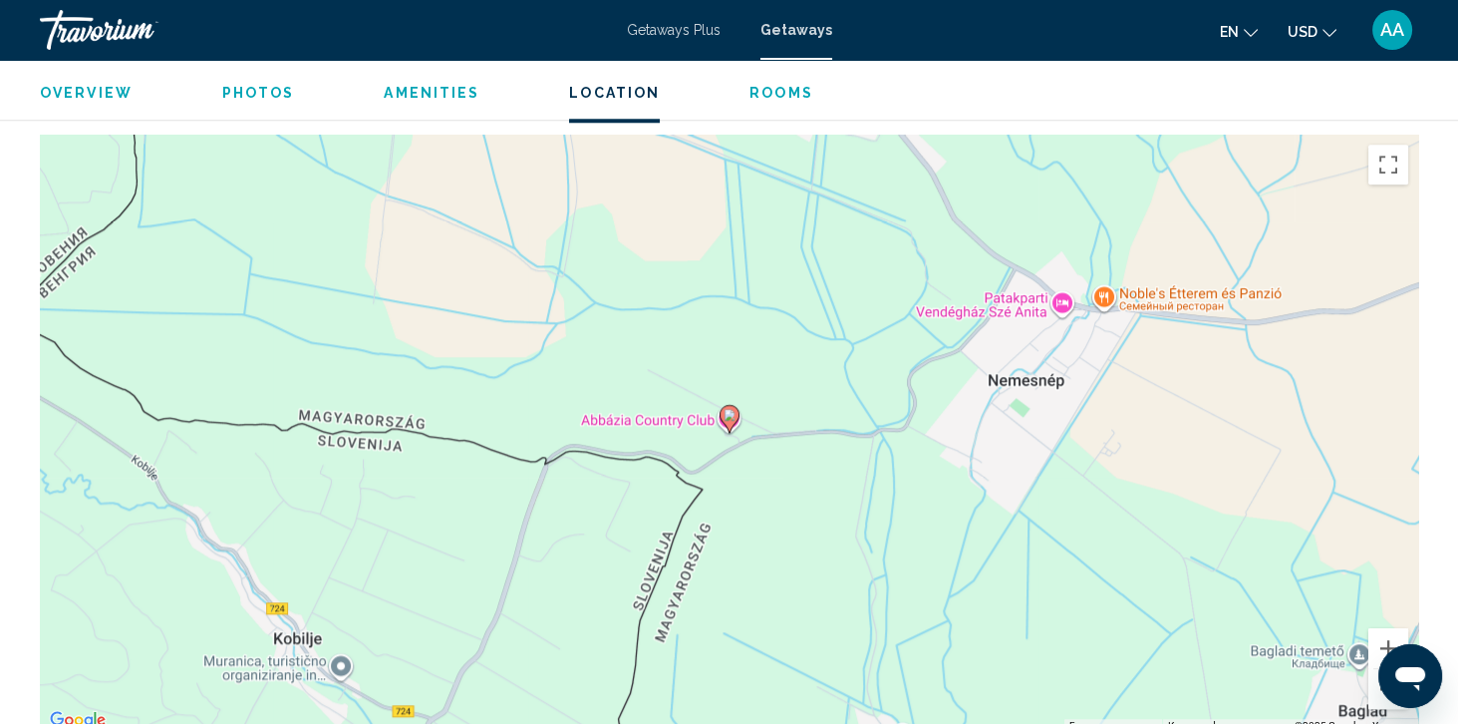
scroll to position [2629, 0]
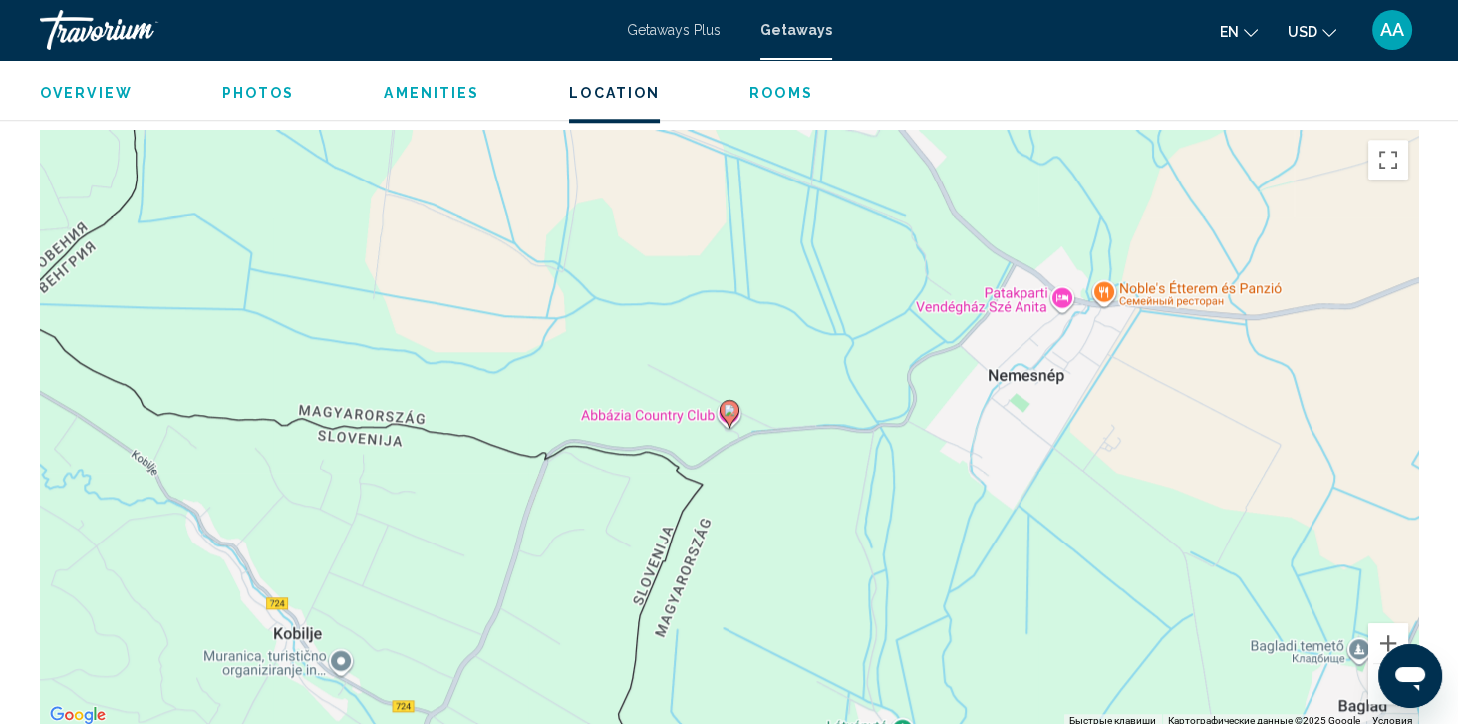
click at [1385, 688] on button "Уменьшить" at bounding box center [1388, 684] width 40 height 40
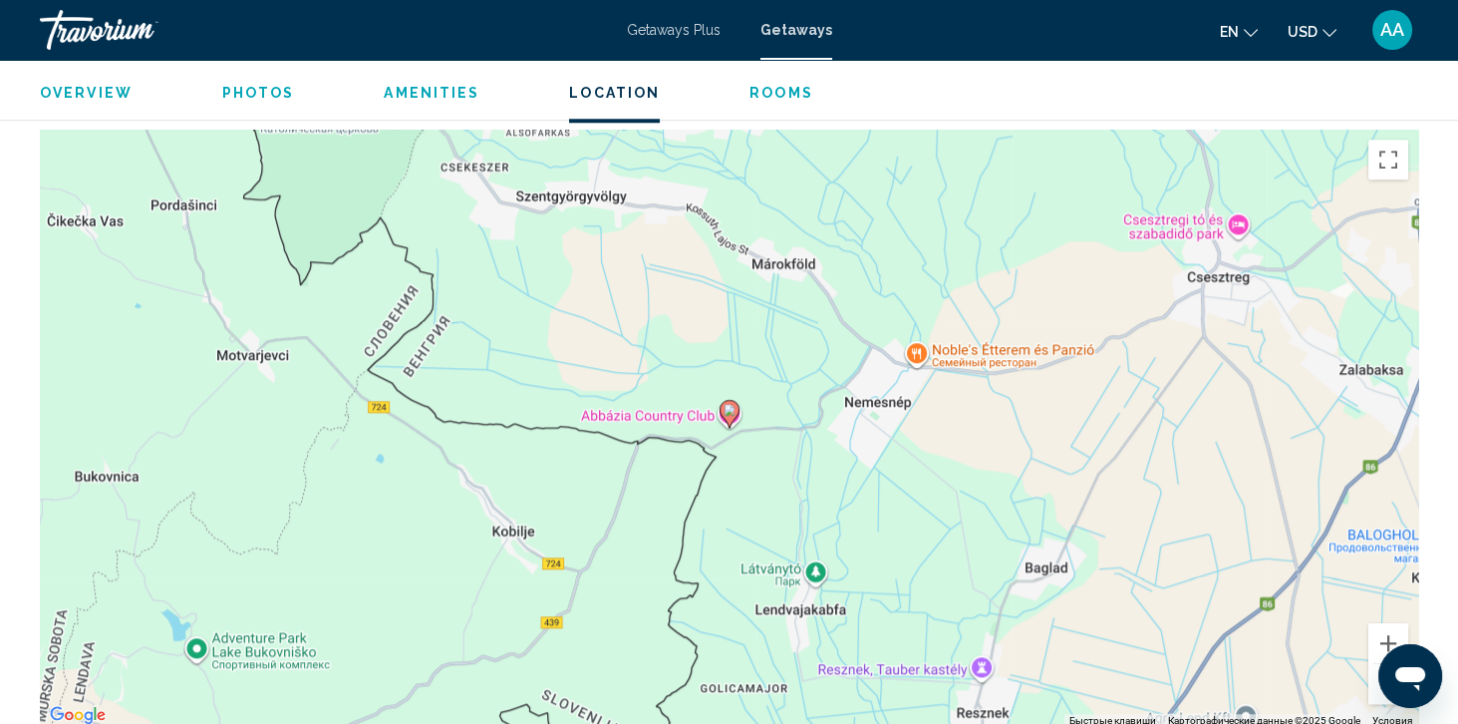
click at [1385, 688] on button "Уменьшить" at bounding box center [1388, 684] width 40 height 40
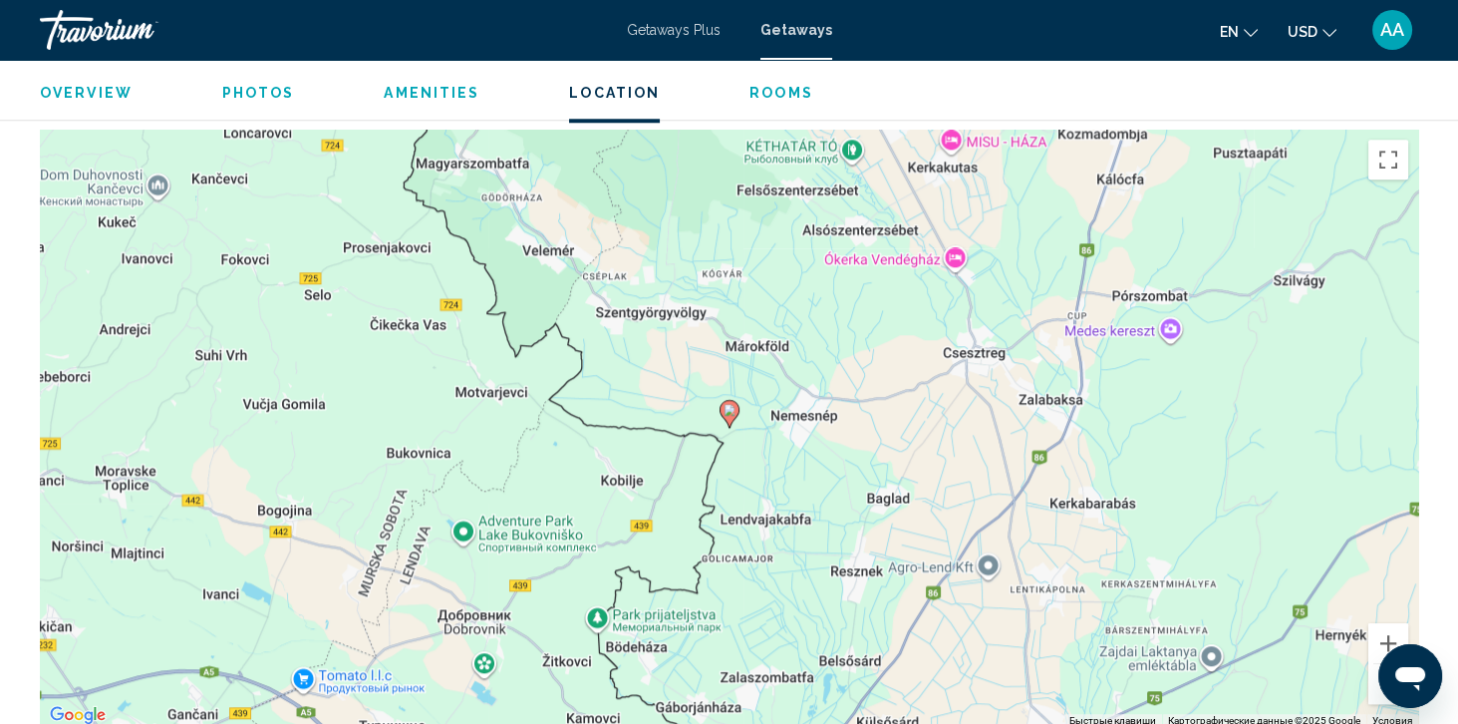
click at [1379, 682] on button "Уменьшить" at bounding box center [1388, 684] width 40 height 40
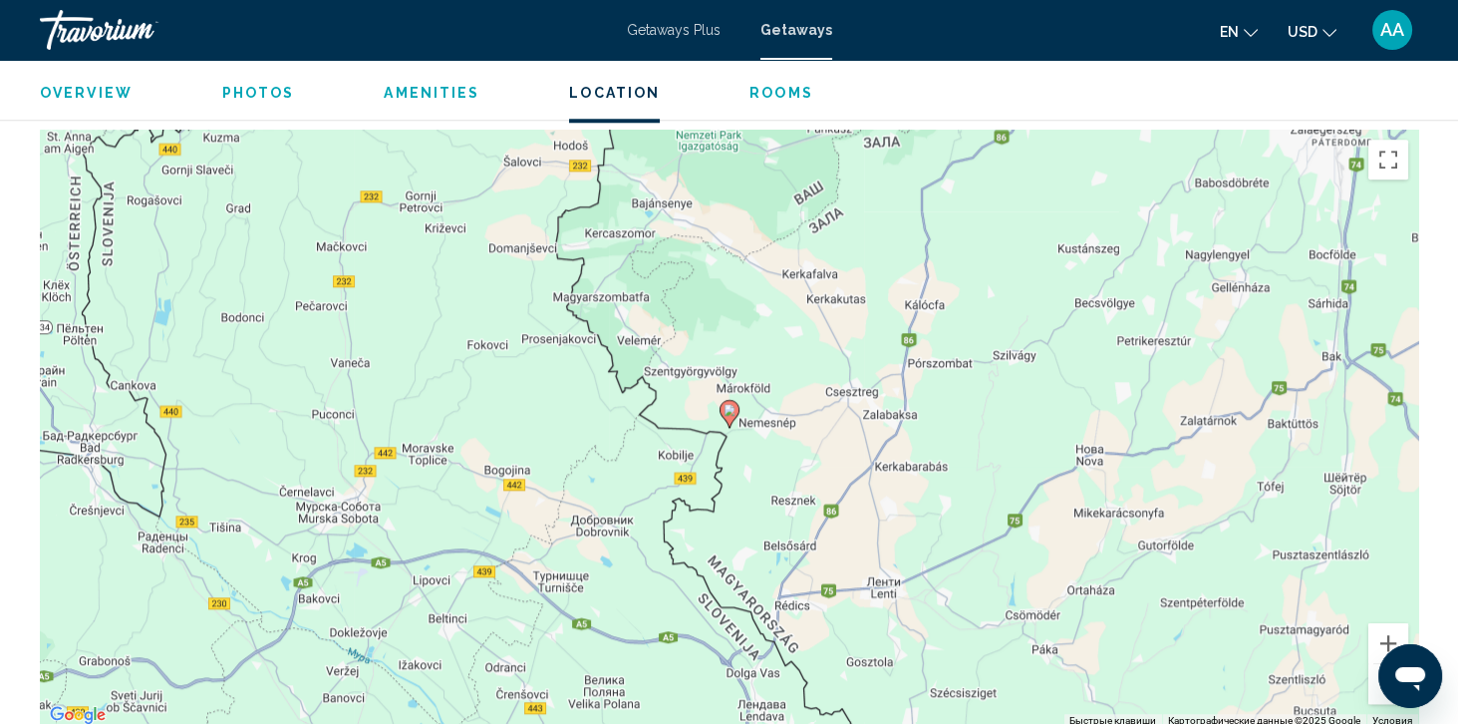
click at [1376, 690] on button "Уменьшить" at bounding box center [1388, 684] width 40 height 40
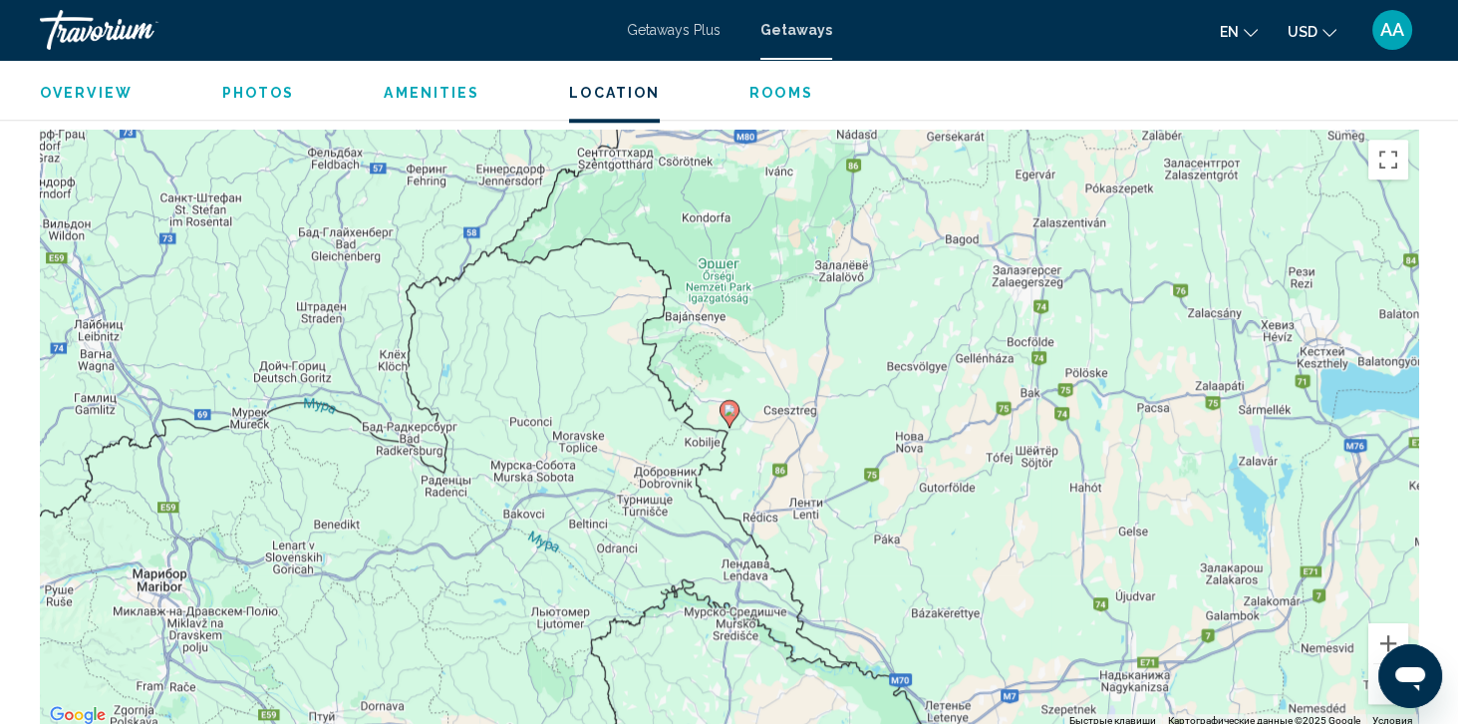
click at [1380, 685] on button "Уменьшить" at bounding box center [1388, 684] width 40 height 40
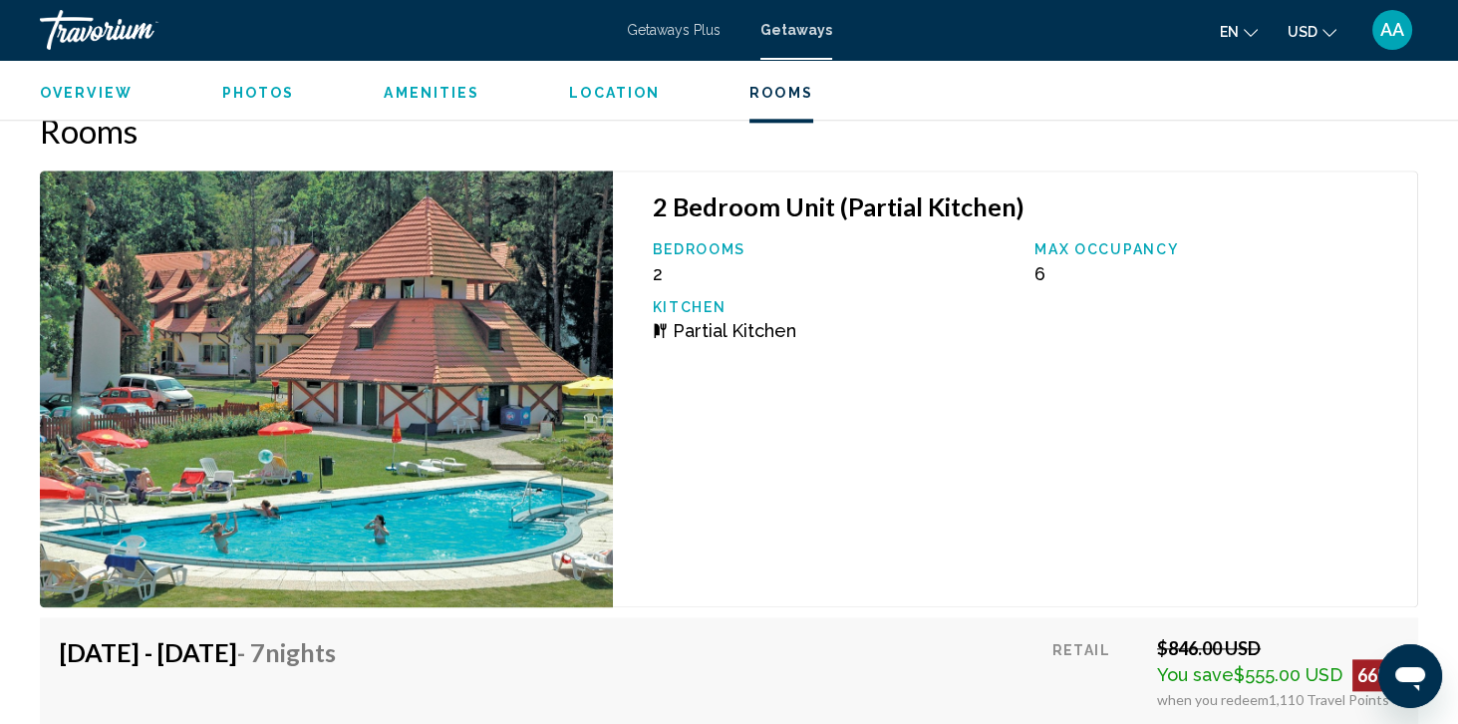
scroll to position [3291, 0]
